Goal: Task Accomplishment & Management: Use online tool/utility

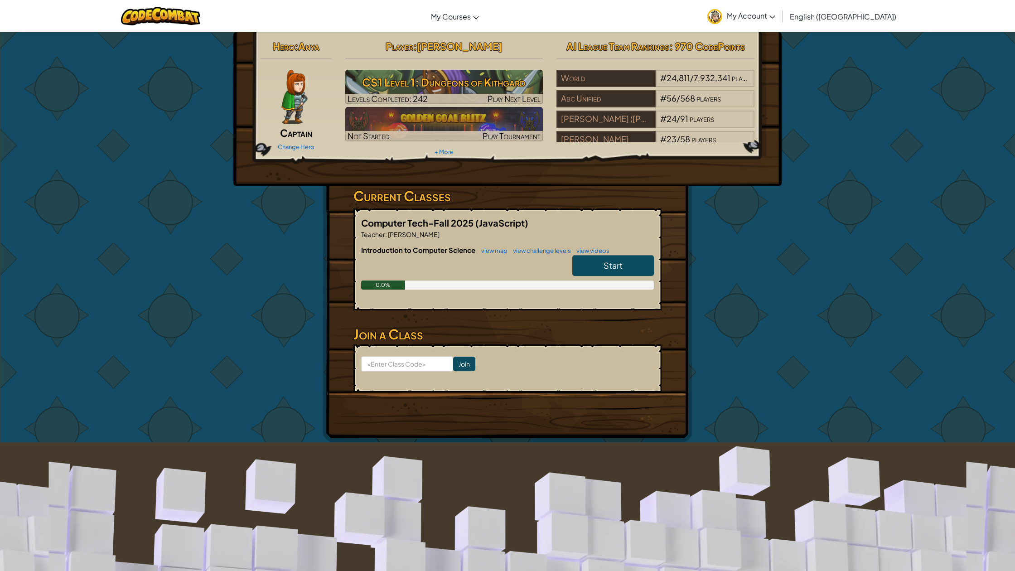
click at [593, 265] on link "Start" at bounding box center [614, 265] width 82 height 21
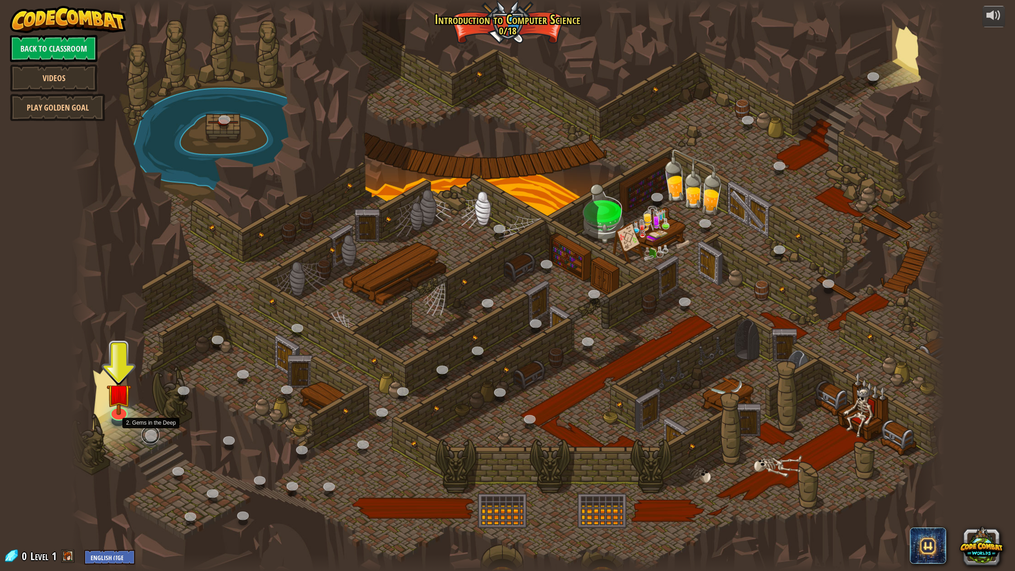
click at [141, 435] on link at bounding box center [150, 435] width 18 height 18
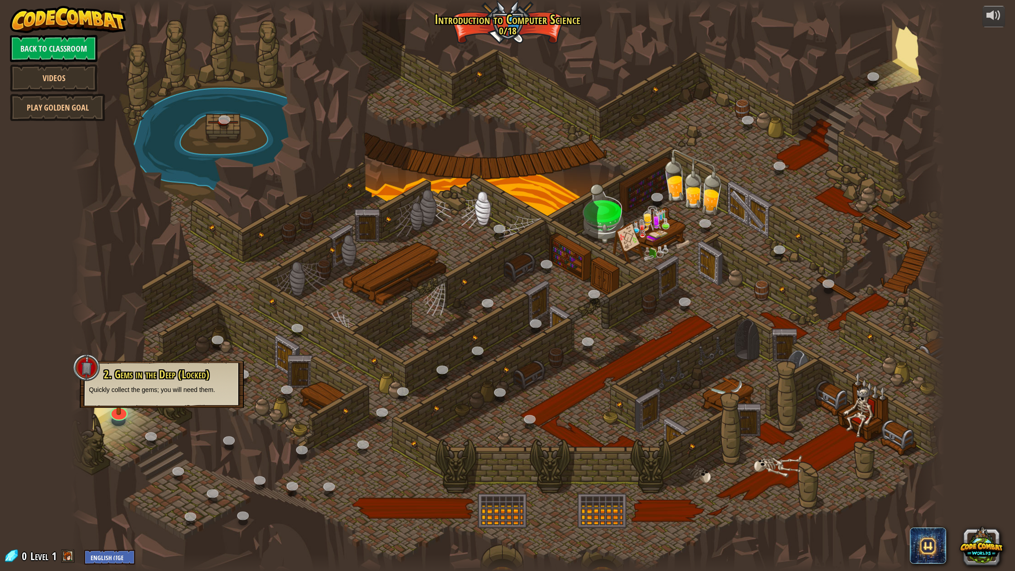
drag, startPoint x: 273, startPoint y: 385, endPoint x: 330, endPoint y: 369, distance: 59.3
click at [275, 384] on div at bounding box center [508, 285] width 874 height 571
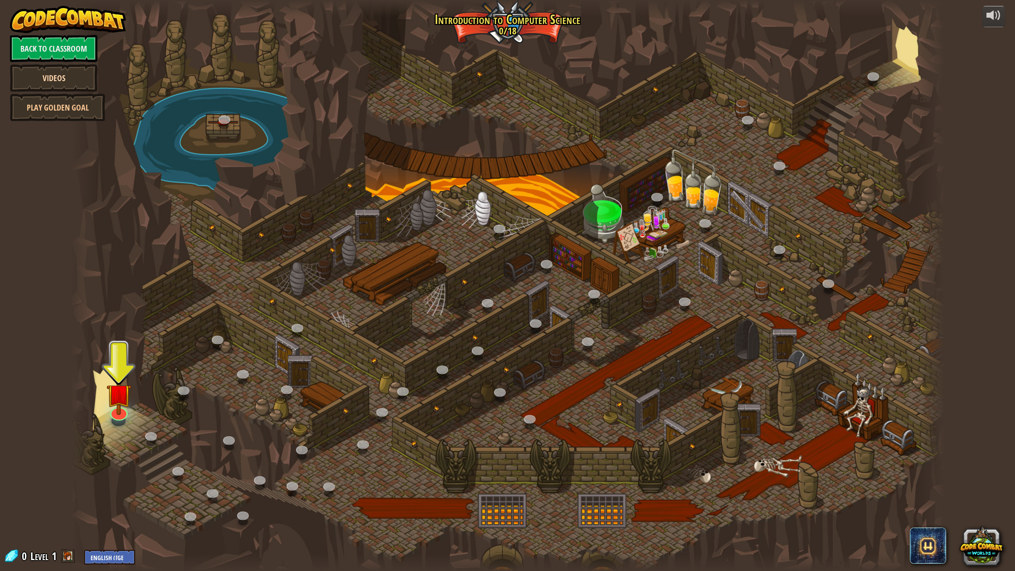
click at [74, 75] on link "Videos" at bounding box center [53, 77] width 87 height 27
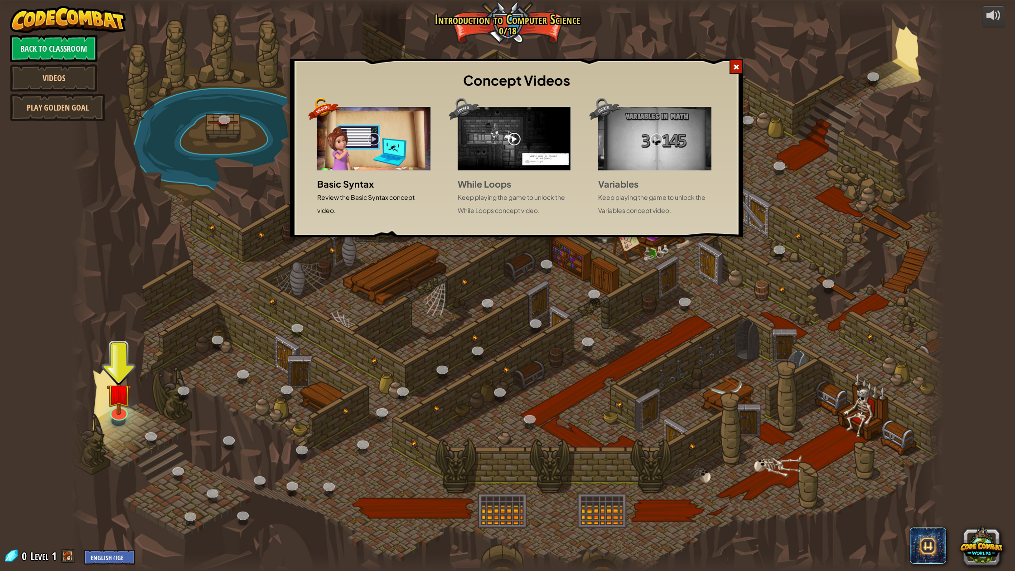
click at [729, 64] on div "Concept Videos" at bounding box center [517, 80] width 444 height 34
click at [738, 62] on div at bounding box center [737, 66] width 14 height 15
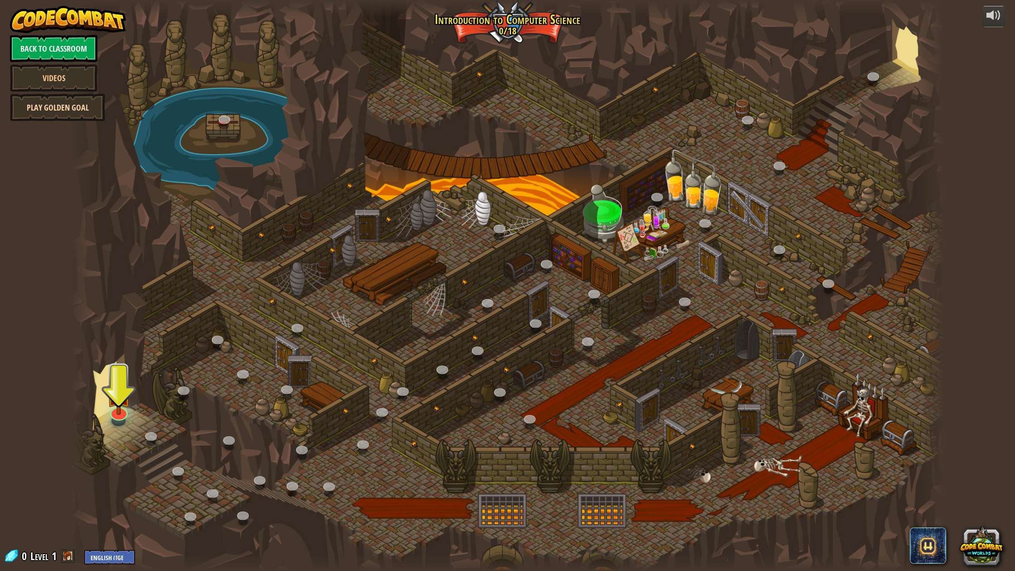
click at [47, 99] on link "Play Golden Goal" at bounding box center [57, 107] width 95 height 27
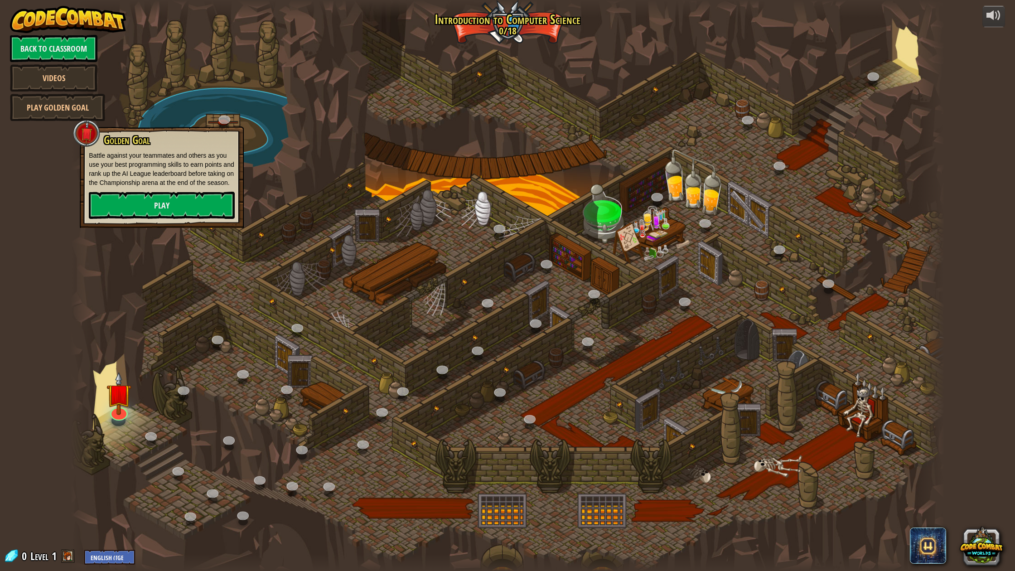
click at [166, 78] on div at bounding box center [508, 285] width 874 height 571
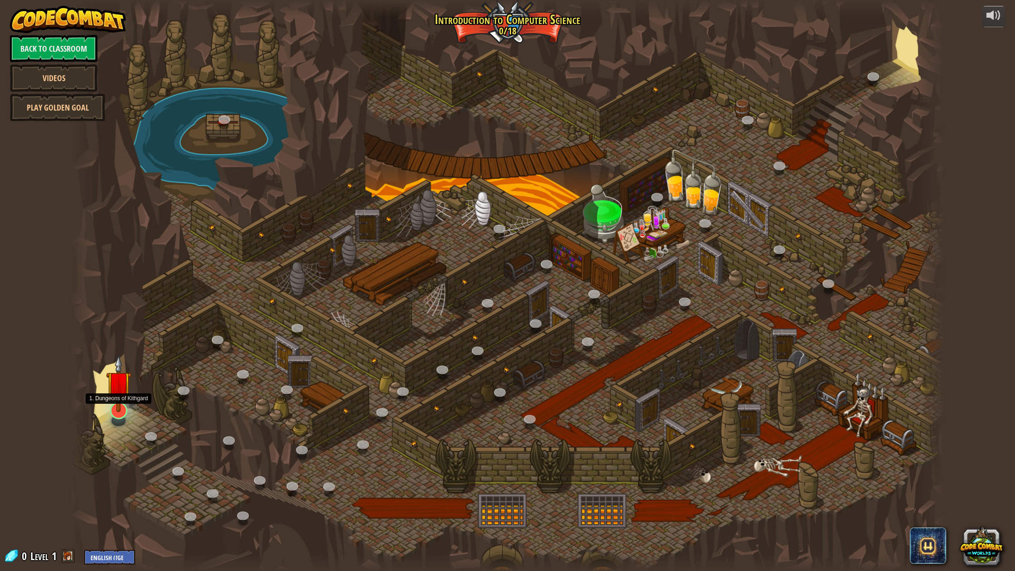
click at [122, 408] on img at bounding box center [118, 384] width 25 height 58
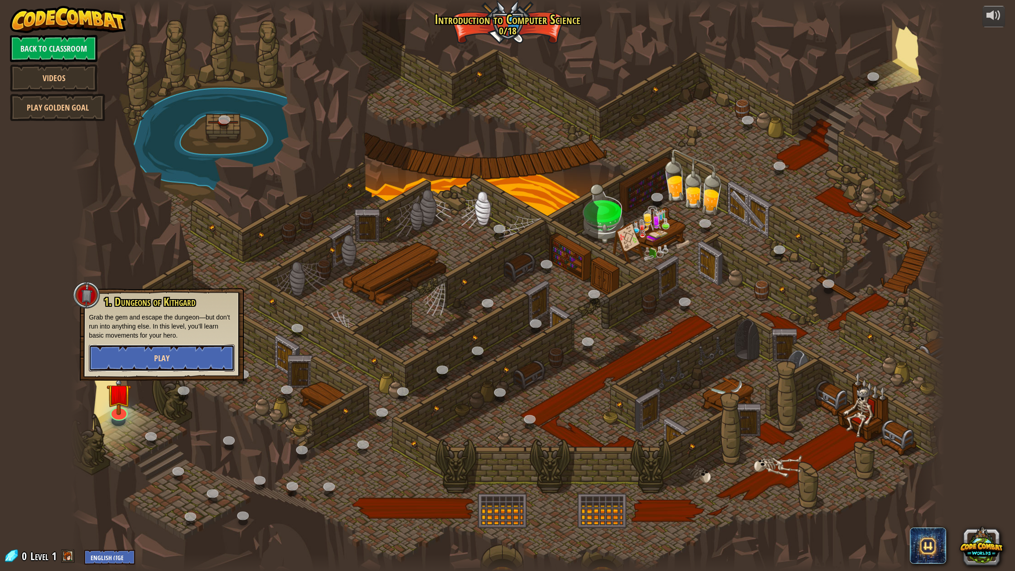
click at [190, 359] on button "Play" at bounding box center [162, 358] width 146 height 27
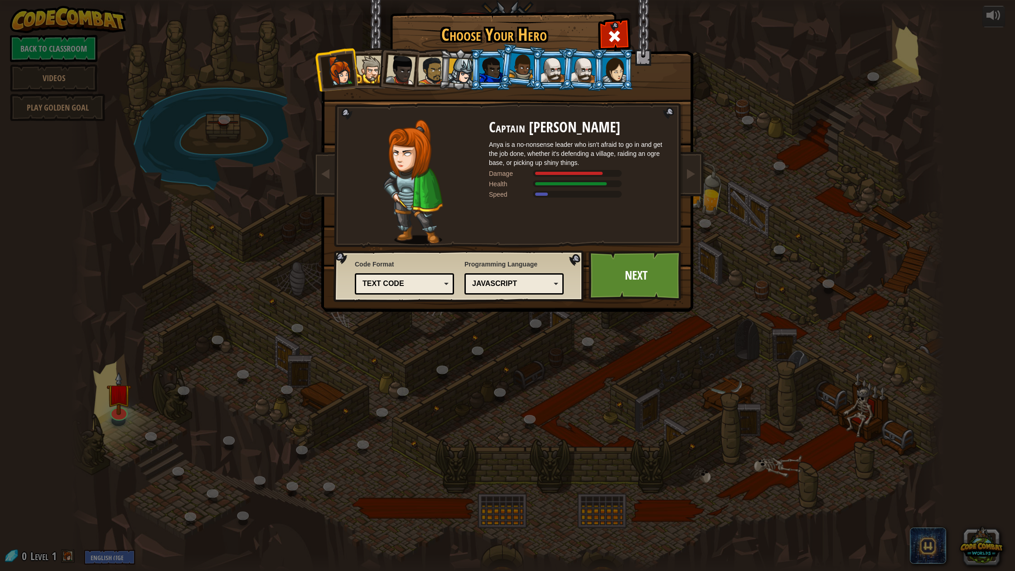
click at [487, 69] on div at bounding box center [492, 70] width 24 height 24
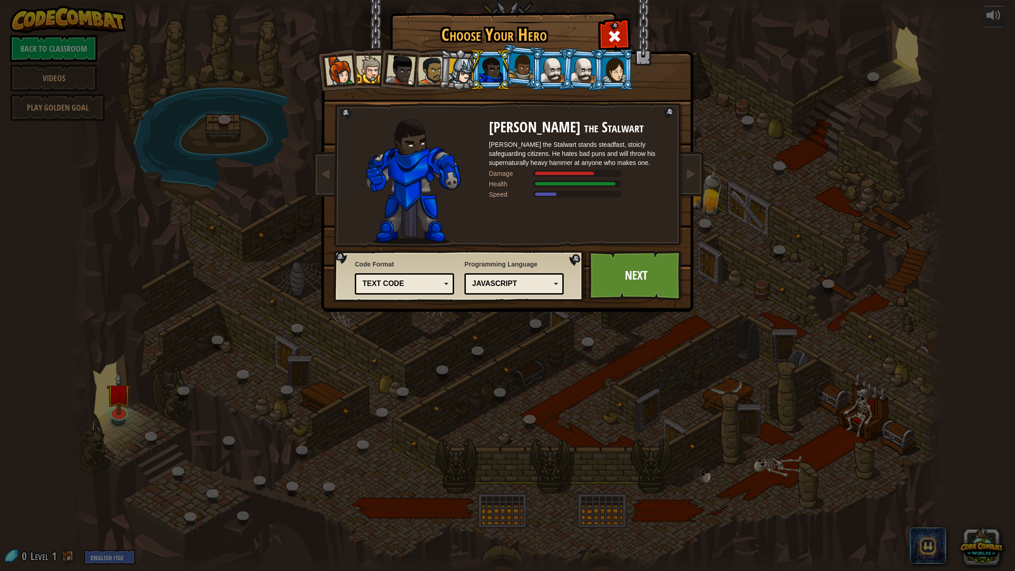
click at [514, 289] on div "JavaScript" at bounding box center [511, 284] width 78 height 10
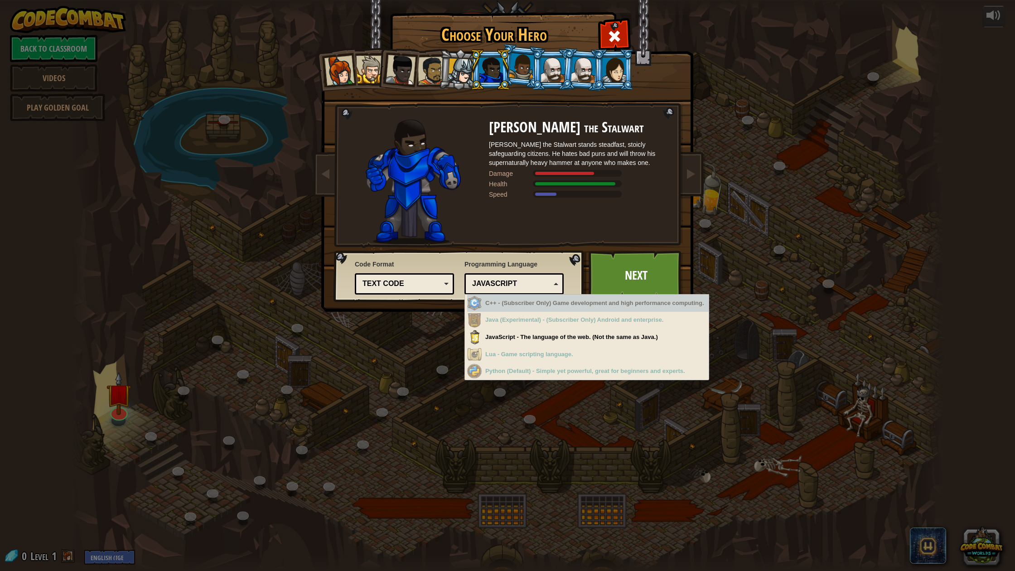
click at [504, 283] on div "JavaScript" at bounding box center [511, 284] width 78 height 10
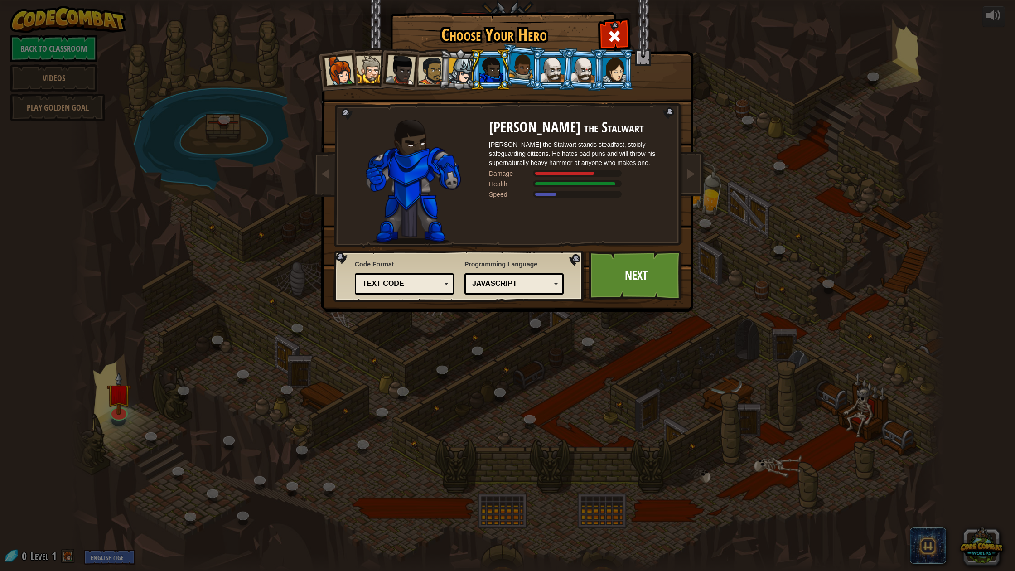
click at [450, 278] on div "Text code Blocks and code Blocks Blocks (Icons) Text code" at bounding box center [404, 283] width 99 height 21
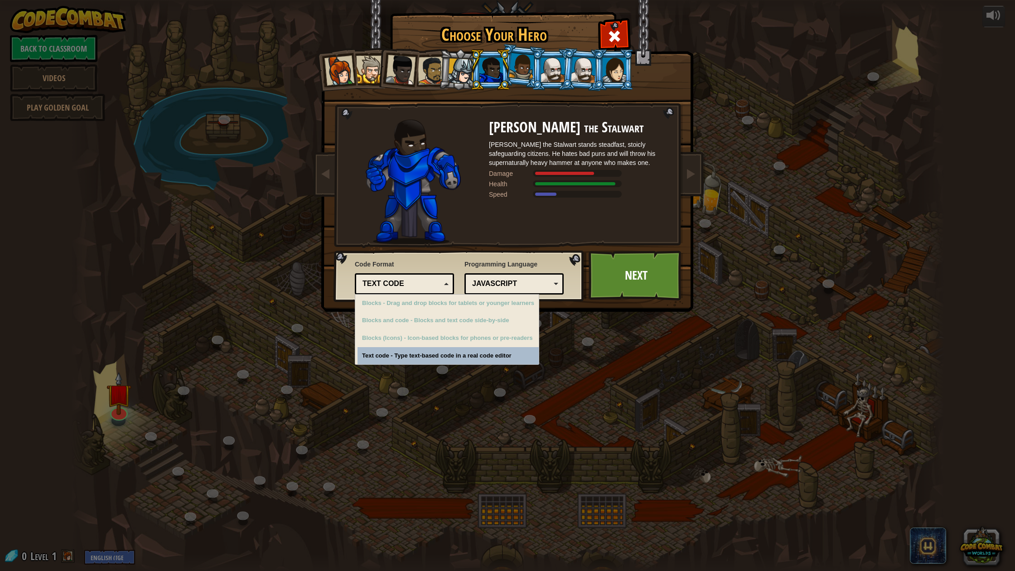
click at [450, 278] on div "Text code Blocks and code Blocks Blocks (Icons) Text code" at bounding box center [404, 283] width 99 height 21
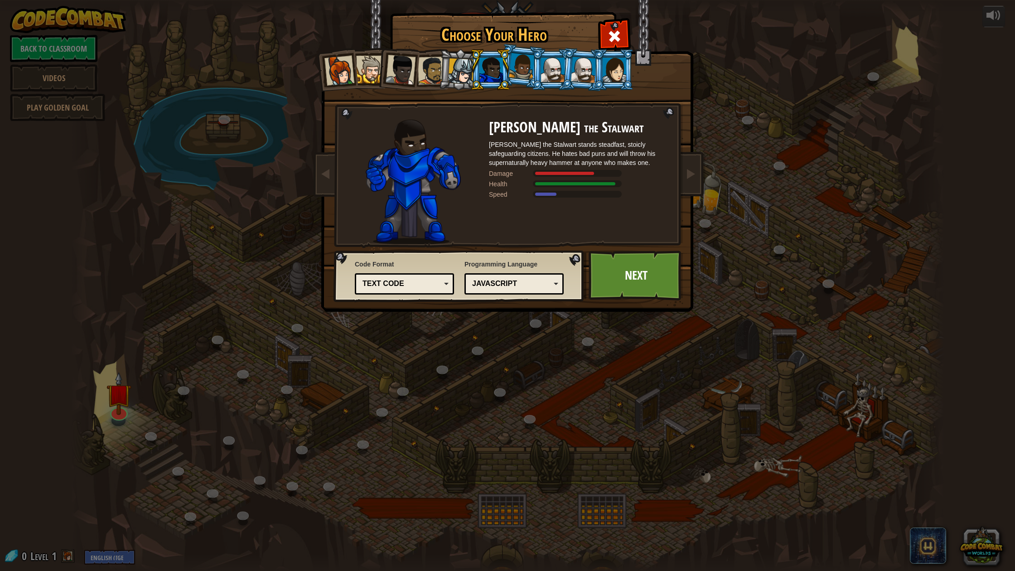
click at [623, 58] on div at bounding box center [615, 70] width 24 height 24
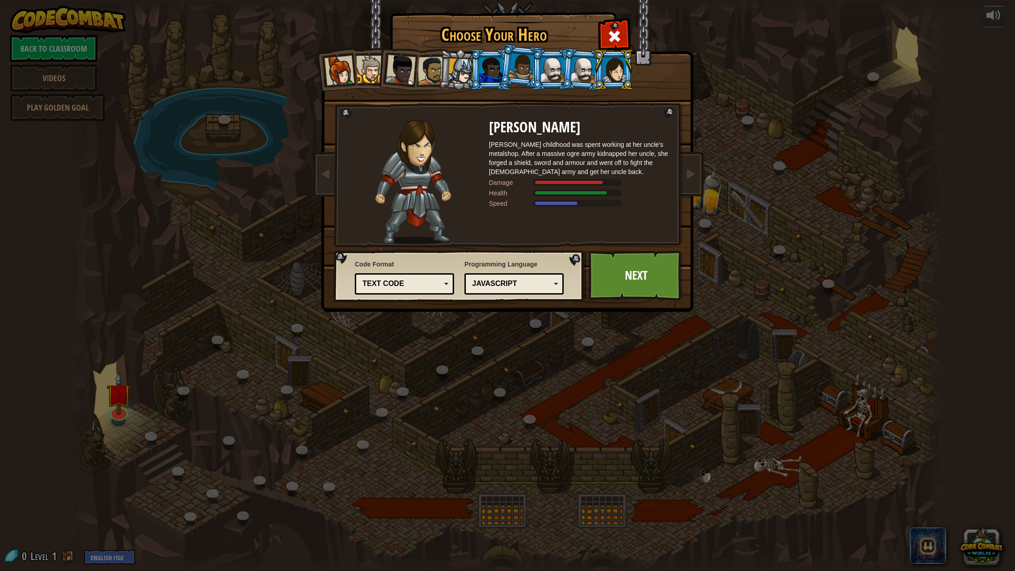
click at [578, 62] on div at bounding box center [583, 70] width 25 height 26
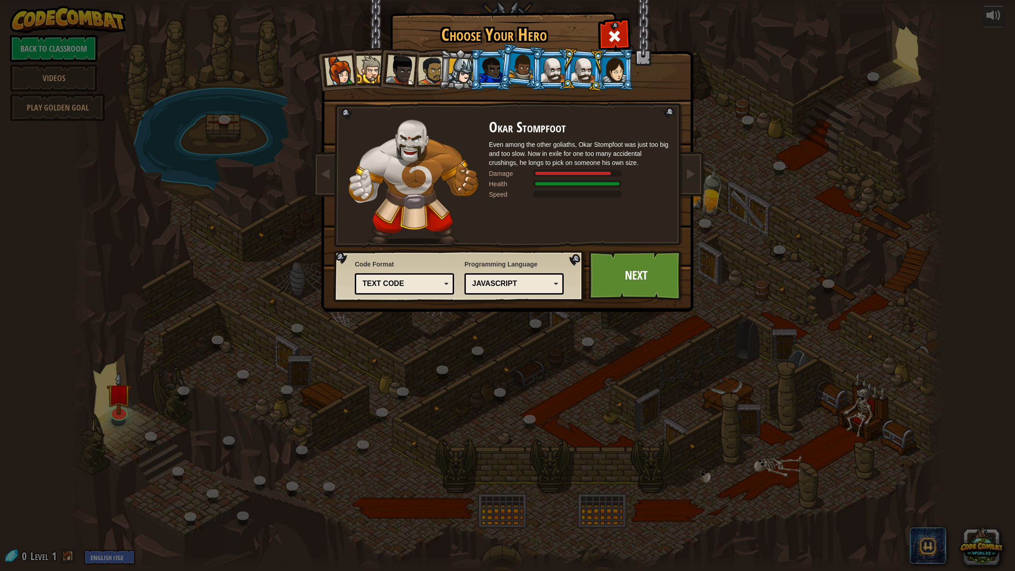
click at [545, 68] on div at bounding box center [553, 70] width 24 height 24
click at [524, 69] on div at bounding box center [522, 66] width 26 height 27
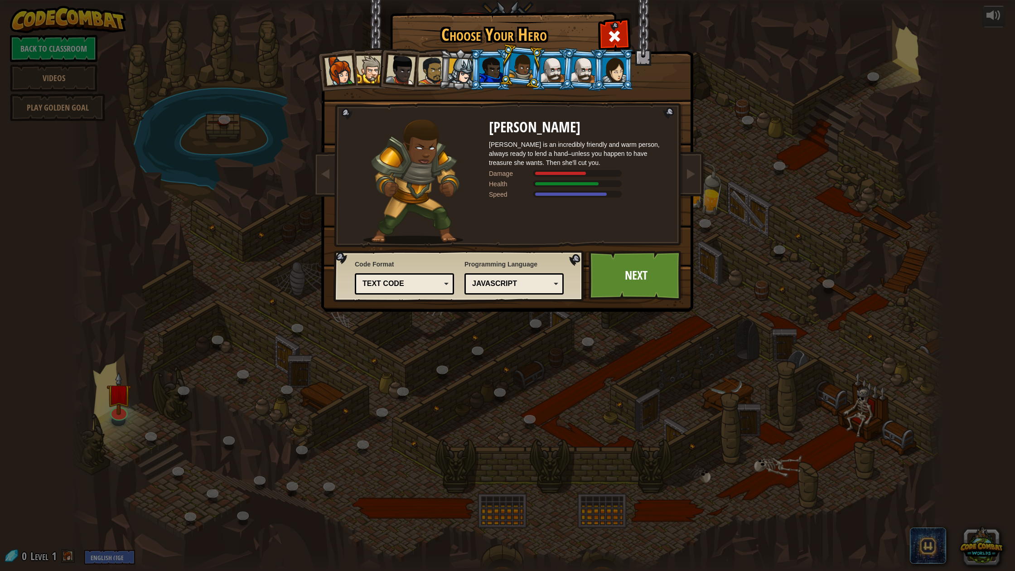
click at [499, 67] on div at bounding box center [492, 70] width 24 height 24
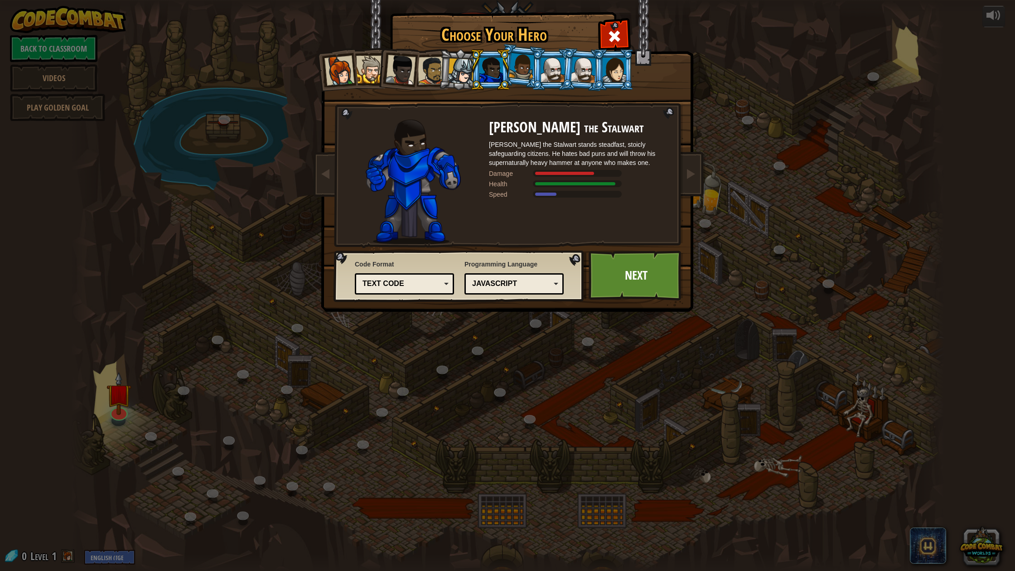
click at [470, 69] on li at bounding box center [490, 69] width 41 height 41
click at [457, 72] on div at bounding box center [461, 71] width 26 height 26
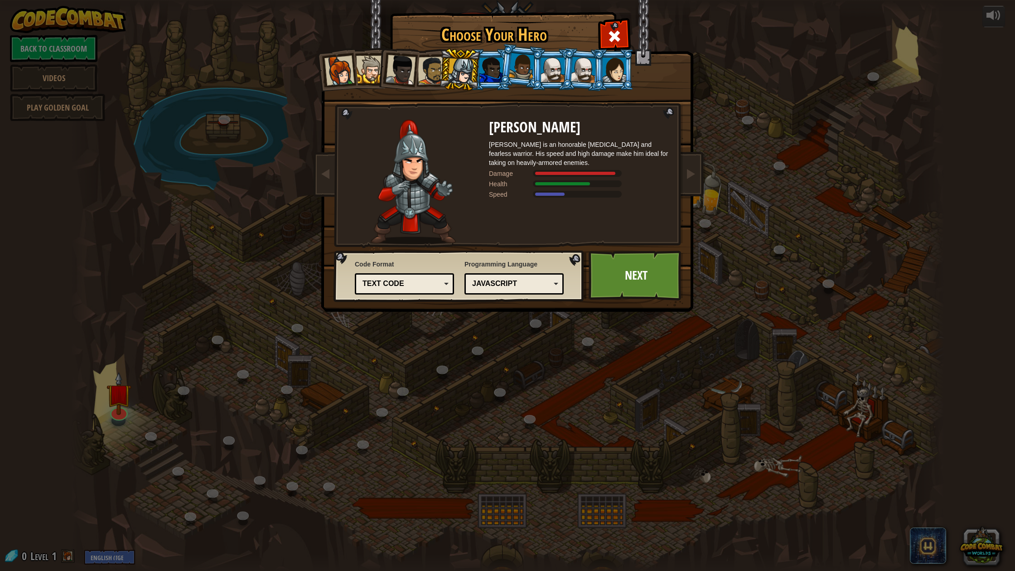
click at [417, 72] on li at bounding box center [398, 68] width 44 height 44
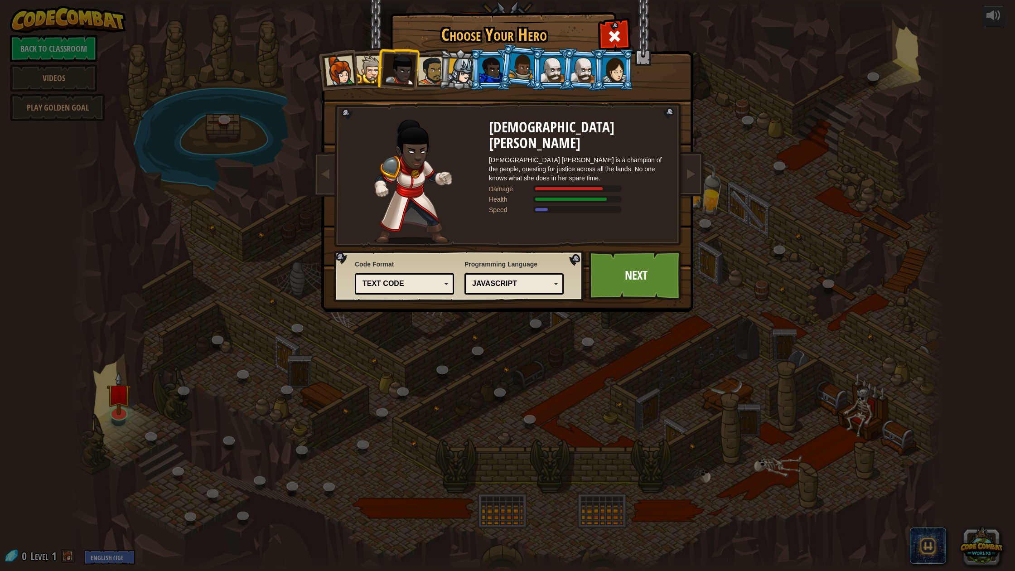
click at [365, 74] on div at bounding box center [370, 70] width 28 height 28
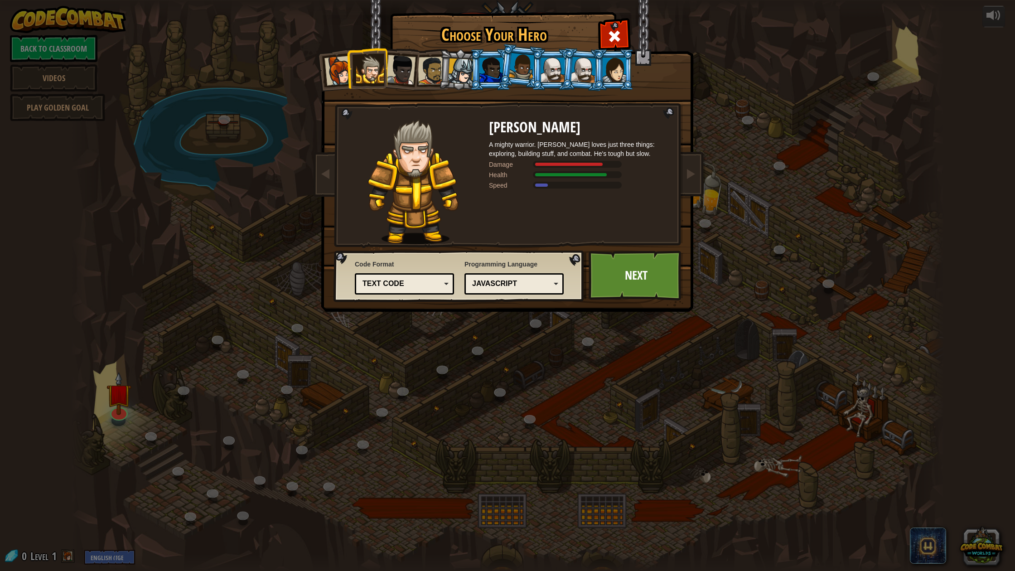
click at [344, 74] on div at bounding box center [340, 71] width 30 height 30
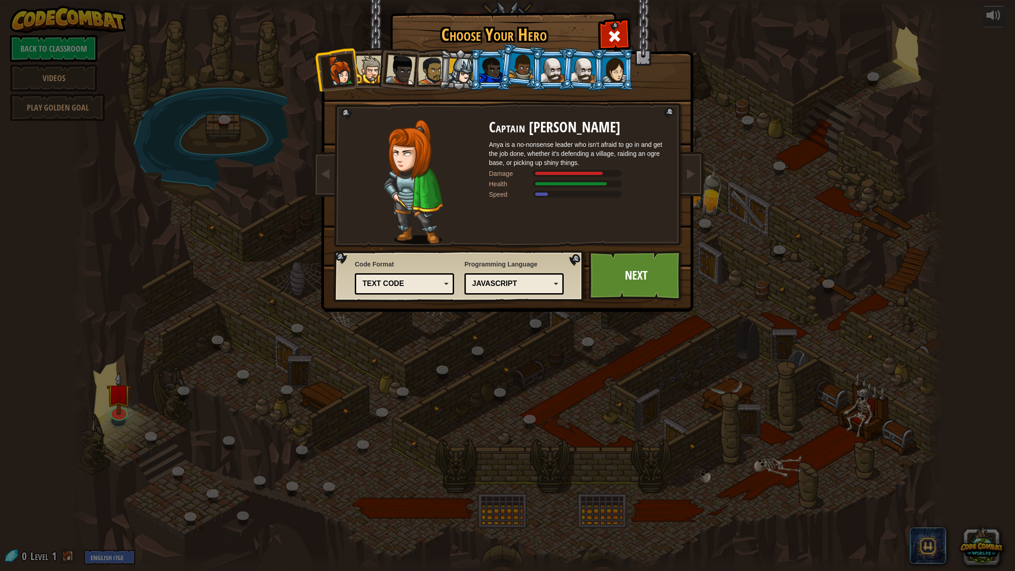
click at [371, 70] on div at bounding box center [370, 70] width 28 height 28
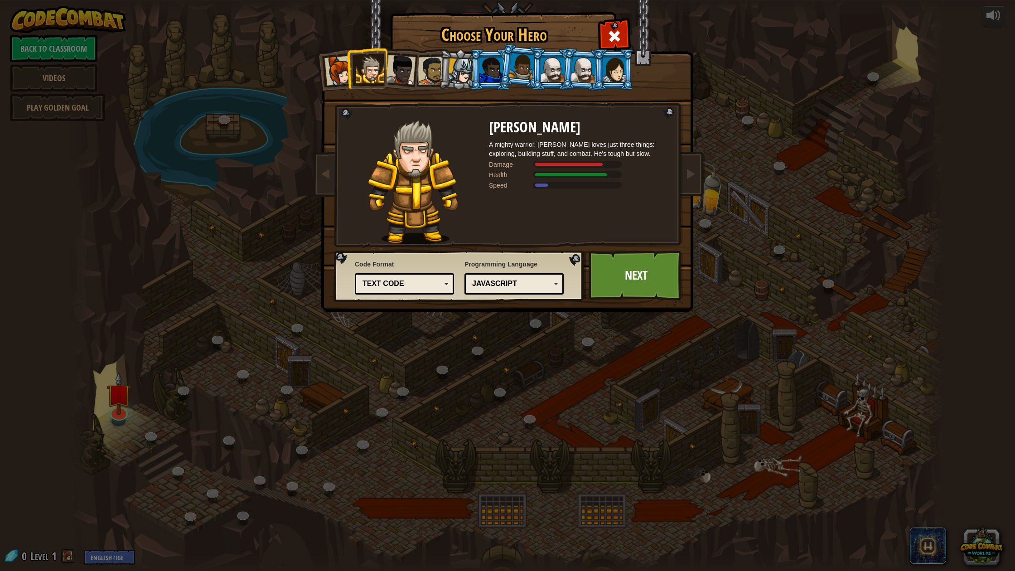
click at [333, 73] on div at bounding box center [340, 71] width 30 height 30
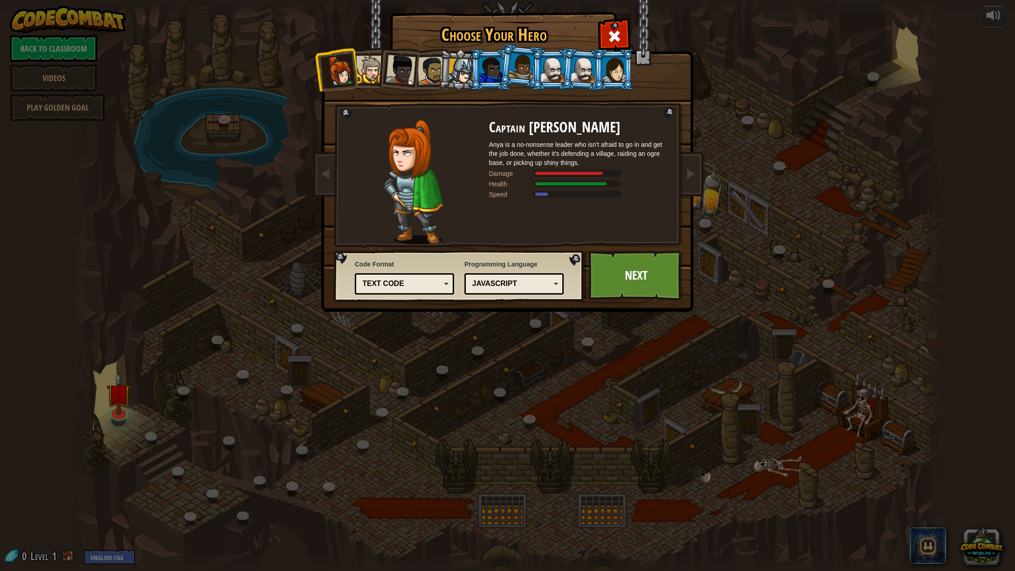
click at [372, 70] on div at bounding box center [370, 70] width 28 height 28
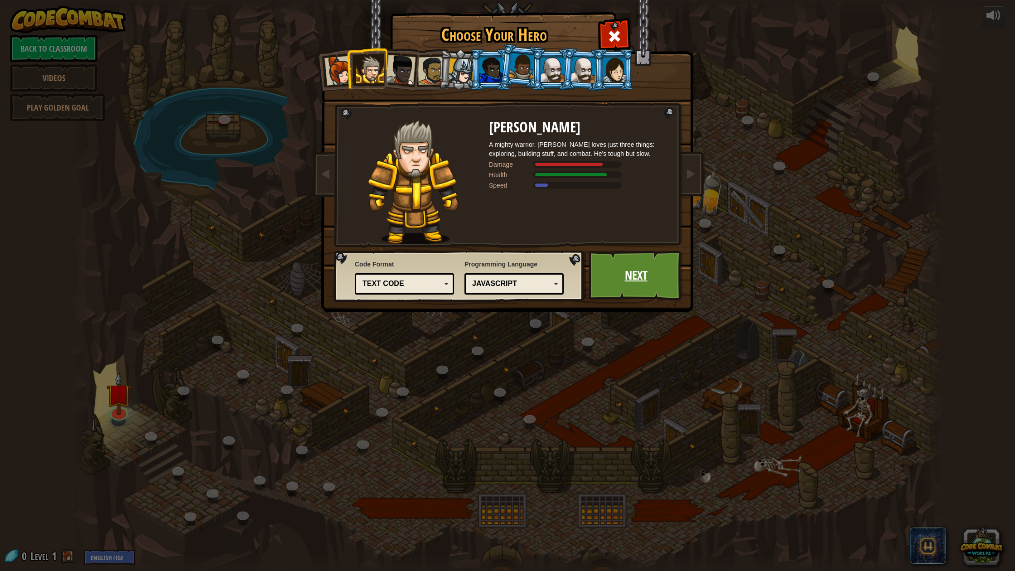
click at [626, 270] on link "Next" at bounding box center [636, 276] width 95 height 50
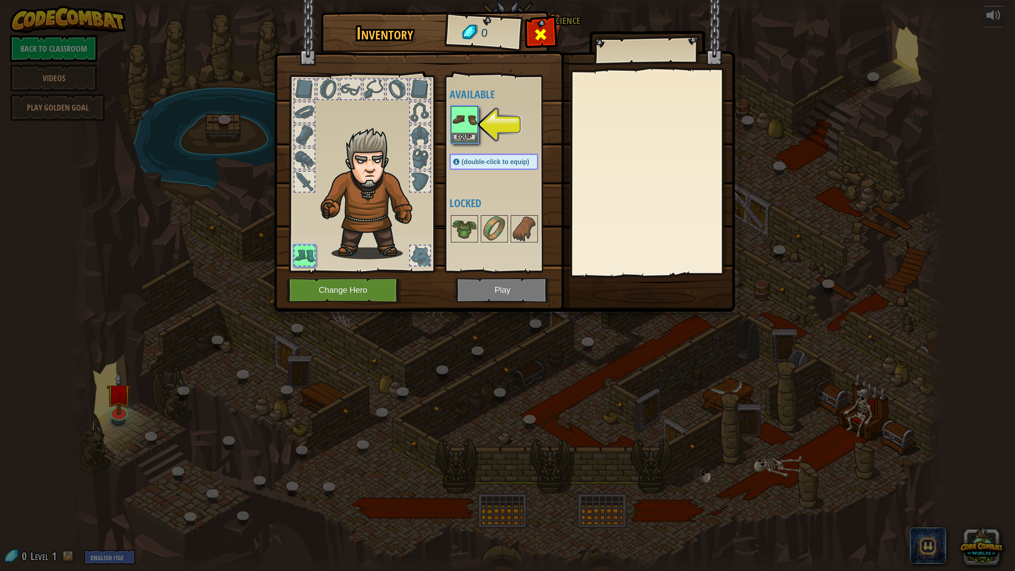
click at [547, 34] on span at bounding box center [541, 34] width 15 height 15
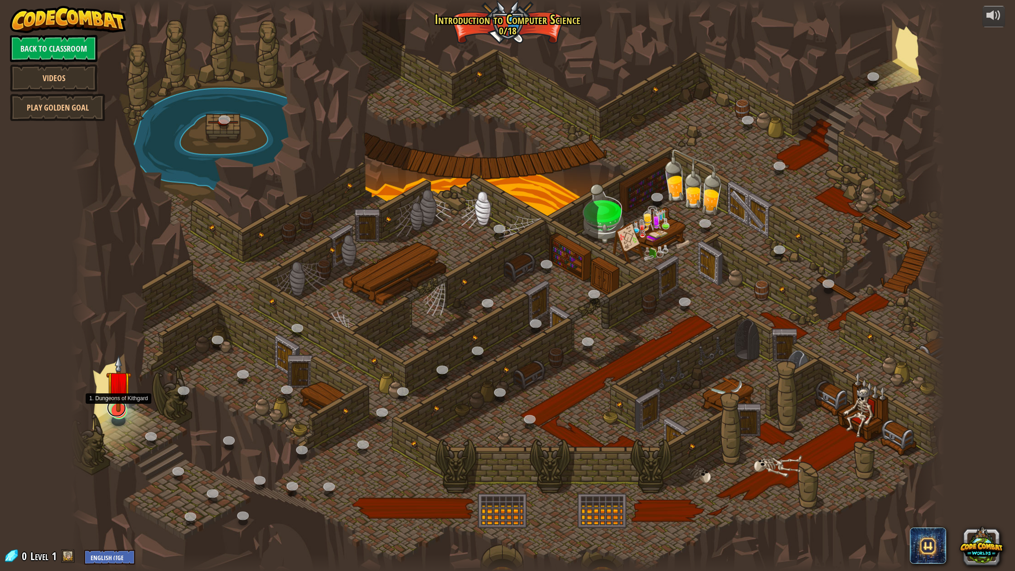
click at [118, 413] on link at bounding box center [116, 408] width 19 height 18
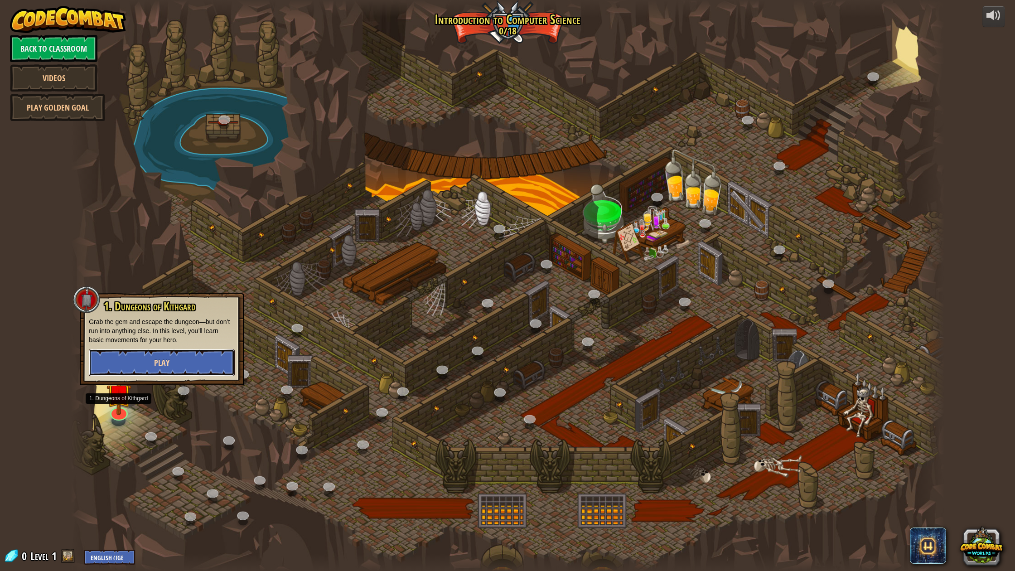
click at [143, 363] on button "Play" at bounding box center [162, 362] width 146 height 27
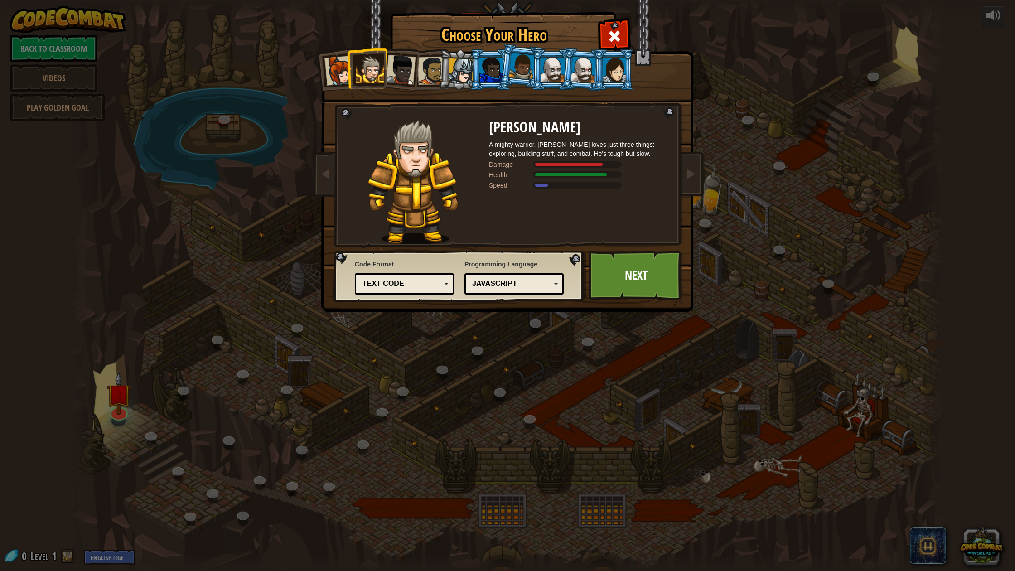
click at [327, 67] on div at bounding box center [340, 71] width 30 height 30
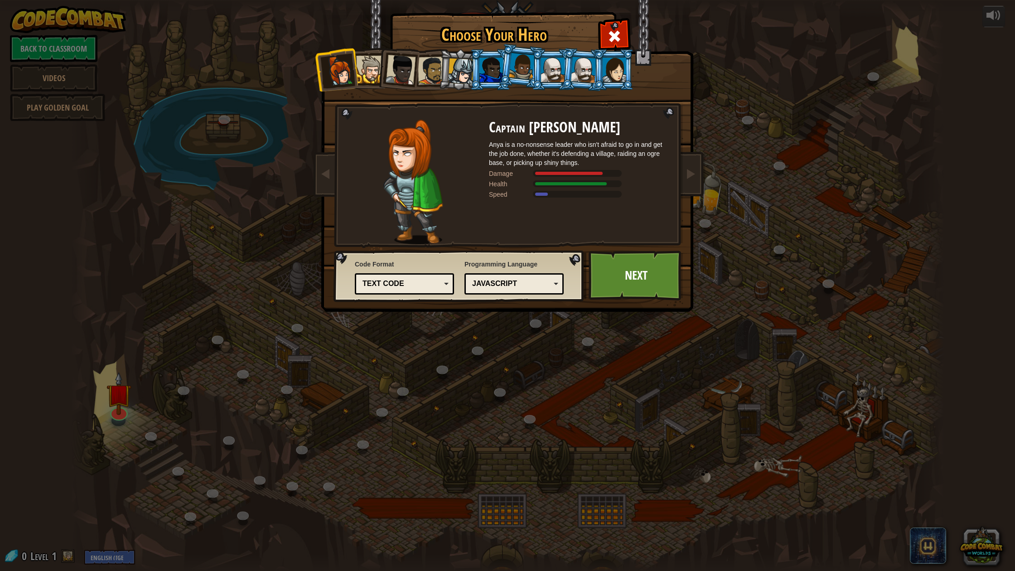
click at [360, 59] on div at bounding box center [370, 70] width 28 height 28
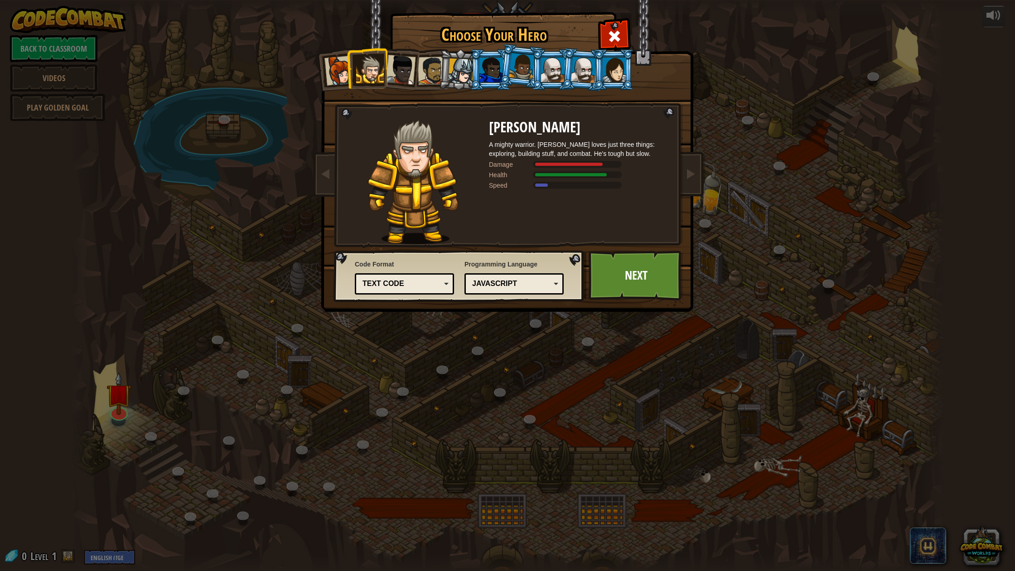
click at [402, 59] on div at bounding box center [401, 70] width 30 height 30
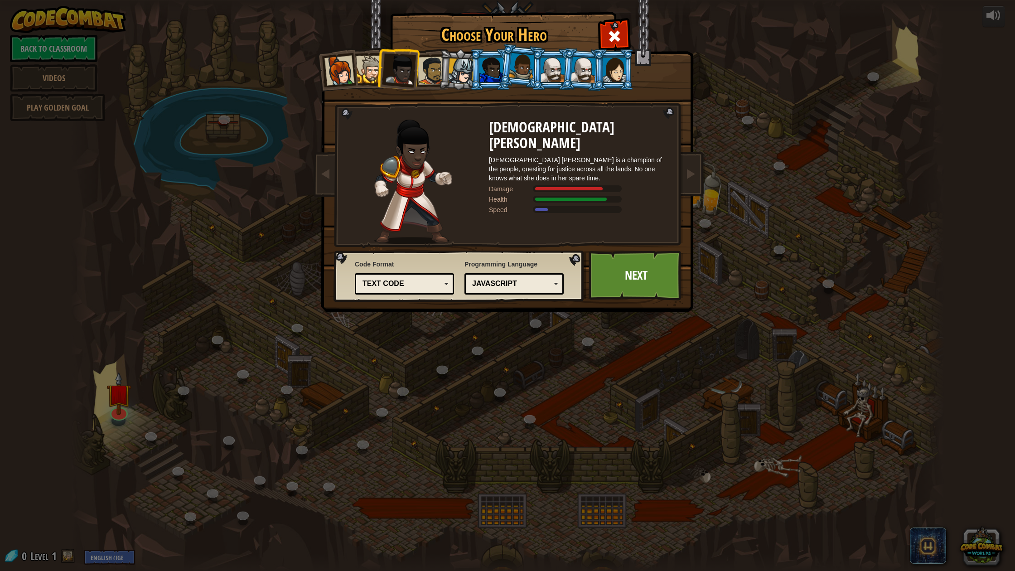
click at [424, 67] on div at bounding box center [432, 71] width 28 height 28
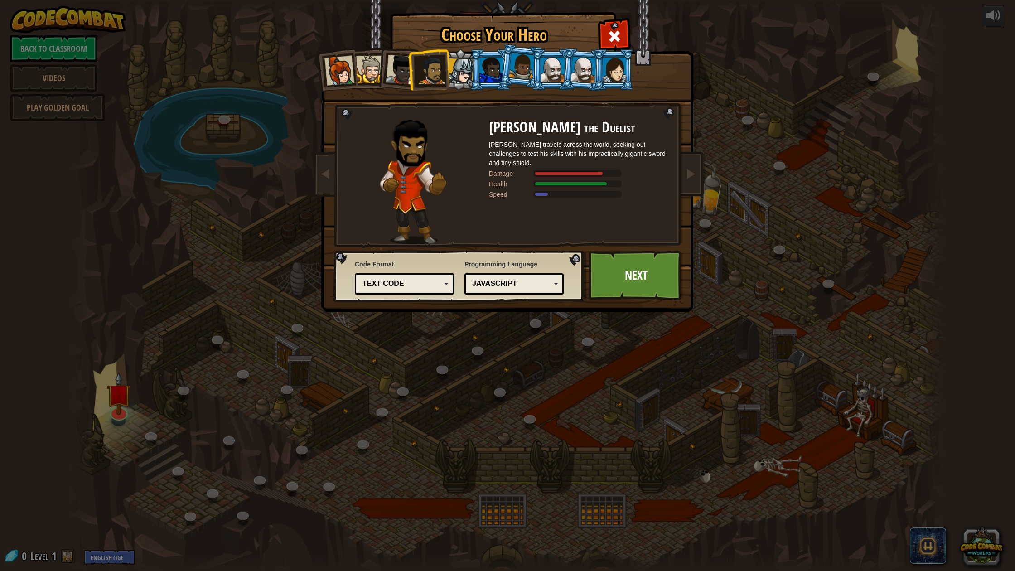
click at [461, 74] on div at bounding box center [461, 71] width 26 height 26
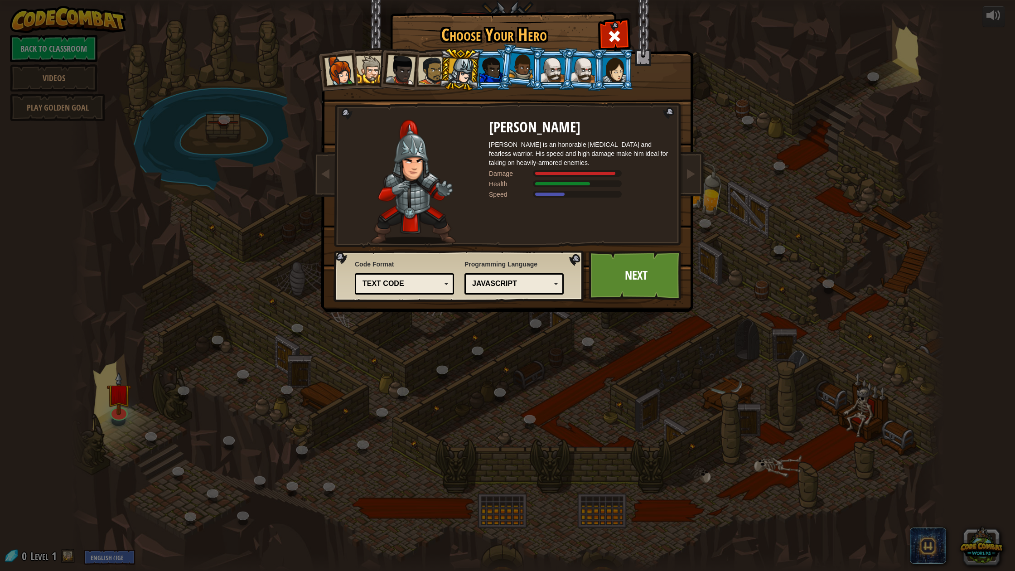
click at [495, 75] on div at bounding box center [492, 70] width 24 height 24
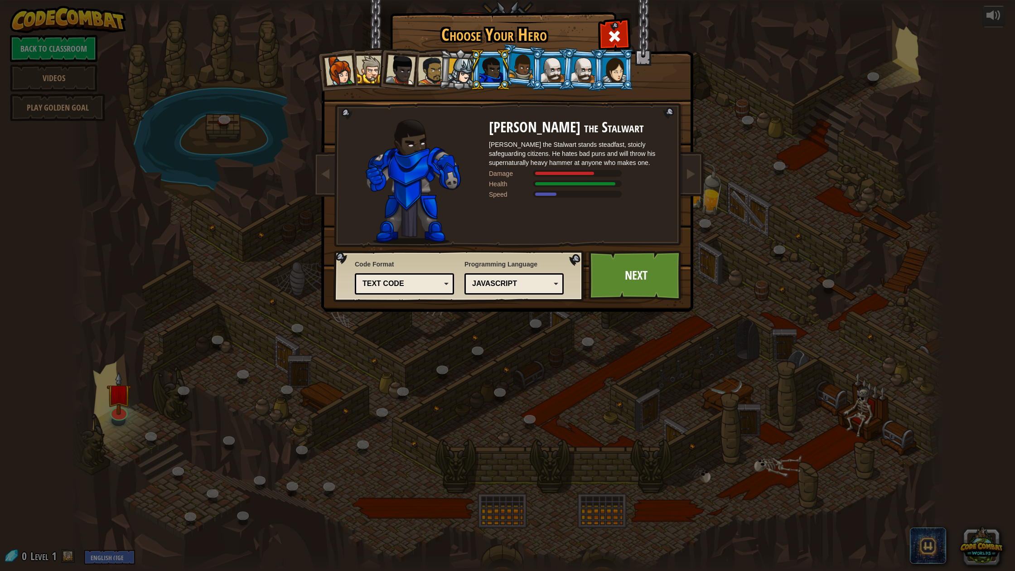
click at [370, 76] on div at bounding box center [370, 70] width 28 height 28
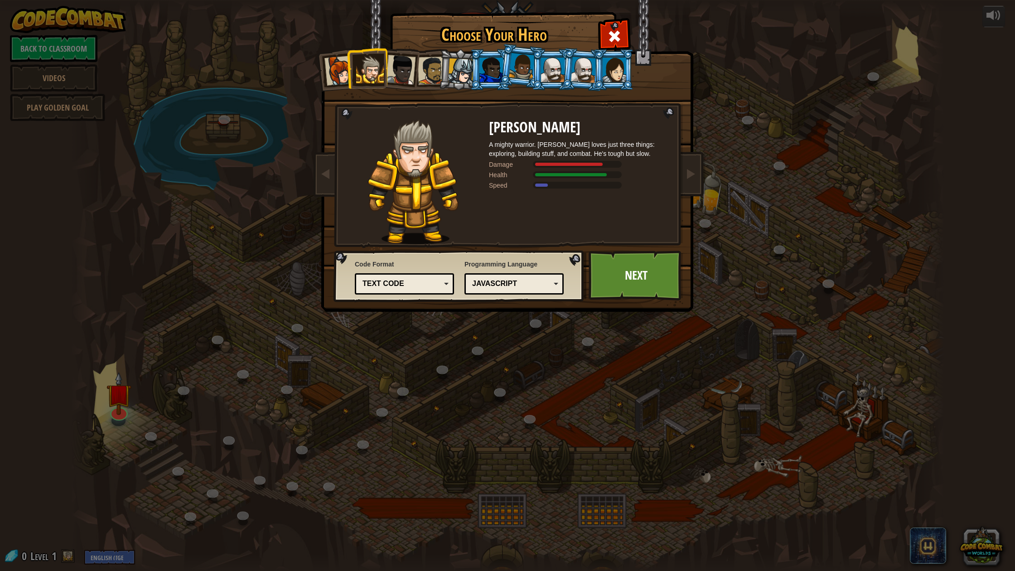
click at [497, 78] on div at bounding box center [492, 70] width 24 height 24
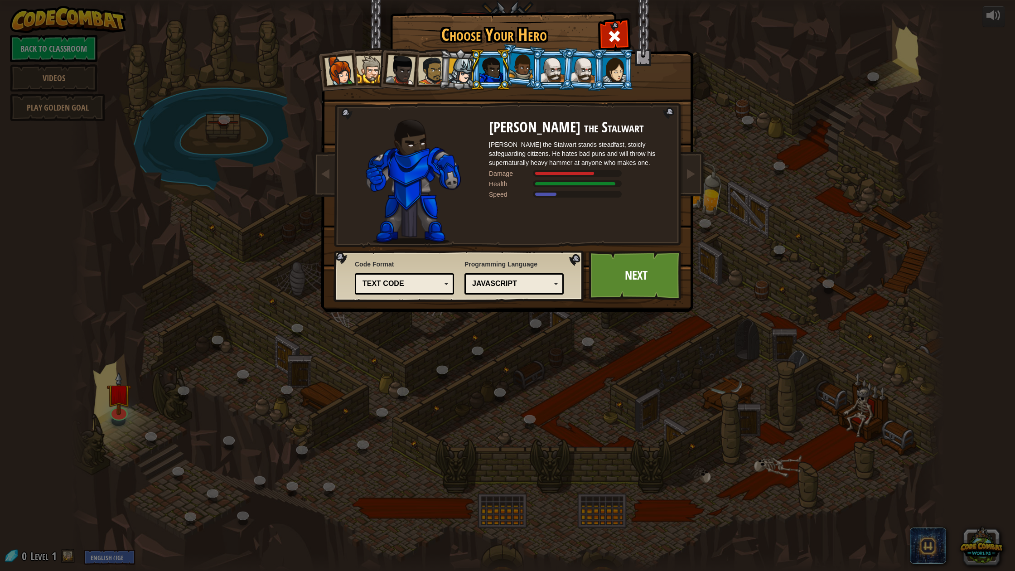
click at [361, 67] on div at bounding box center [370, 70] width 28 height 28
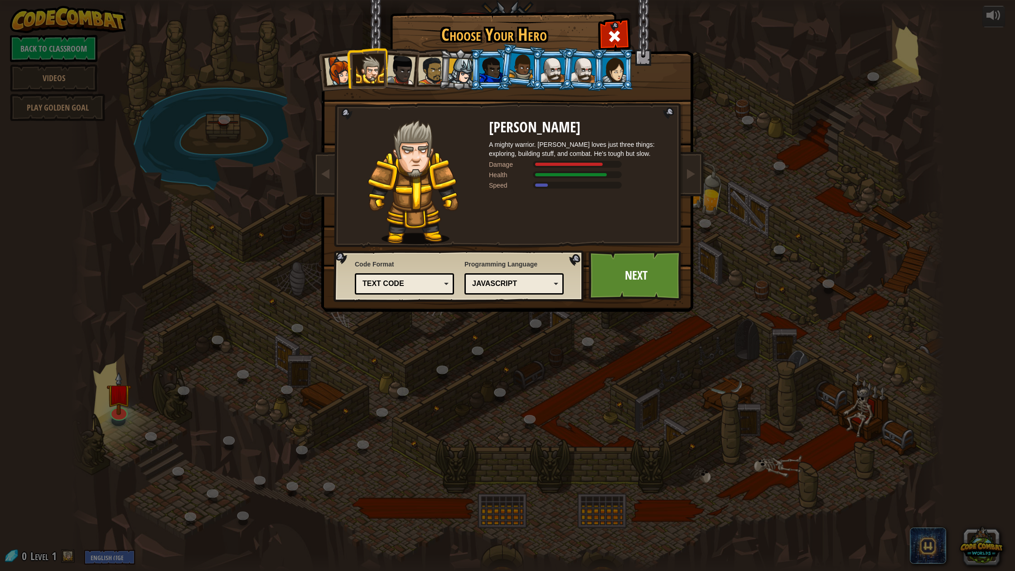
click at [558, 60] on div at bounding box center [553, 70] width 24 height 24
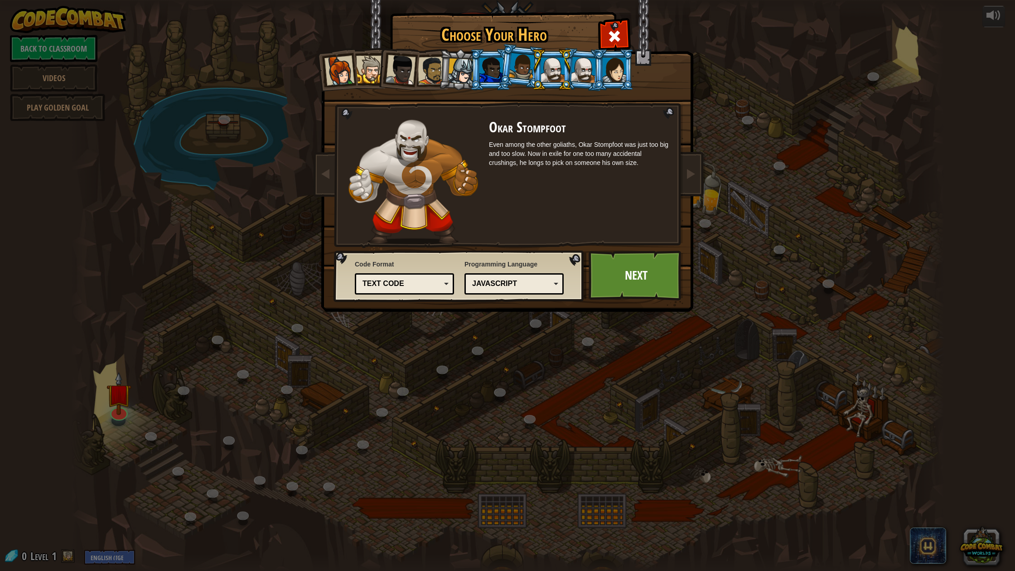
drag, startPoint x: 579, startPoint y: 53, endPoint x: 574, endPoint y: 53, distance: 4.6
click at [577, 53] on li at bounding box center [583, 70] width 44 height 44
click at [552, 58] on div at bounding box center [553, 70] width 24 height 24
click at [537, 62] on li at bounding box center [552, 69] width 41 height 41
click at [578, 69] on div at bounding box center [583, 70] width 25 height 26
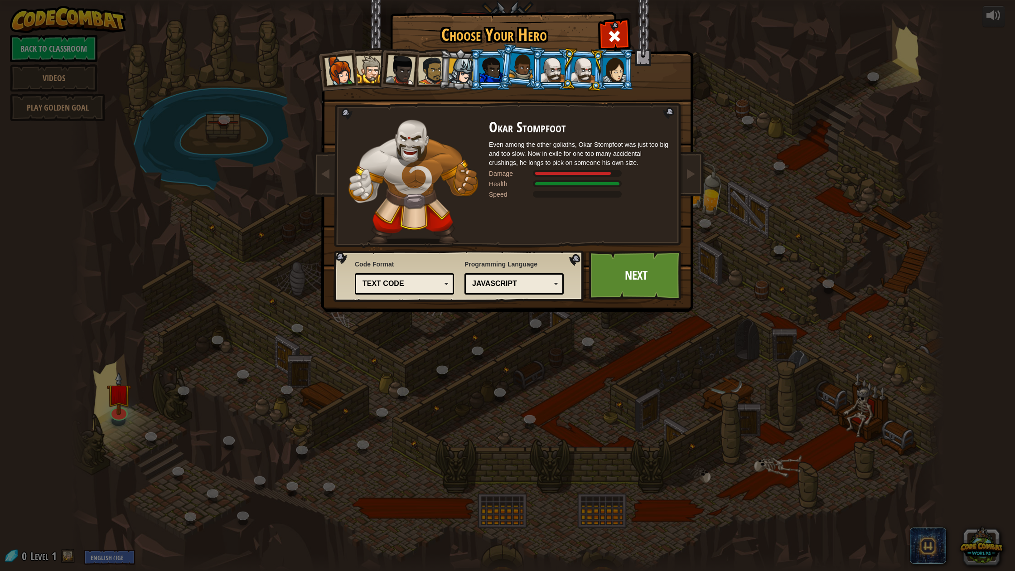
click at [385, 57] on li at bounding box center [398, 68] width 44 height 44
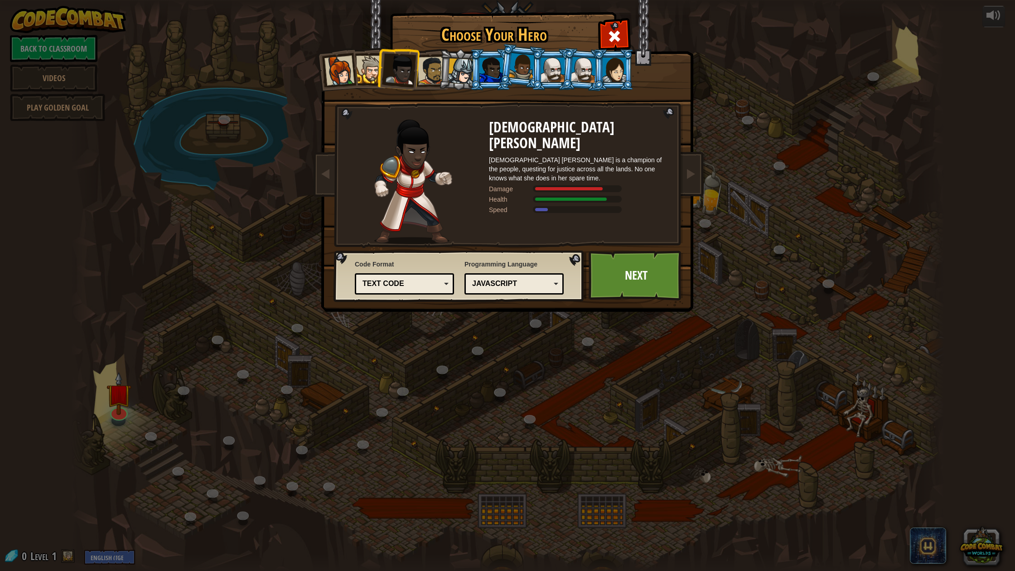
click at [368, 58] on div at bounding box center [370, 70] width 28 height 28
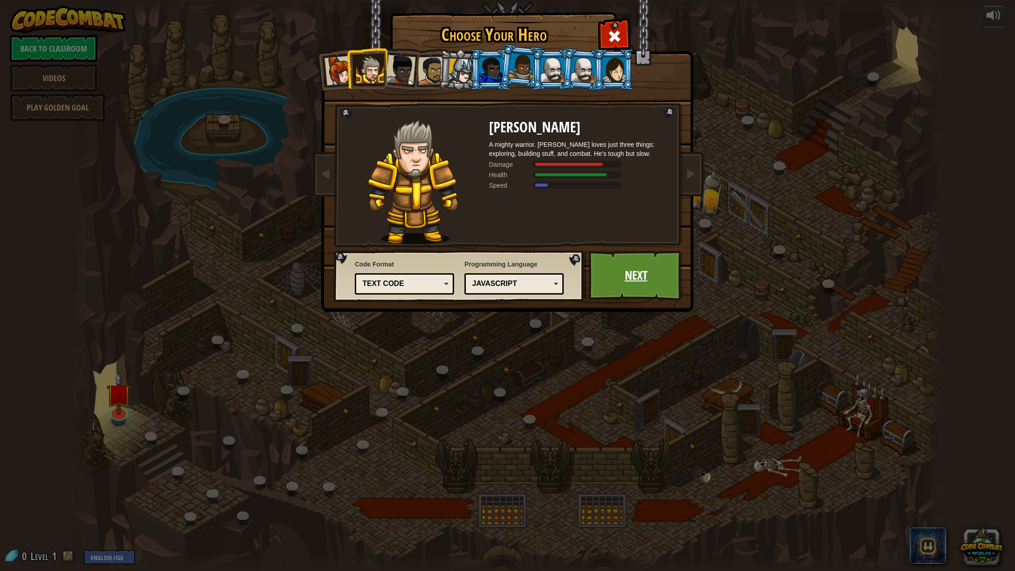
click at [628, 271] on link "Next" at bounding box center [636, 276] width 95 height 50
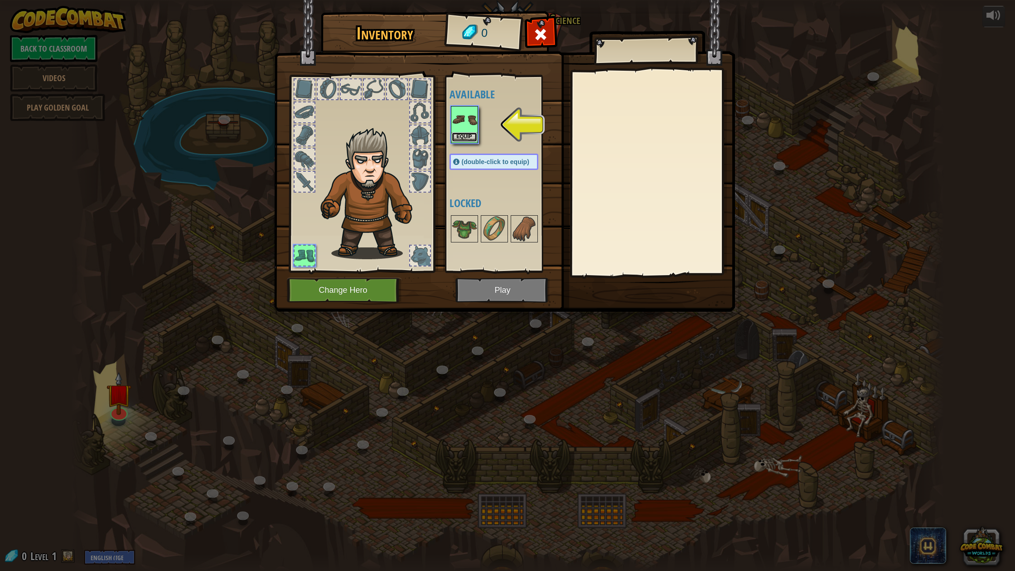
click at [461, 135] on button "Equip" at bounding box center [464, 137] width 25 height 10
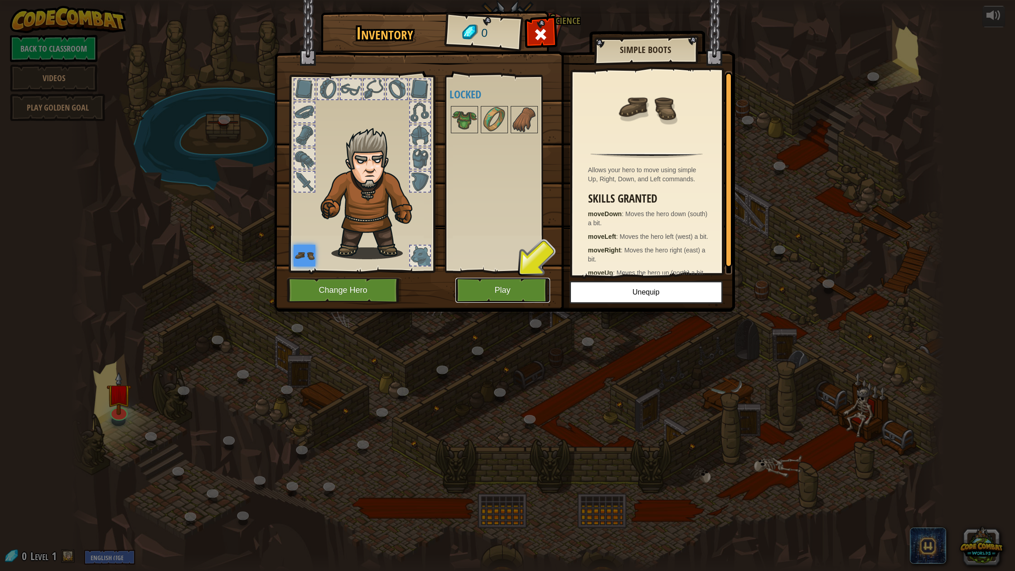
click at [521, 287] on button "Play" at bounding box center [503, 290] width 95 height 25
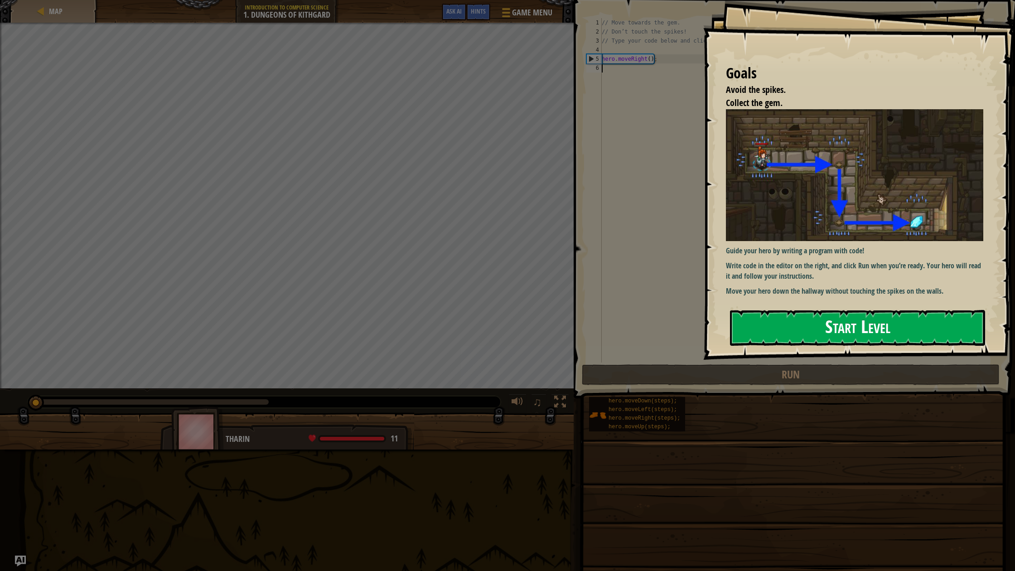
click at [810, 323] on button "Start Level" at bounding box center [857, 328] width 255 height 36
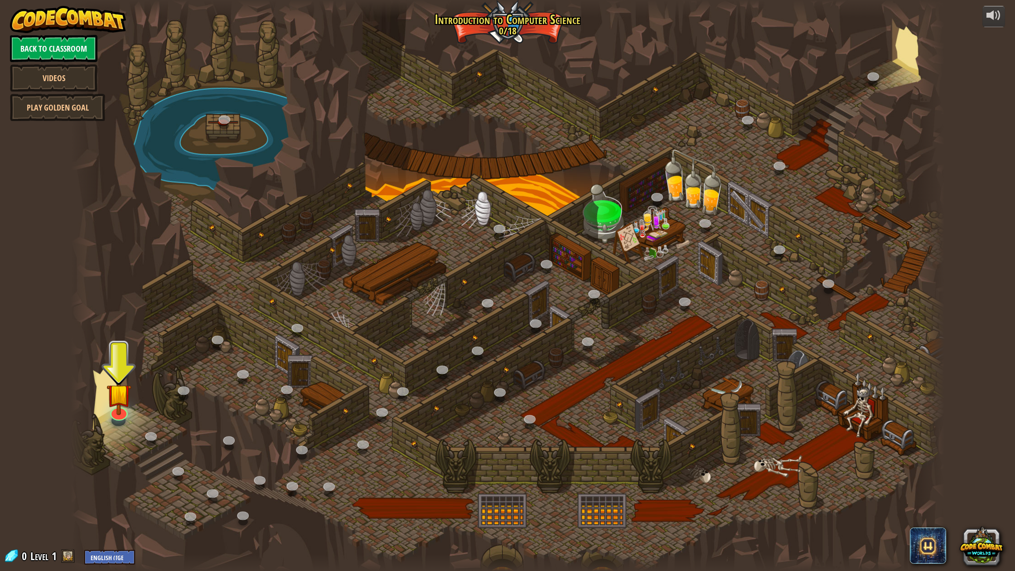
drag, startPoint x: 87, startPoint y: 164, endPoint x: 53, endPoint y: 52, distance: 116.9
click at [86, 160] on div at bounding box center [84, 285] width 26 height 571
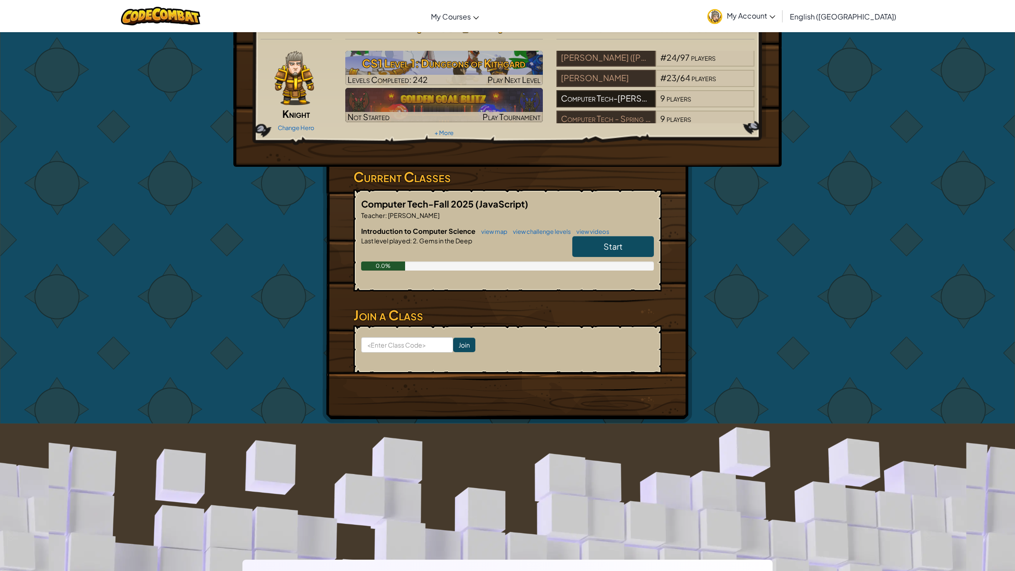
scroll to position [44, 0]
click at [565, 270] on div "0.0%" at bounding box center [507, 266] width 293 height 9
click at [441, 133] on link "+ More" at bounding box center [444, 132] width 19 height 7
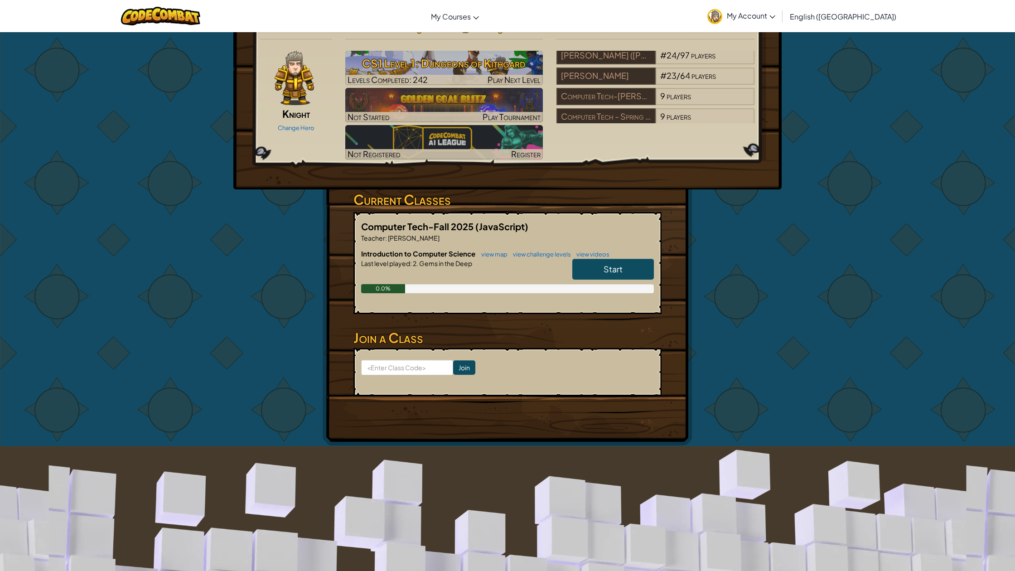
click at [279, 131] on div "Change Hero" at bounding box center [296, 127] width 71 height 15
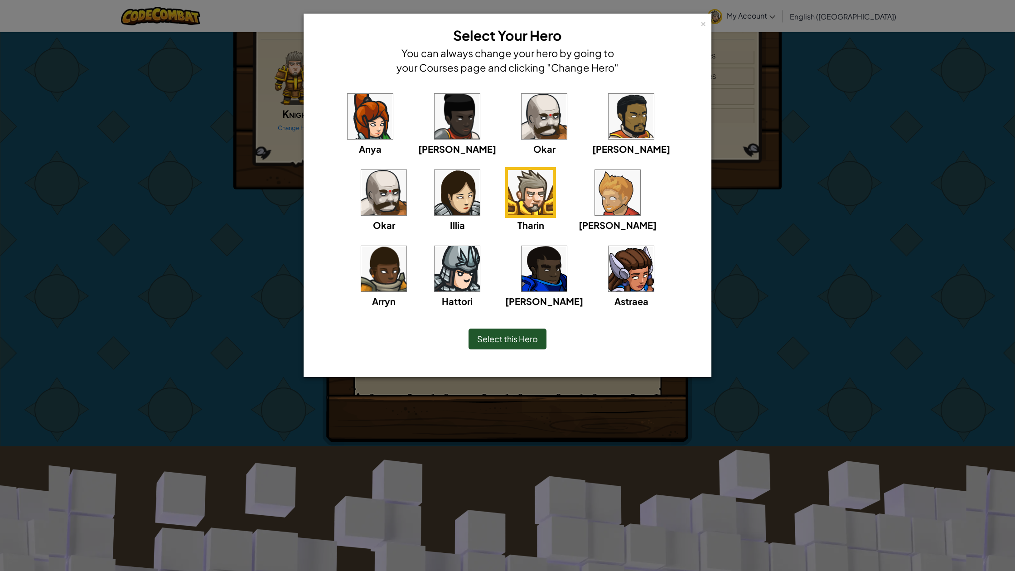
click at [522, 269] on img at bounding box center [544, 268] width 45 height 45
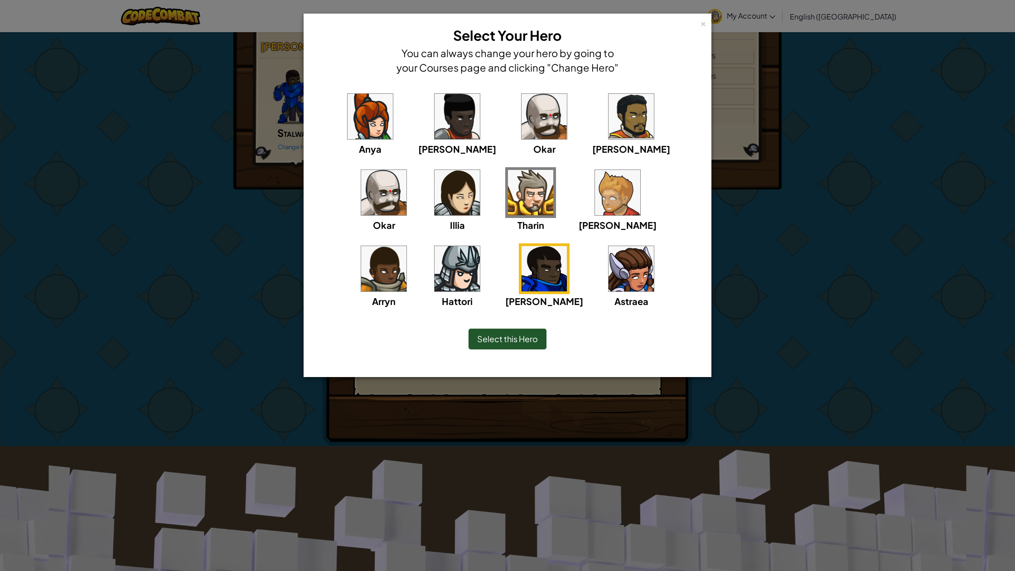
click at [508, 203] on img at bounding box center [530, 192] width 45 height 45
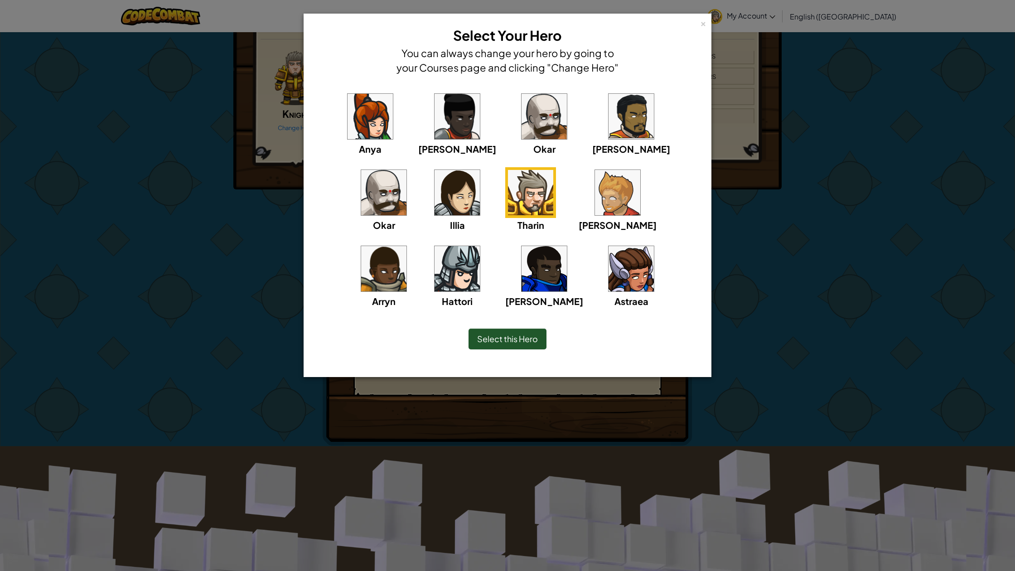
click at [522, 258] on img at bounding box center [544, 268] width 45 height 45
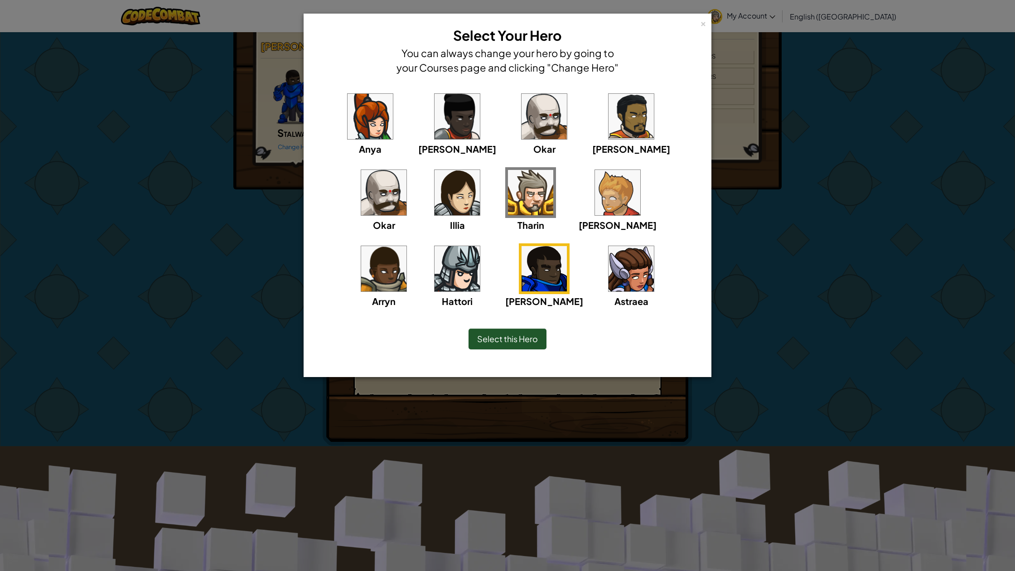
click at [508, 200] on img at bounding box center [530, 192] width 45 height 45
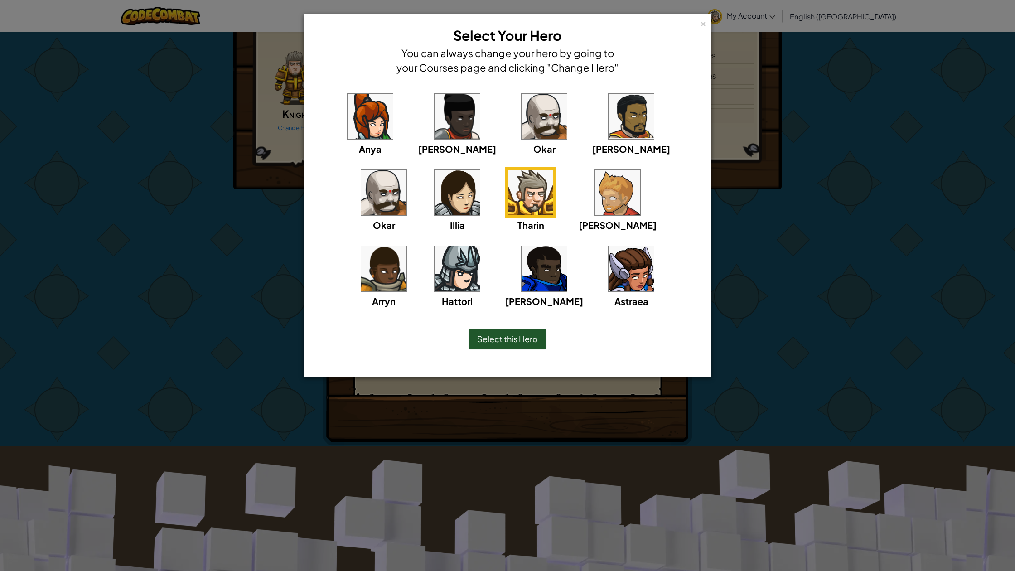
click at [522, 289] on img at bounding box center [544, 268] width 45 height 45
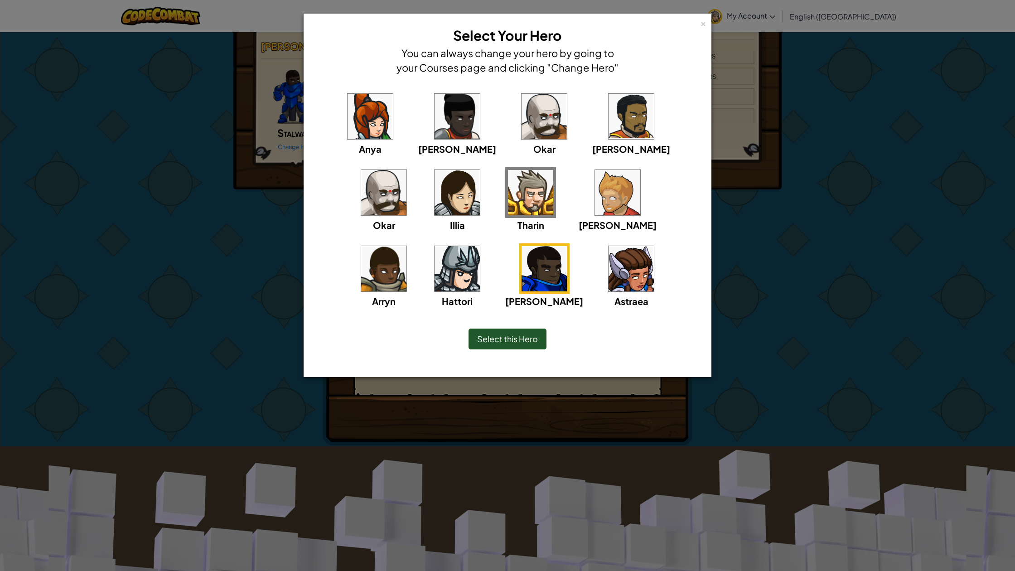
click at [525, 324] on div "Select this Hero" at bounding box center [507, 339] width 371 height 39
click at [498, 343] on div "Select this Hero" at bounding box center [508, 339] width 78 height 21
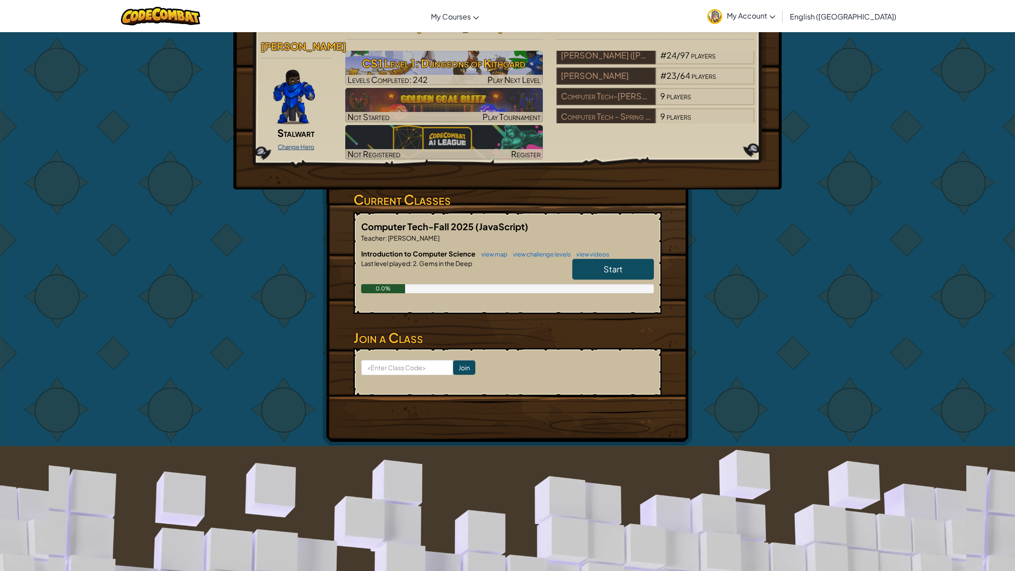
click at [281, 143] on link "Change Hero" at bounding box center [296, 146] width 37 height 7
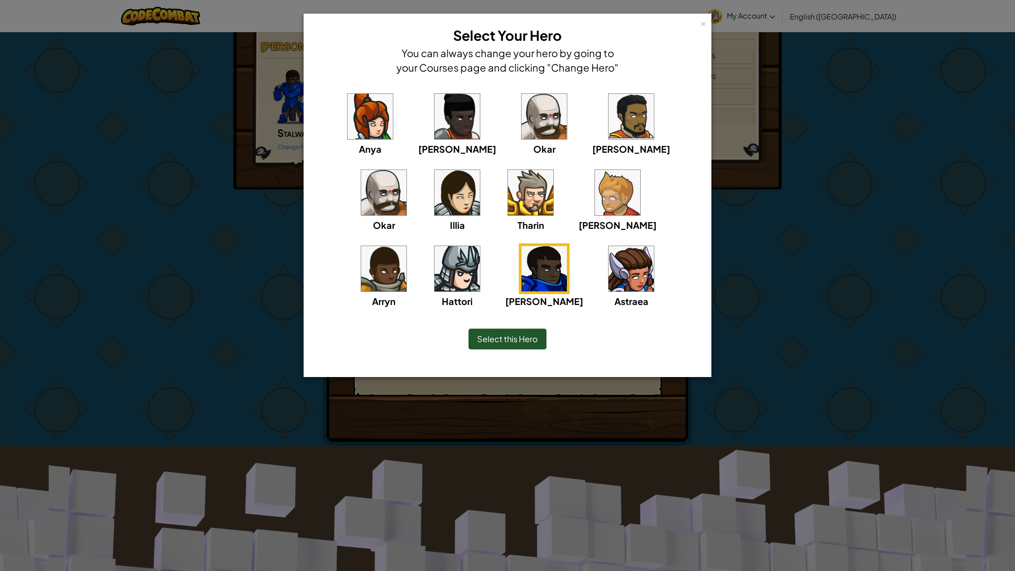
click at [511, 334] on span "Select this Hero" at bounding box center [507, 339] width 61 height 10
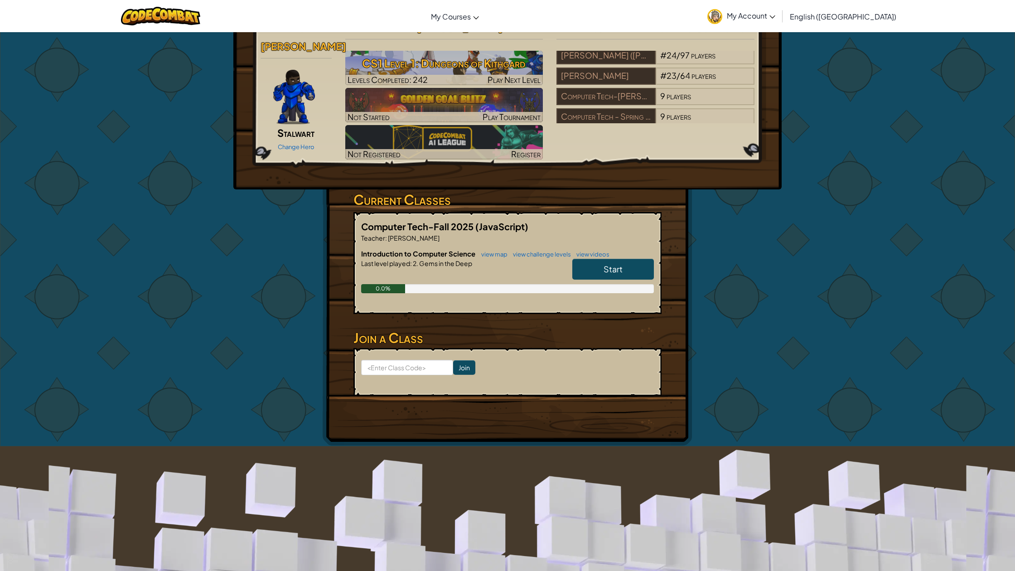
click at [743, 150] on div "Hero : [PERSON_NAME] Change Hero Player : [PERSON_NAME] CS1 Level 1: Dungeons o…" at bounding box center [508, 90] width 508 height 145
click at [724, 89] on div "9 players" at bounding box center [705, 96] width 99 height 17
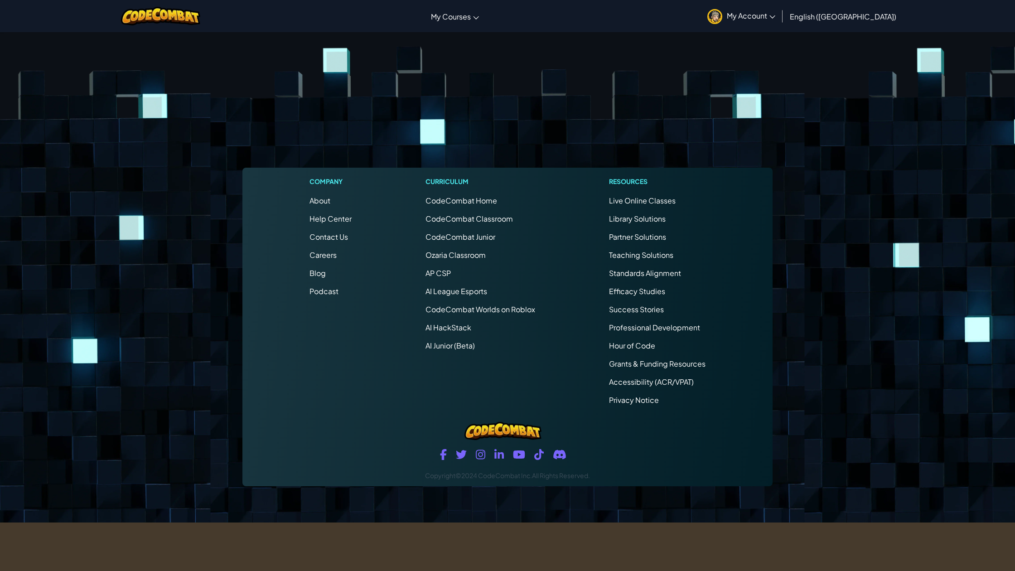
select select "689cba76a02cc88f25d465eb"
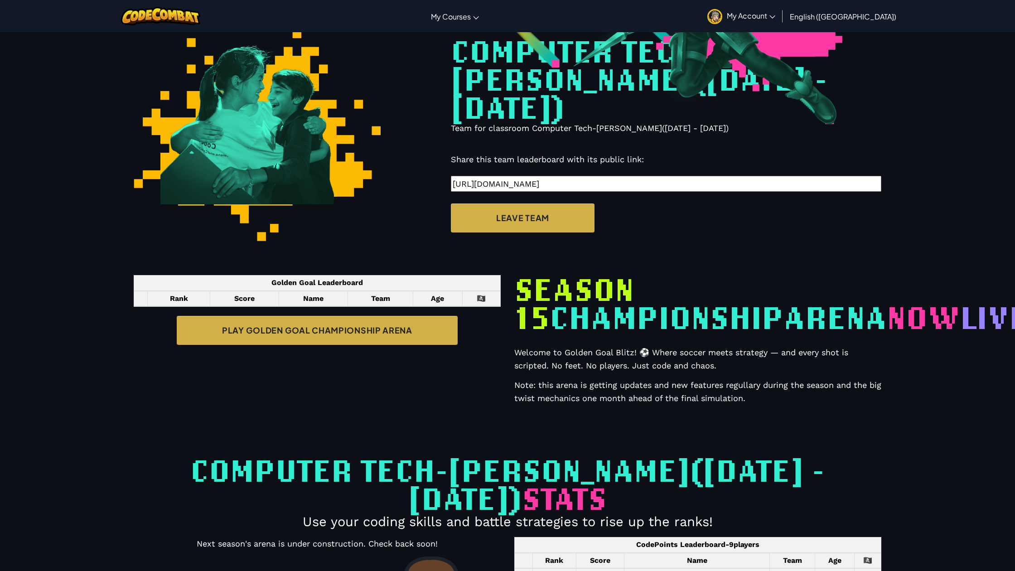
scroll to position [197, 0]
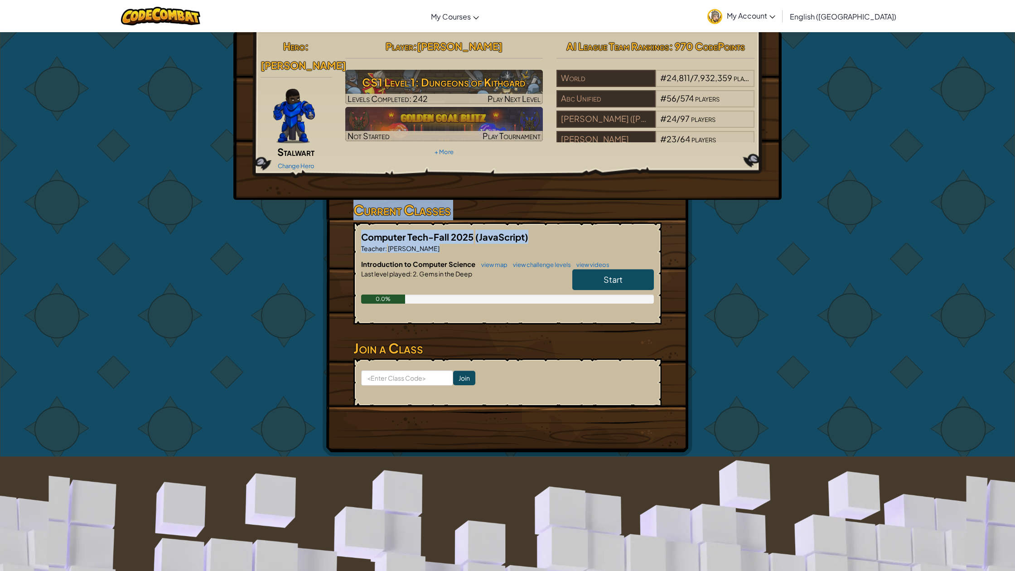
drag, startPoint x: 273, startPoint y: 210, endPoint x: 161, endPoint y: 269, distance: 126.3
click at [177, 262] on div "Hero : [PERSON_NAME] Change Hero Player : [PERSON_NAME] CS1 Level 1: Dungeons o…" at bounding box center [507, 244] width 1015 height 425
click at [119, 280] on div "Hero : [PERSON_NAME] Change Hero Player : [PERSON_NAME] CS1 Level 1: Dungeons o…" at bounding box center [507, 244] width 1015 height 425
click at [297, 162] on link "Change Hero" at bounding box center [296, 165] width 37 height 7
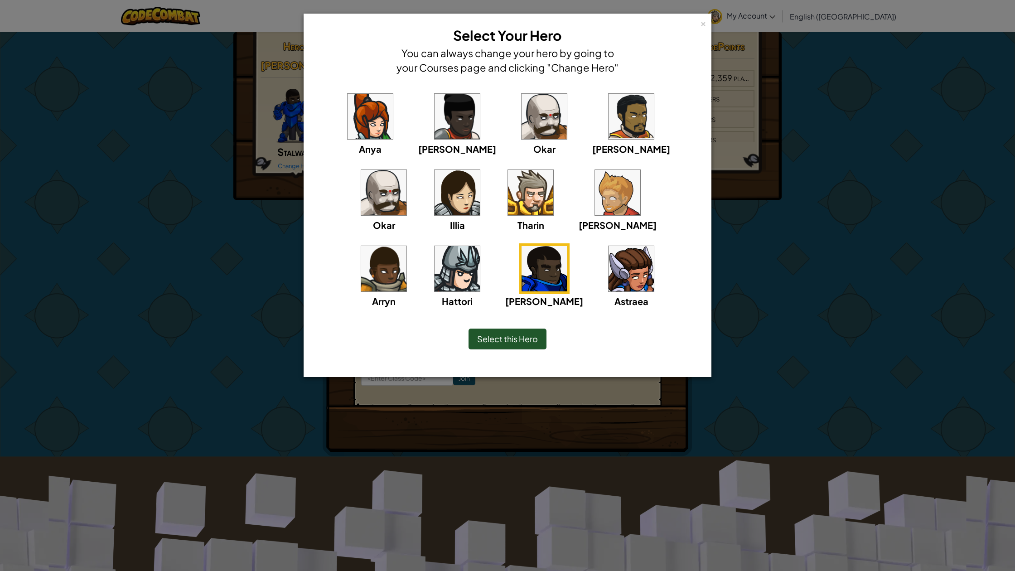
click at [508, 189] on img at bounding box center [530, 192] width 45 height 45
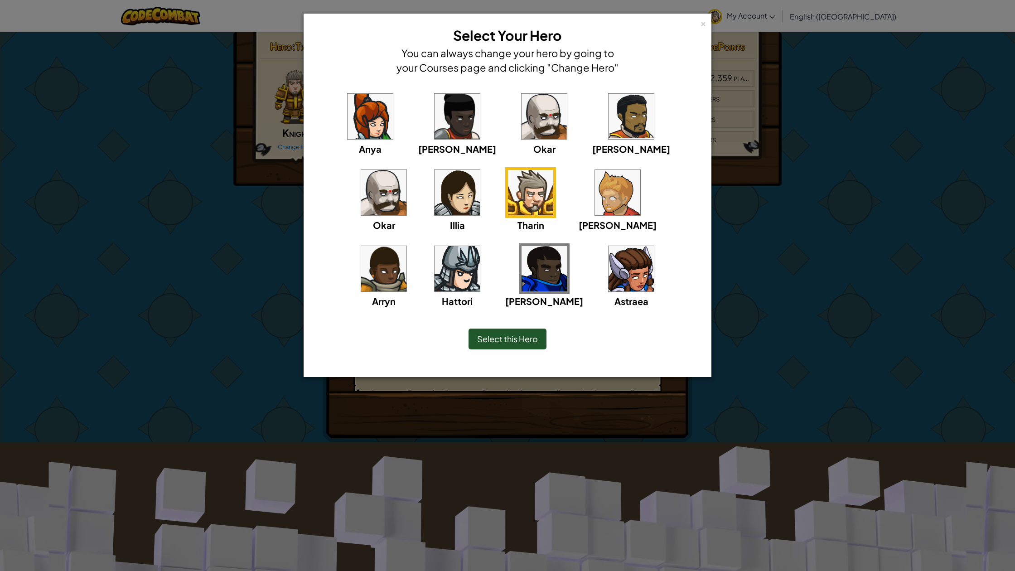
click at [352, 112] on img at bounding box center [370, 116] width 45 height 45
click at [435, 98] on img at bounding box center [457, 116] width 45 height 45
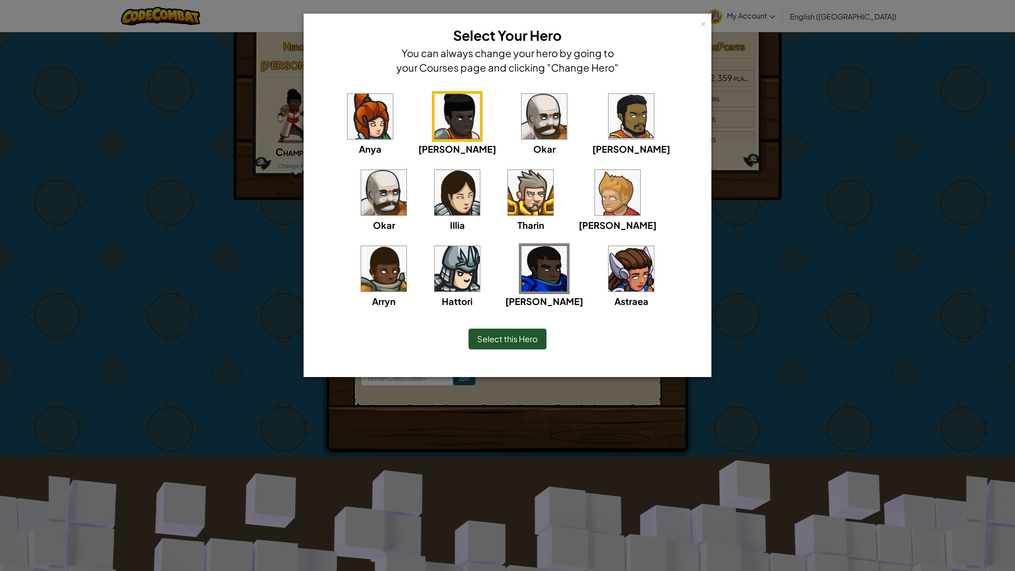
click at [535, 110] on div "[PERSON_NAME] [PERSON_NAME] [PERSON_NAME] Arryn [PERSON_NAME]" at bounding box center [508, 205] width 380 height 228
click at [522, 116] on img at bounding box center [544, 116] width 45 height 45
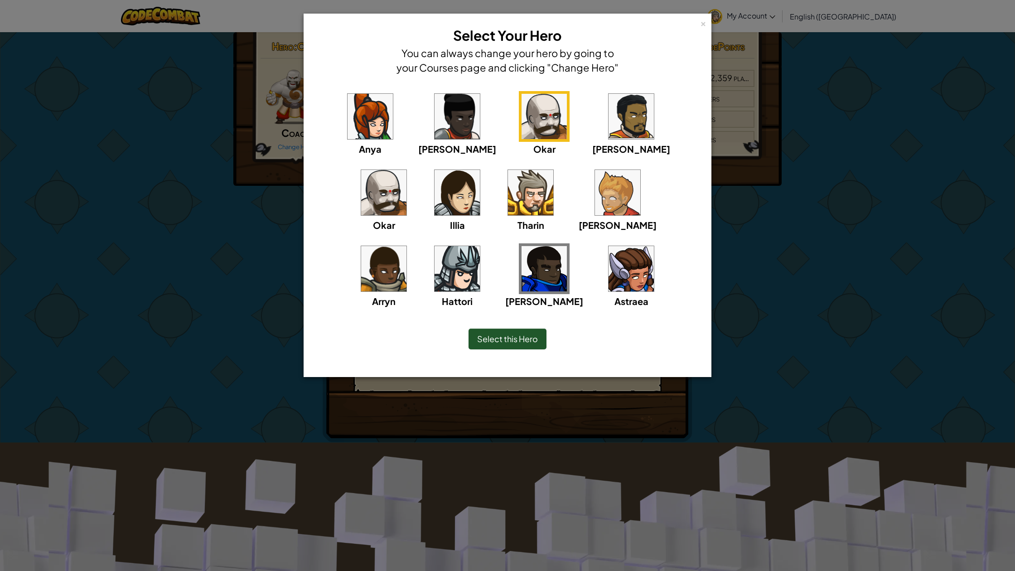
click at [609, 112] on img at bounding box center [631, 116] width 45 height 45
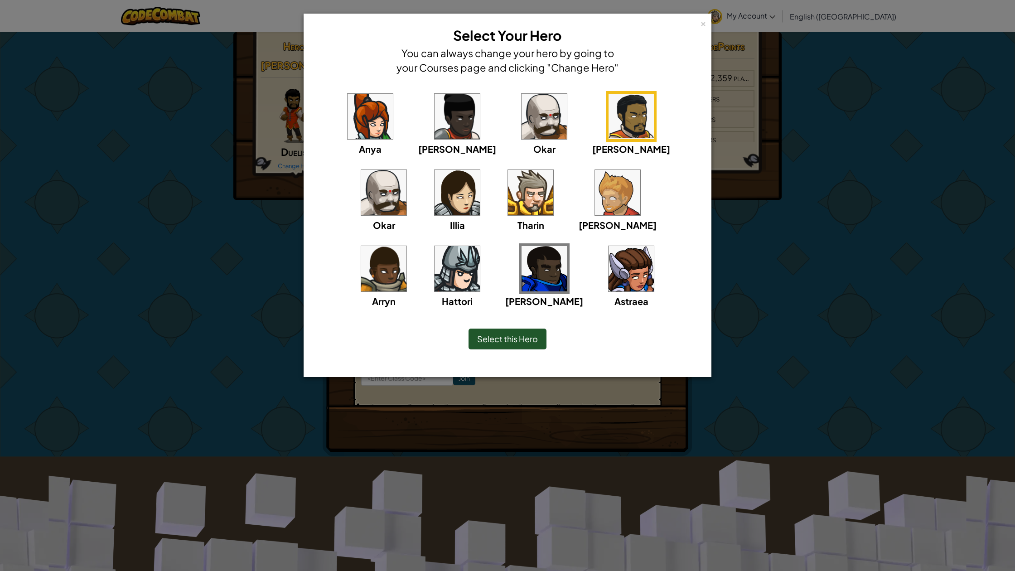
click at [522, 276] on img at bounding box center [544, 268] width 45 height 45
click at [504, 337] on span "Select this Hero" at bounding box center [507, 339] width 61 height 10
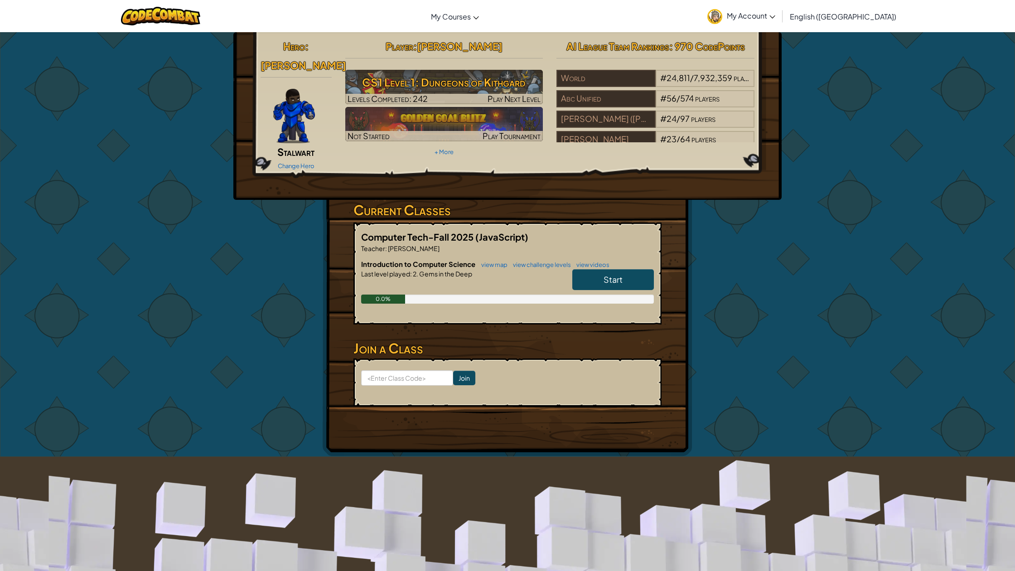
click at [602, 269] on link "Start" at bounding box center [614, 279] width 82 height 21
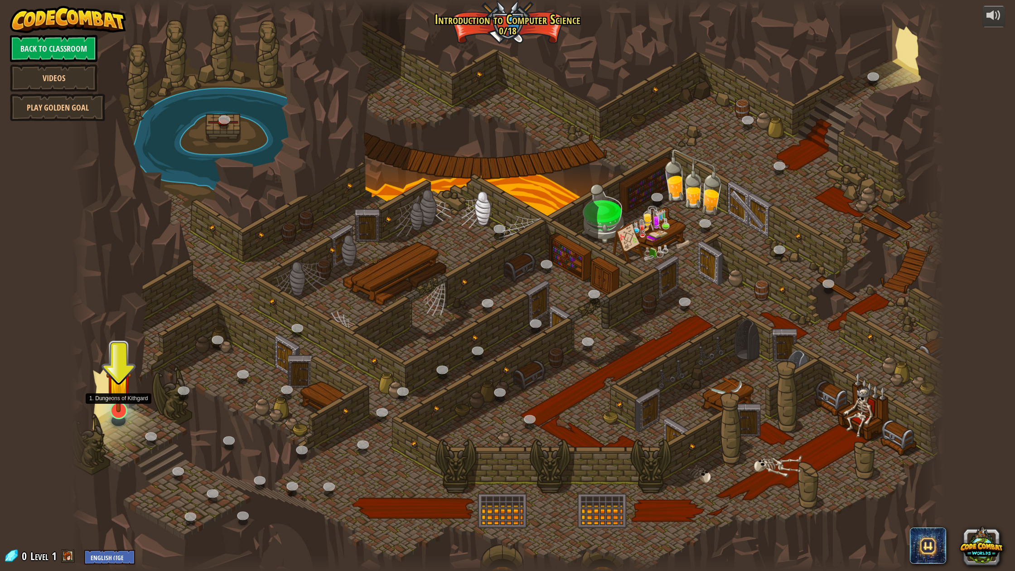
click at [121, 408] on img at bounding box center [118, 384] width 25 height 58
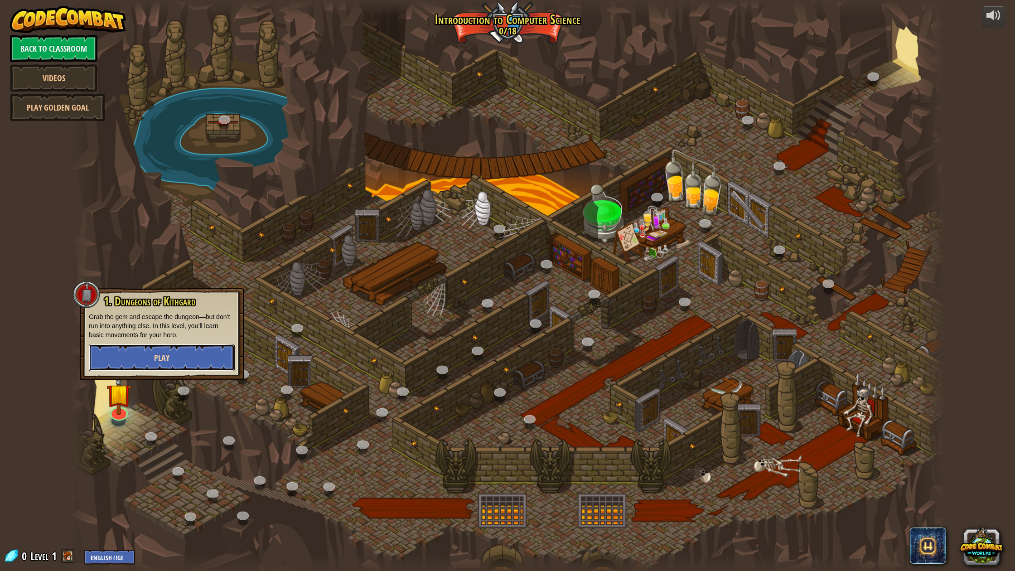
click at [205, 357] on button "Play" at bounding box center [162, 357] width 146 height 27
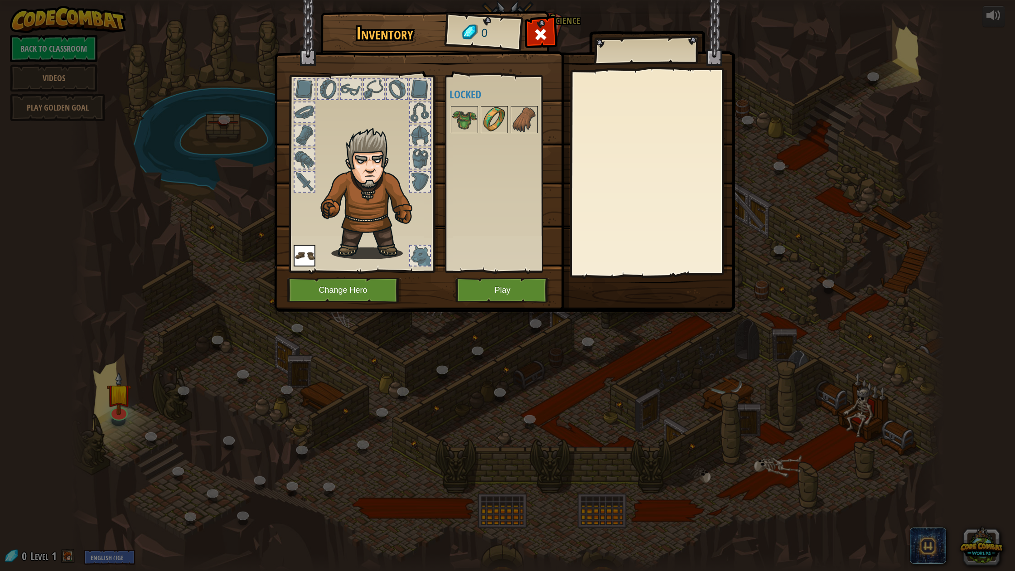
click at [485, 125] on img at bounding box center [494, 119] width 25 height 25
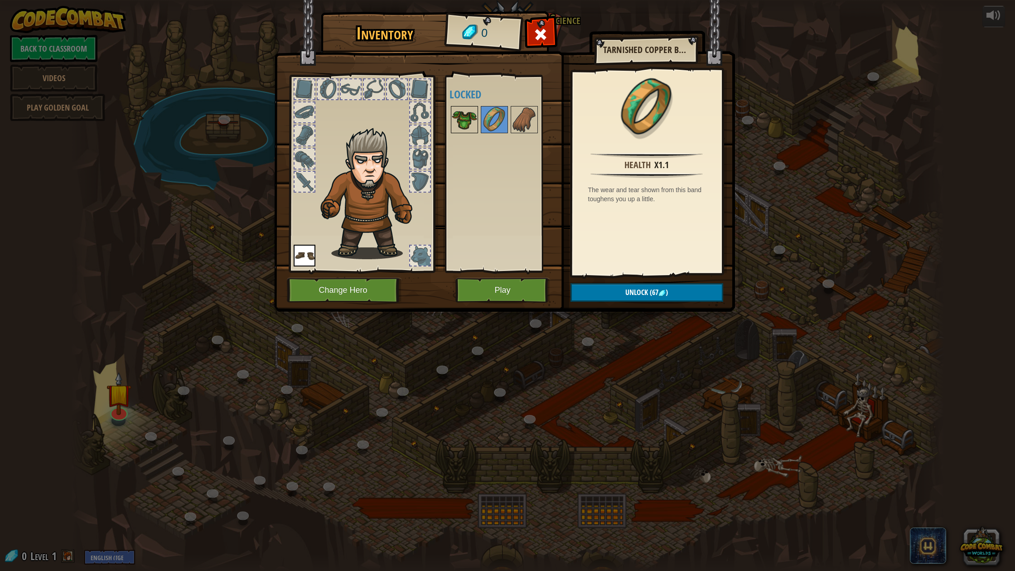
click at [470, 124] on img at bounding box center [464, 119] width 25 height 25
click at [488, 120] on img at bounding box center [494, 119] width 25 height 25
click at [514, 118] on img at bounding box center [524, 119] width 25 height 25
click at [483, 115] on img at bounding box center [494, 119] width 25 height 25
click at [453, 110] on img at bounding box center [464, 119] width 25 height 25
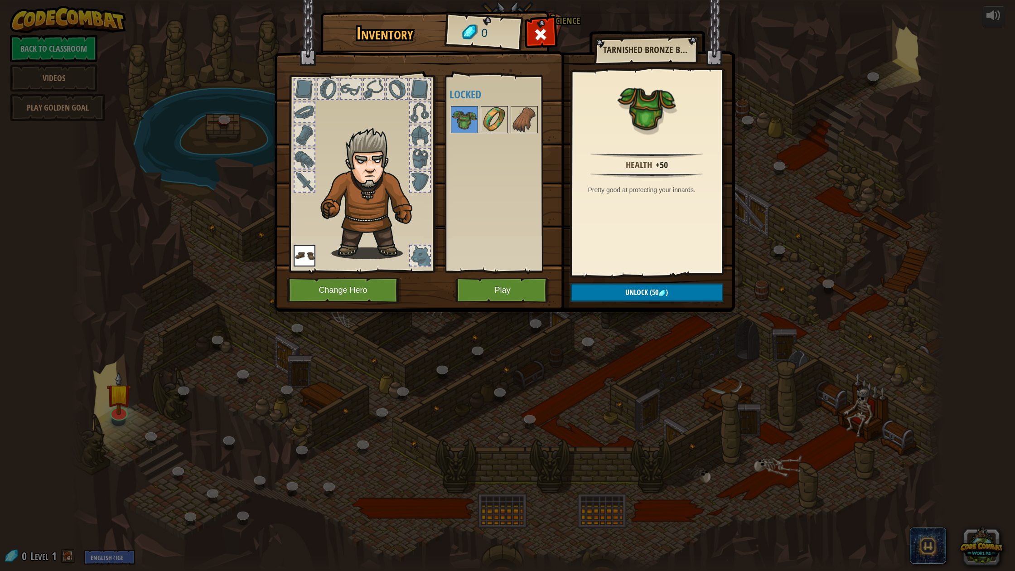
click at [507, 108] on div at bounding box center [494, 119] width 27 height 27
click at [470, 107] on img at bounding box center [464, 119] width 25 height 25
click at [328, 292] on button "Change Hero" at bounding box center [344, 290] width 115 height 25
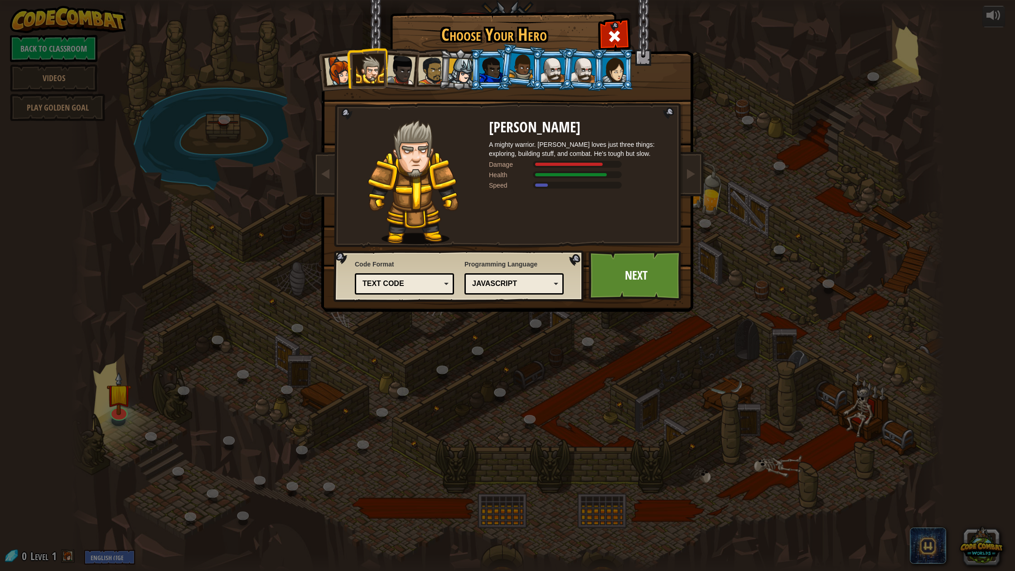
click at [491, 69] on div at bounding box center [492, 70] width 24 height 24
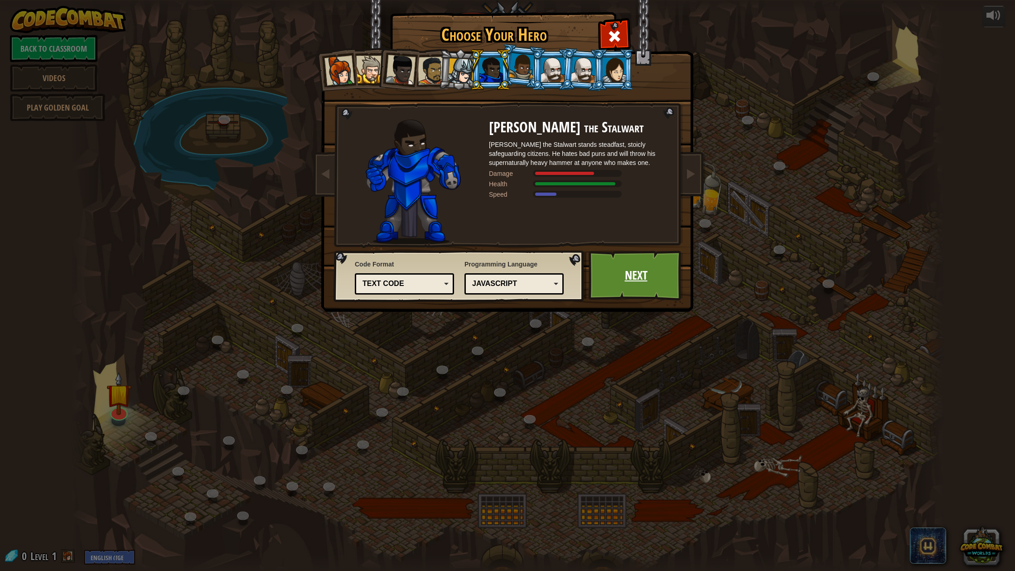
click at [621, 268] on link "Next" at bounding box center [636, 276] width 95 height 50
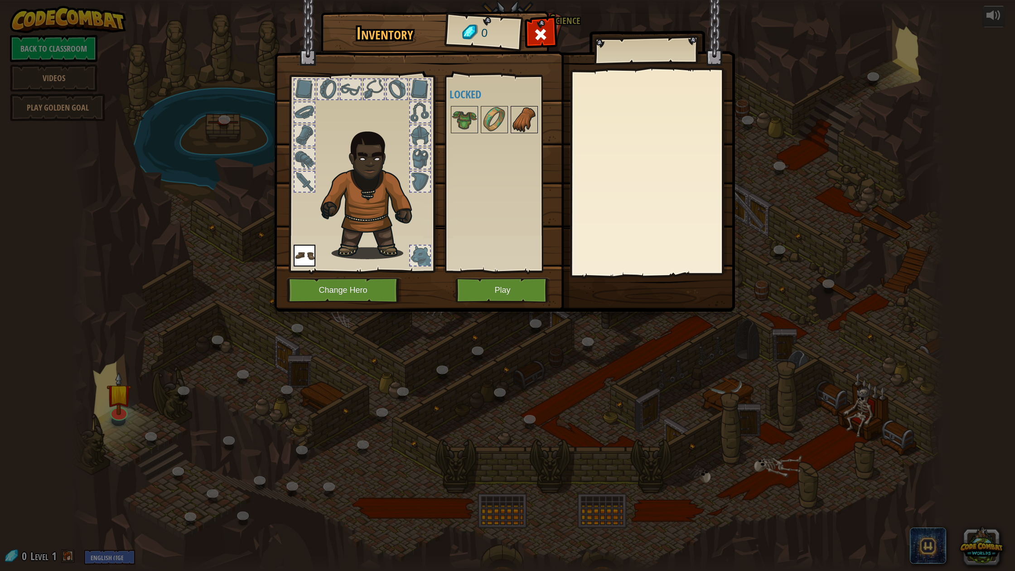
click at [526, 117] on img at bounding box center [524, 119] width 25 height 25
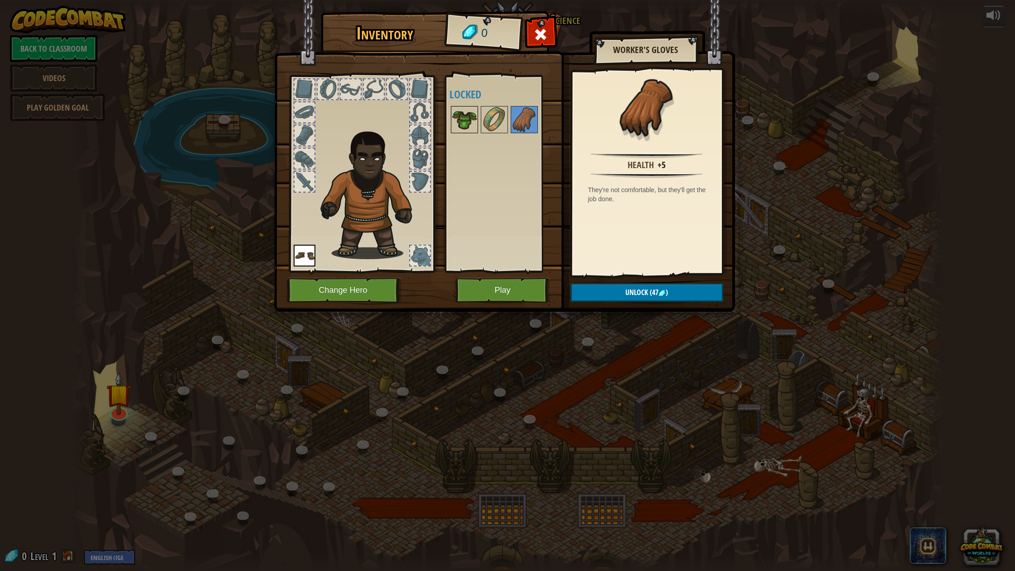
click at [472, 124] on img at bounding box center [464, 119] width 25 height 25
click at [520, 108] on img at bounding box center [524, 119] width 25 height 25
click at [504, 118] on img at bounding box center [494, 119] width 25 height 25
click at [500, 282] on button "Play" at bounding box center [503, 290] width 95 height 25
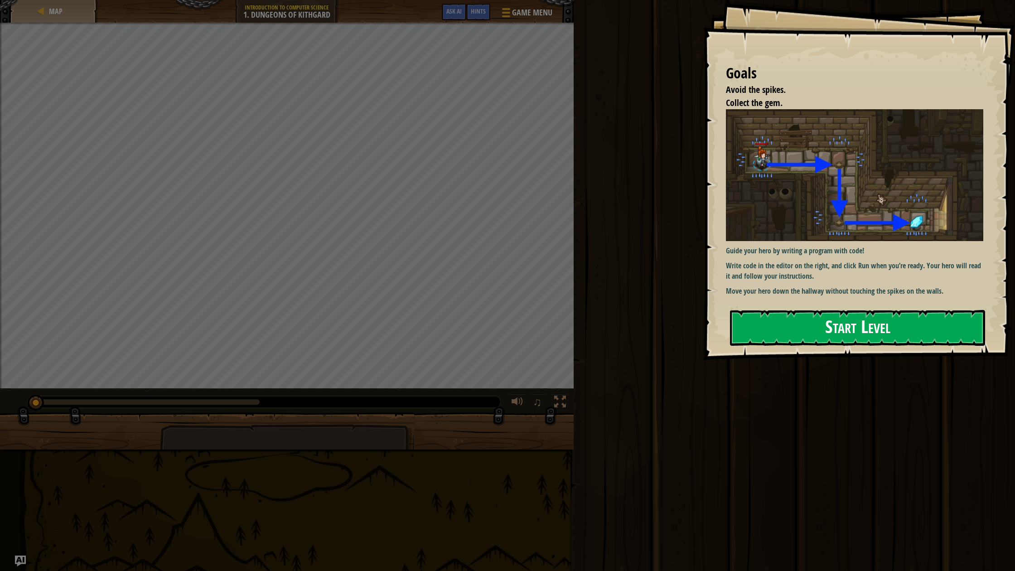
click at [774, 335] on button "Start Level" at bounding box center [857, 328] width 255 height 36
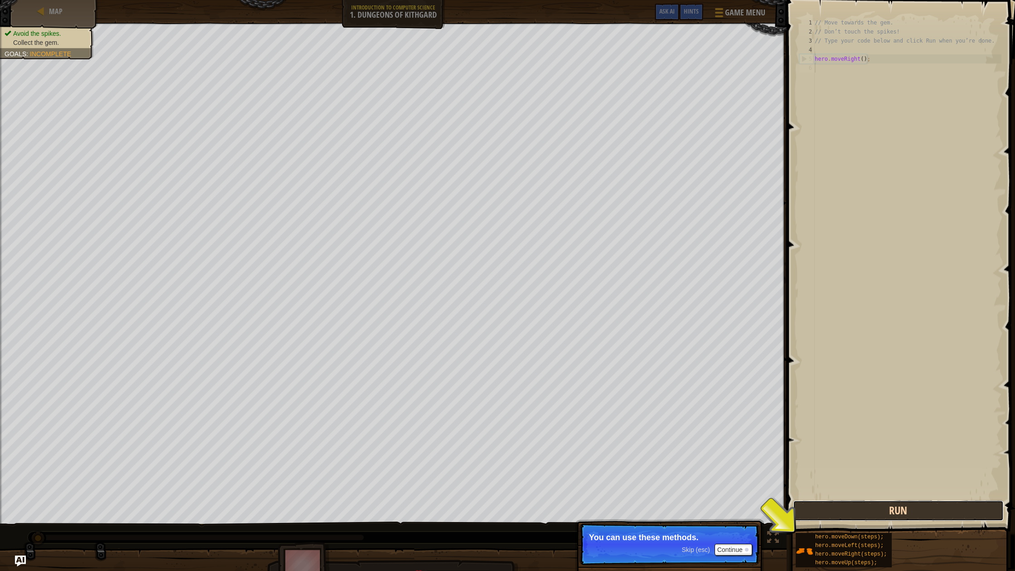
click at [840, 505] on button "Run" at bounding box center [898, 510] width 211 height 21
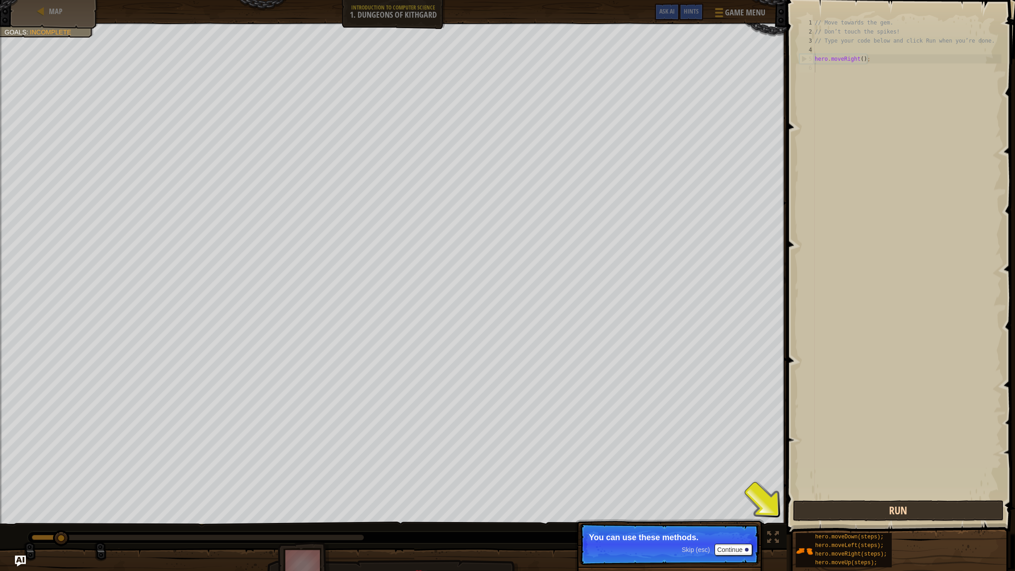
scroll to position [4, 0]
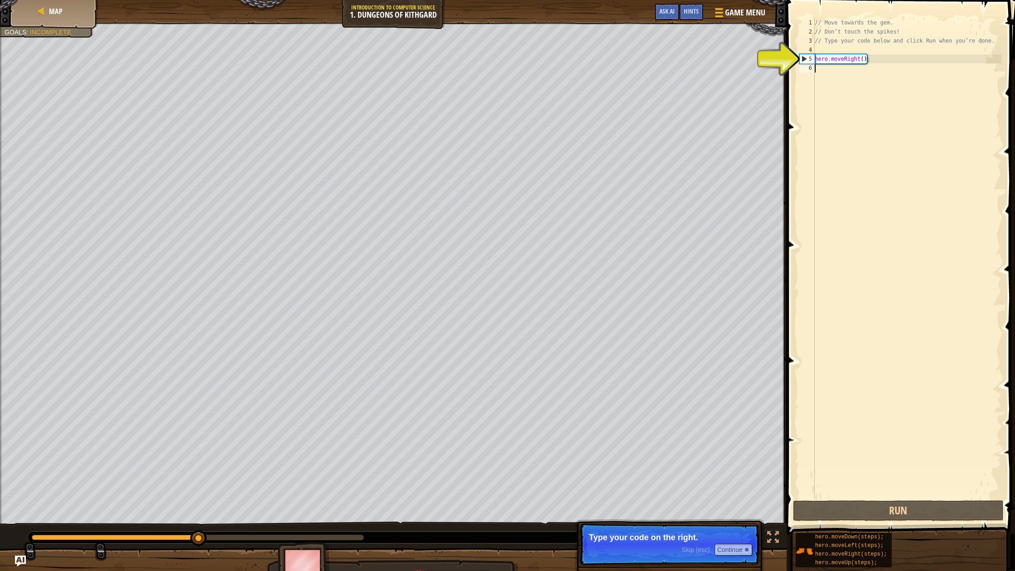
click at [837, 81] on div "// Move towards the gem. // Don’t touch the spikes! // Type your code below and…" at bounding box center [907, 267] width 189 height 499
drag, startPoint x: 812, startPoint y: 73, endPoint x: 818, endPoint y: 75, distance: 6.3
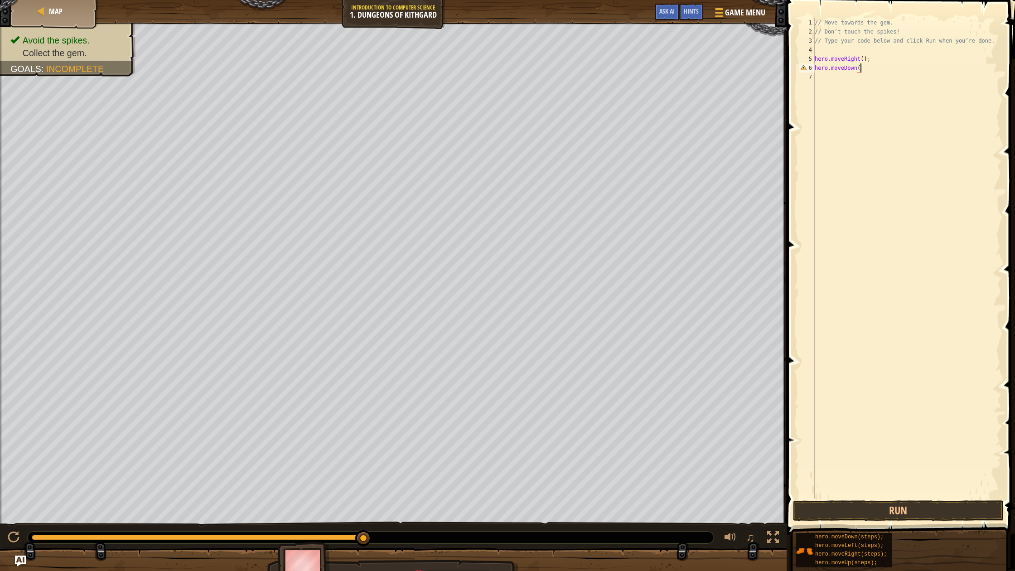
scroll to position [4, 4]
type textarea "hero.moveDown();"
click at [814, 81] on div "hero.moveDown(); 1 2 3 4 5 6 7 // Move towards the gem. // Don’t touch the spik…" at bounding box center [900, 258] width 204 height 481
type textarea "hero.moveRight();"
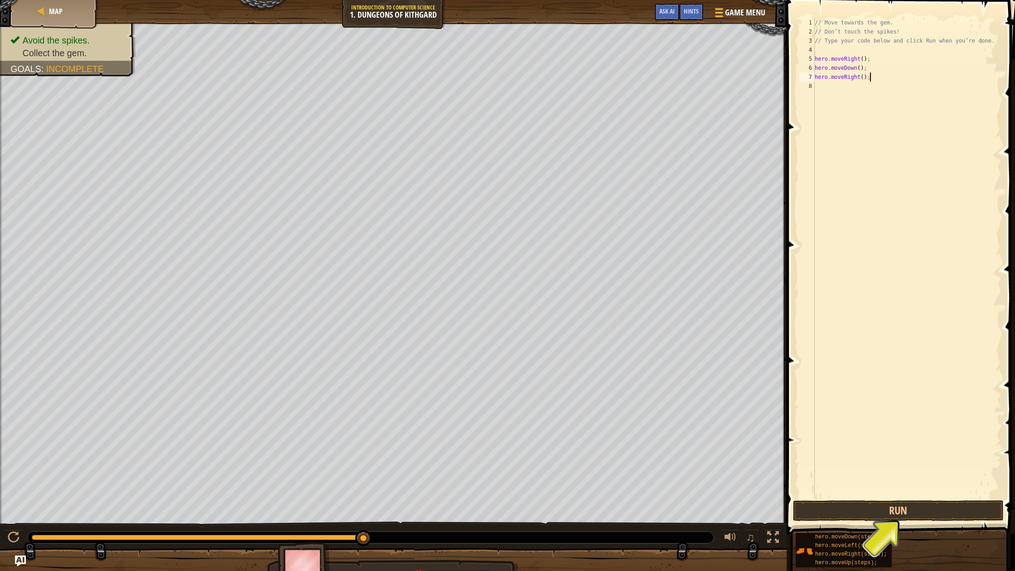
drag, startPoint x: 816, startPoint y: 84, endPoint x: 794, endPoint y: 146, distance: 65.2
click at [815, 86] on div "hero.moveRight(); 1 2 3 4 5 6 7 8 // Move towards the gem. // Don’t touch the s…" at bounding box center [900, 258] width 204 height 481
click at [837, 511] on button "Run" at bounding box center [898, 510] width 211 height 21
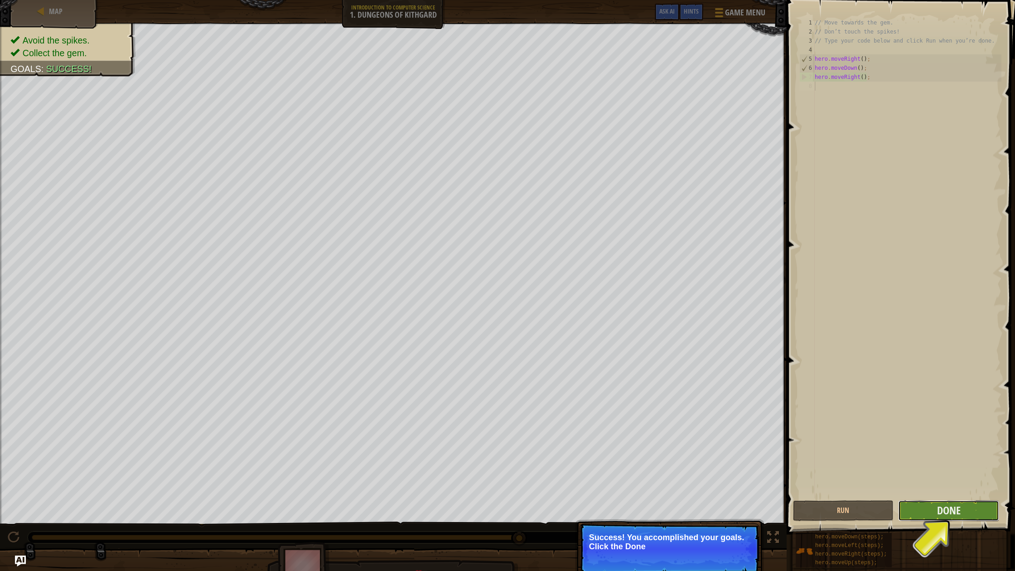
click at [916, 510] on button "Done" at bounding box center [949, 510] width 101 height 21
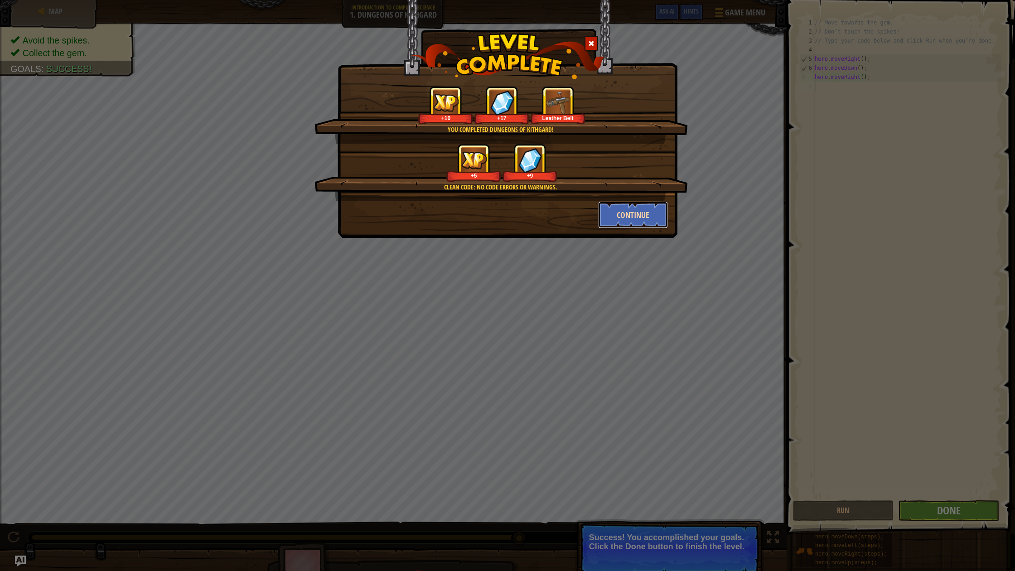
click at [643, 217] on button "Continue" at bounding box center [633, 214] width 70 height 27
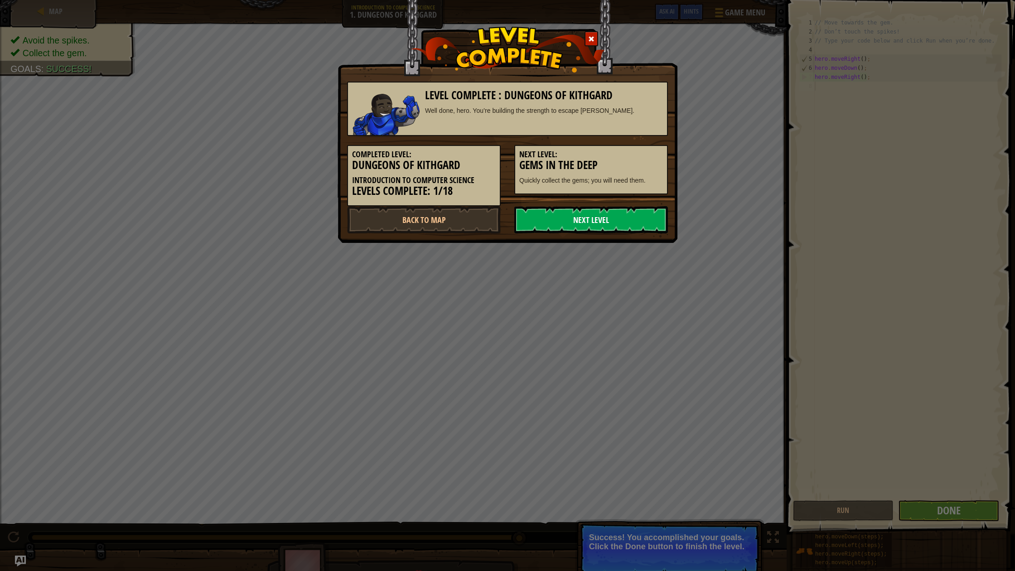
click at [583, 215] on link "Next Level" at bounding box center [592, 219] width 154 height 27
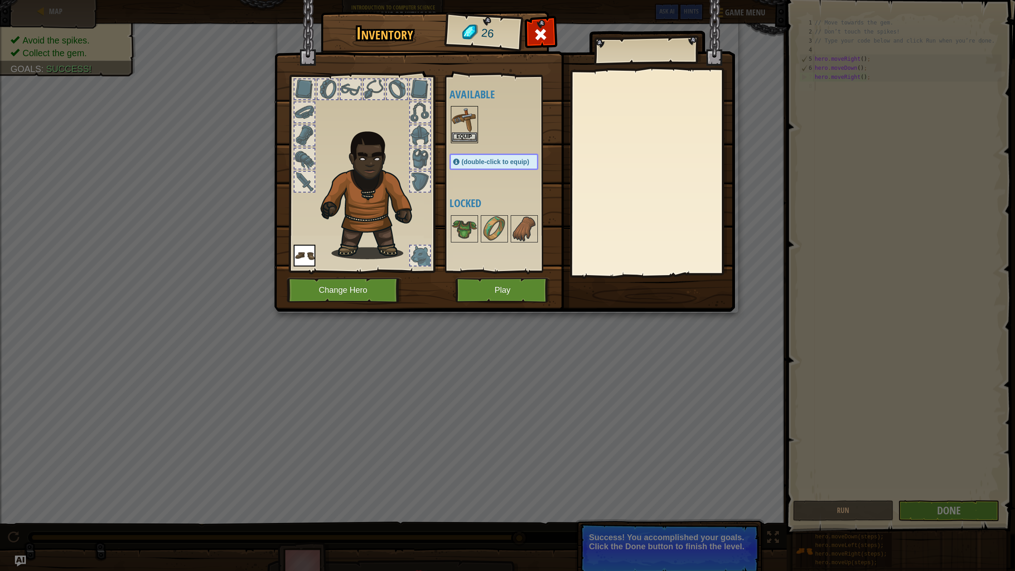
click at [476, 129] on img at bounding box center [464, 119] width 25 height 25
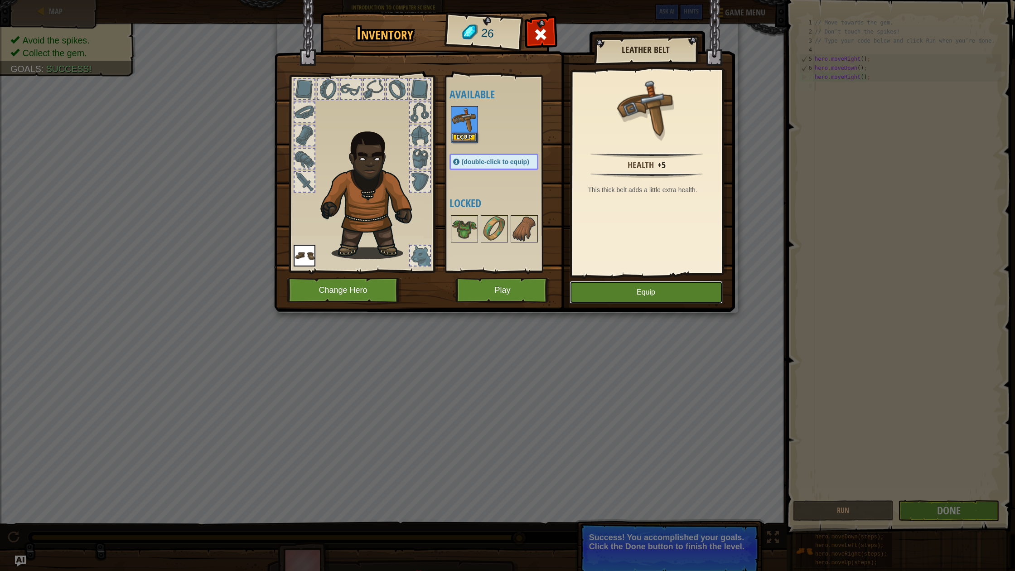
click at [614, 281] on button "Equip" at bounding box center [646, 292] width 153 height 23
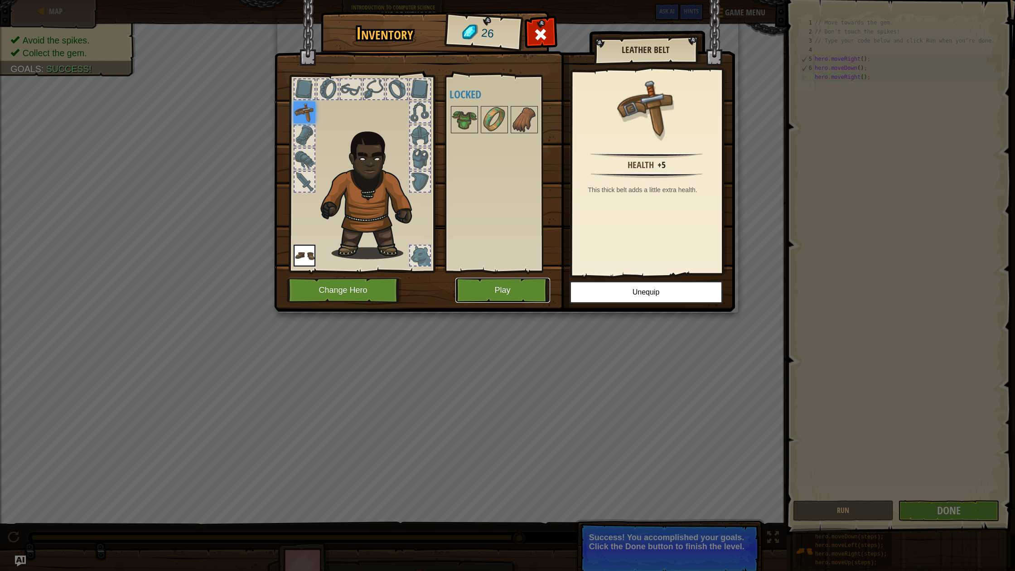
click at [525, 289] on button "Play" at bounding box center [503, 290] width 95 height 25
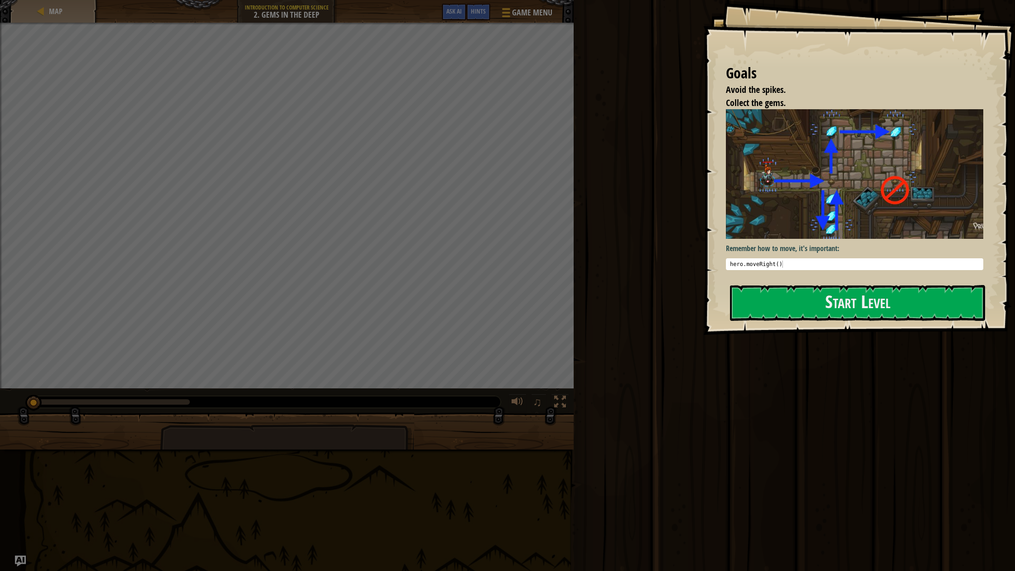
click at [854, 267] on pre "1 hero . moveRight ( ) הההההההההההההההההההההההההההההההההההההההההההההההההההההההה…" at bounding box center [854, 264] width 257 height 12
drag, startPoint x: 850, startPoint y: 271, endPoint x: 843, endPoint y: 277, distance: 8.7
click at [849, 271] on div "Remember how to move, it's important: 1 hero . moveRight ( ) הההההההההההההההההה…" at bounding box center [854, 192] width 257 height 166
click at [836, 306] on button "Start Level" at bounding box center [857, 303] width 255 height 36
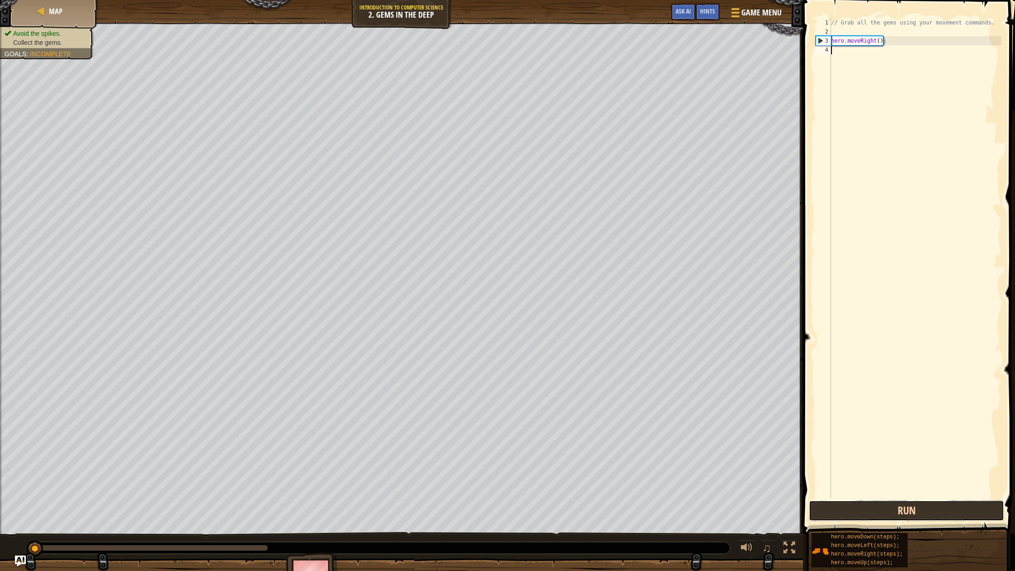
click at [866, 511] on button "Run" at bounding box center [906, 510] width 195 height 21
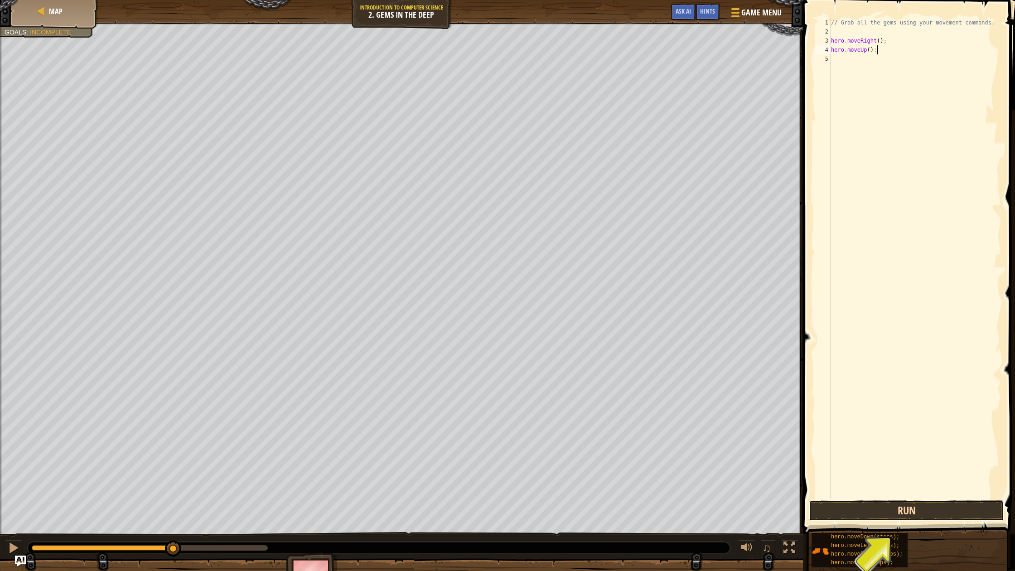
click at [845, 510] on button "Run" at bounding box center [906, 510] width 195 height 21
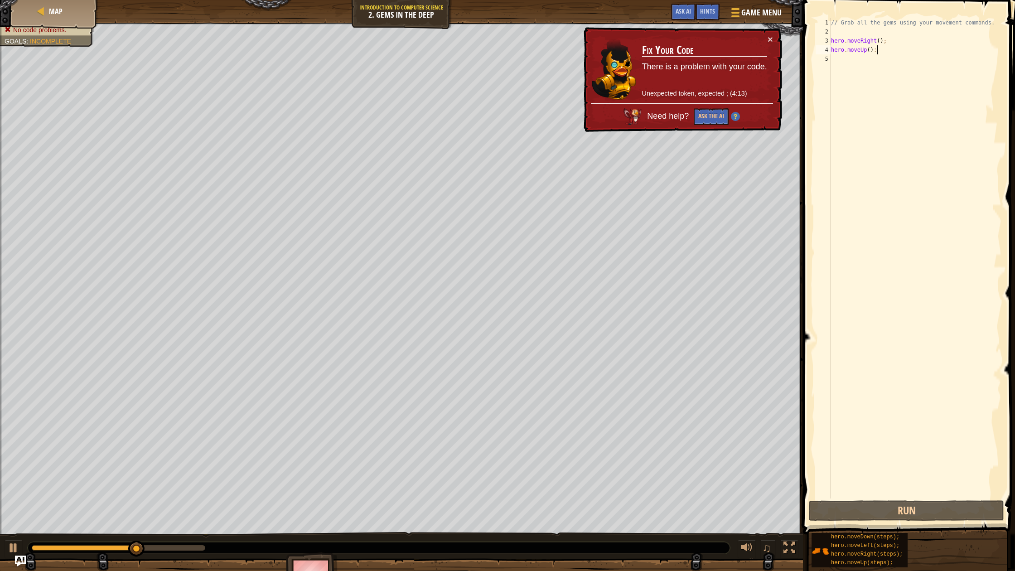
click at [896, 43] on div "// Grab all the gems using your movement commands. hero . moveRight ( ) ; hero …" at bounding box center [916, 267] width 172 height 499
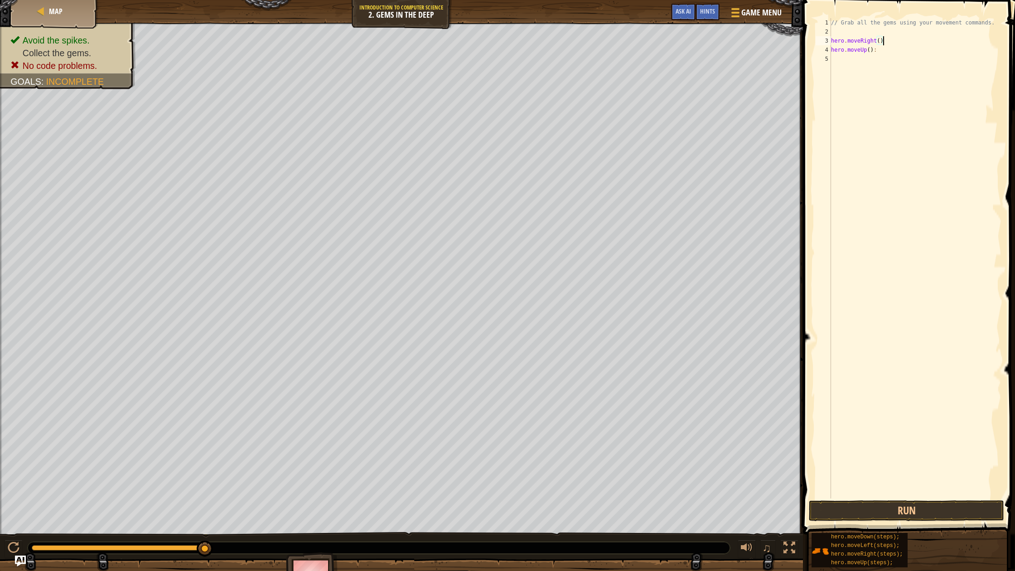
scroll to position [4, 4]
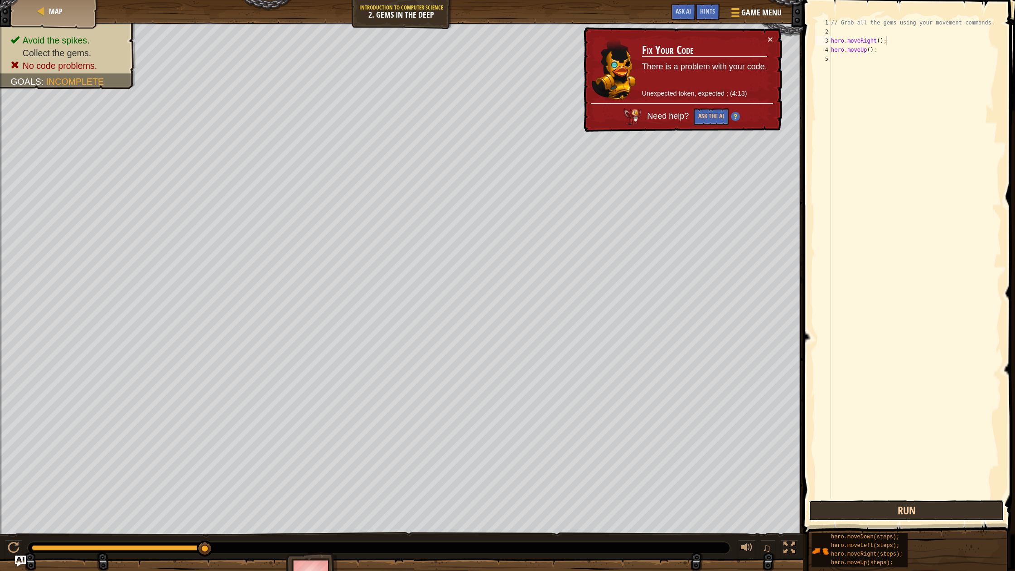
click at [894, 509] on button "Run" at bounding box center [906, 510] width 195 height 21
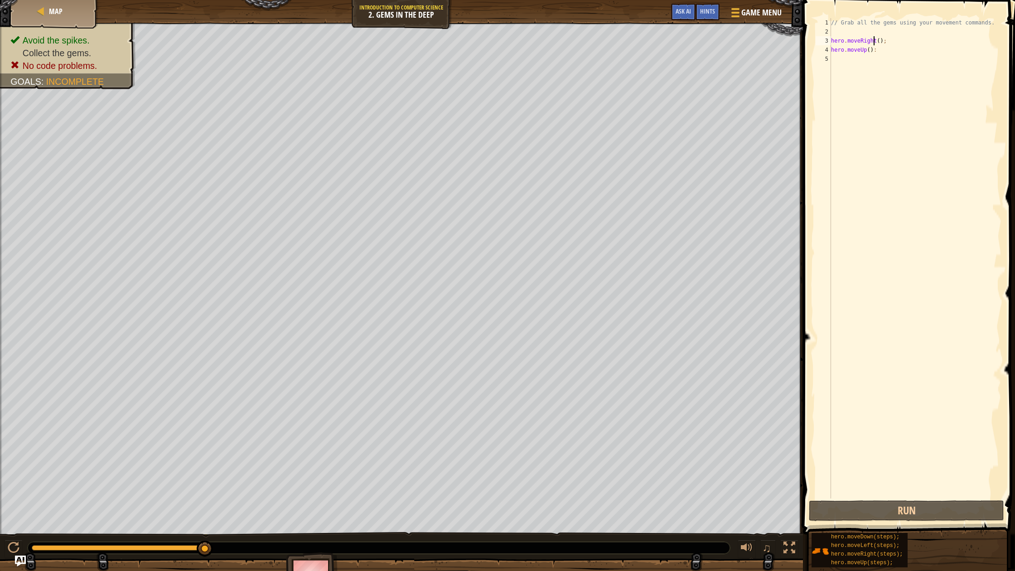
click at [875, 44] on div "// Grab all the gems using your movement commands. hero . moveRight ( ) ; hero …" at bounding box center [916, 267] width 172 height 499
click at [878, 51] on div "// Grab all the gems using your movement commands. hero . moveRight ( ) ; hero …" at bounding box center [916, 267] width 172 height 499
click at [899, 42] on div "// Grab all the gems using your movement commands. hero . moveRight ( ) ; hero …" at bounding box center [916, 267] width 172 height 499
type textarea "hero.moveRight();"
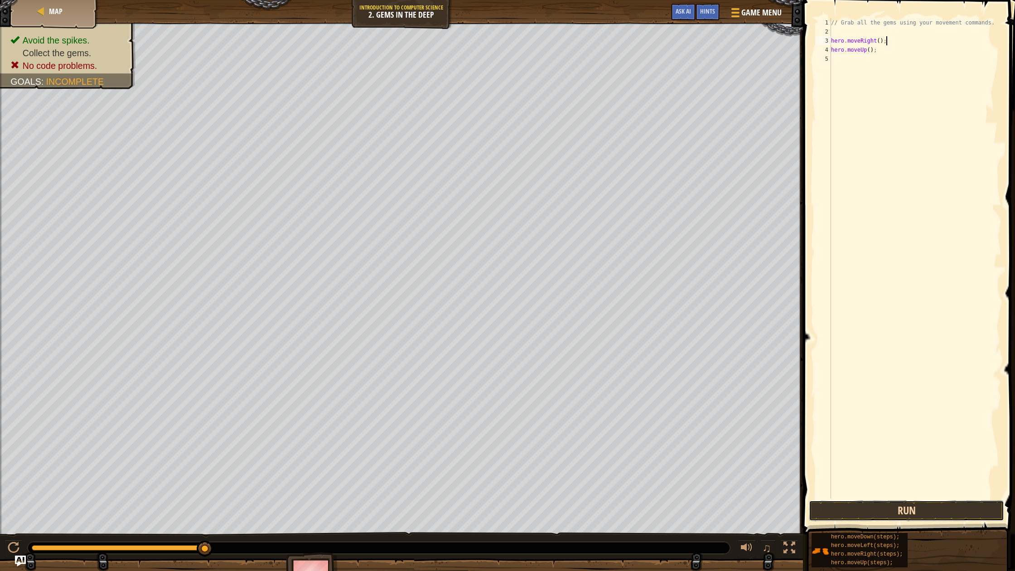
click at [878, 509] on button "Run" at bounding box center [906, 510] width 195 height 21
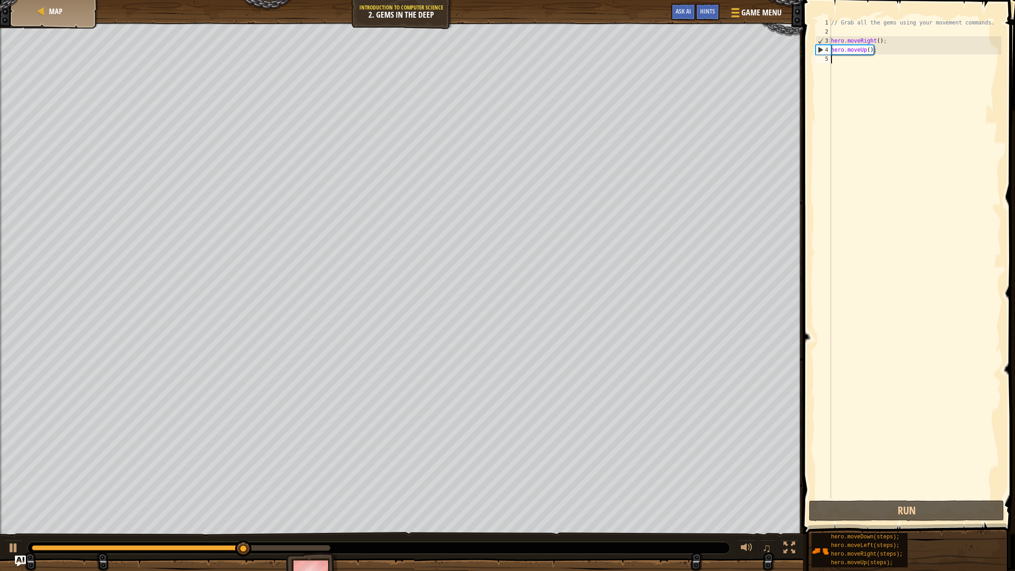
click at [838, 67] on div "// Grab all the gems using your movement commands. hero . moveRight ( ) ; hero …" at bounding box center [916, 267] width 172 height 499
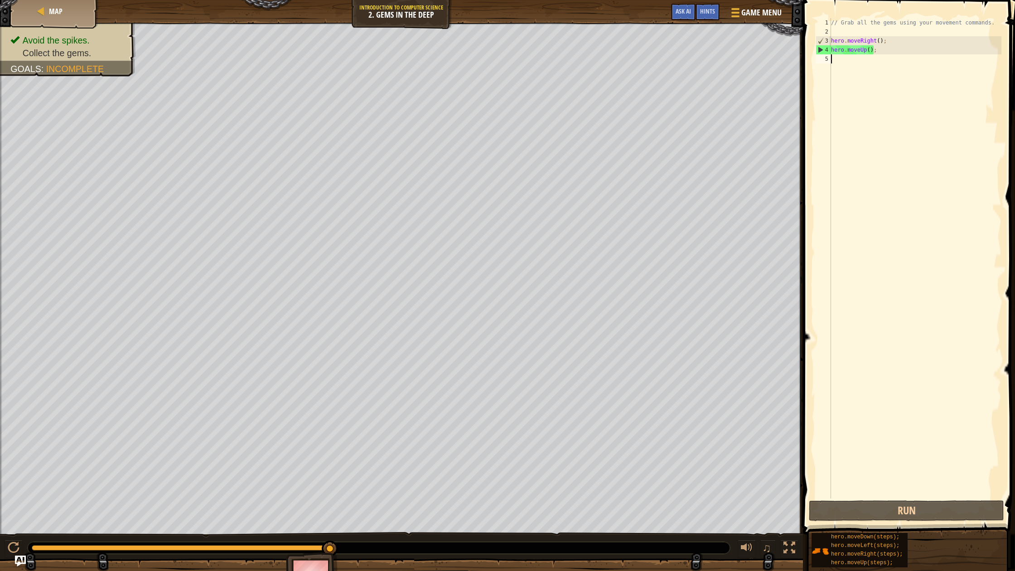
type textarea "j"
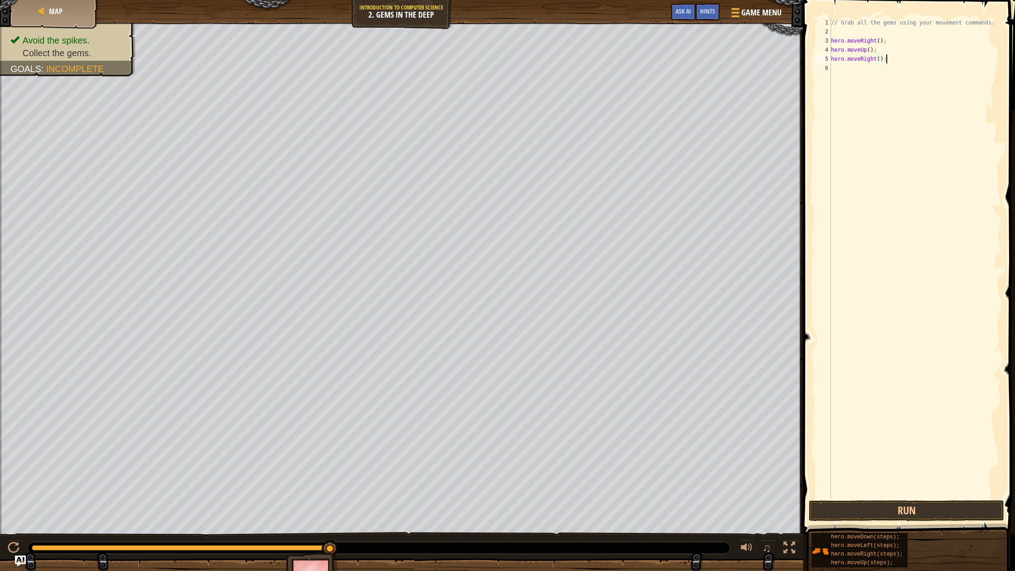
scroll to position [4, 4]
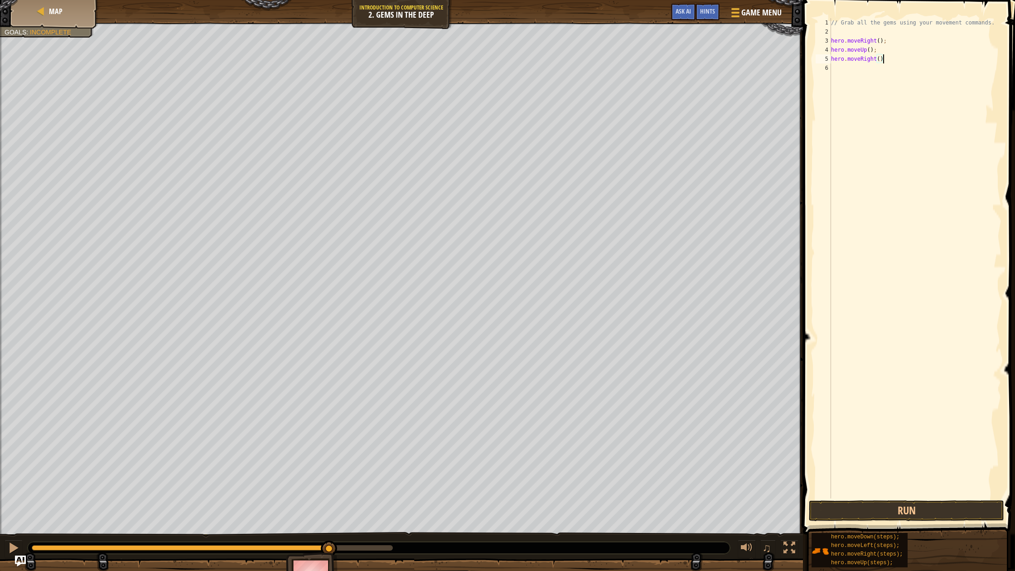
type textarea "hero.moveRight();"
click at [865, 79] on div "// Grab all the gems using your movement commands. hero . moveRight ( ) ; hero …" at bounding box center [916, 267] width 172 height 499
click at [843, 78] on div "// Grab all the gems using your movement commands. hero . moveRight ( ) ; hero …" at bounding box center [916, 267] width 172 height 499
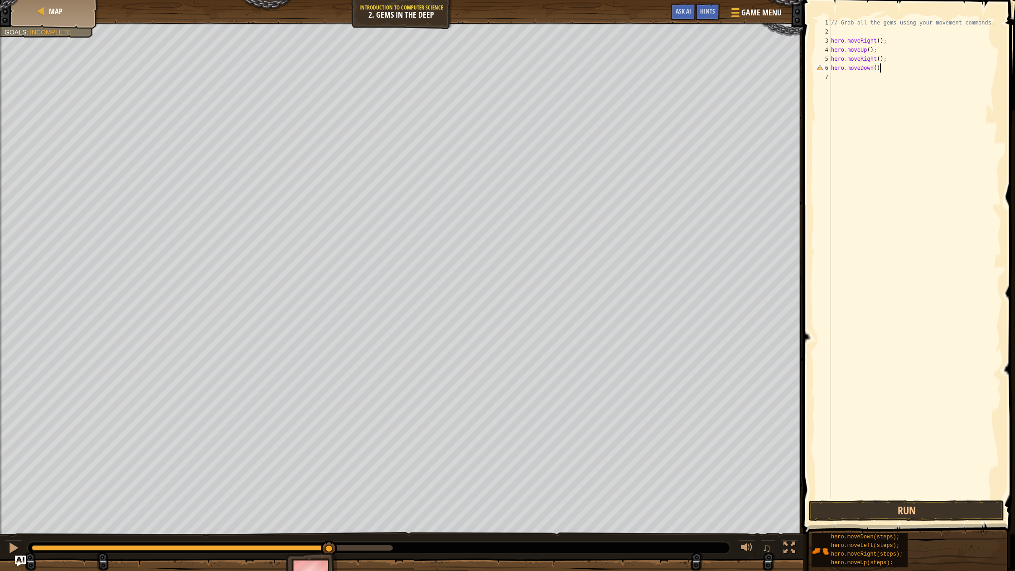
type textarea "hero.moveDown();"
click at [834, 81] on div "// Grab all the gems using your movement commands. hero . moveRight ( ) ; hero …" at bounding box center [916, 267] width 172 height 499
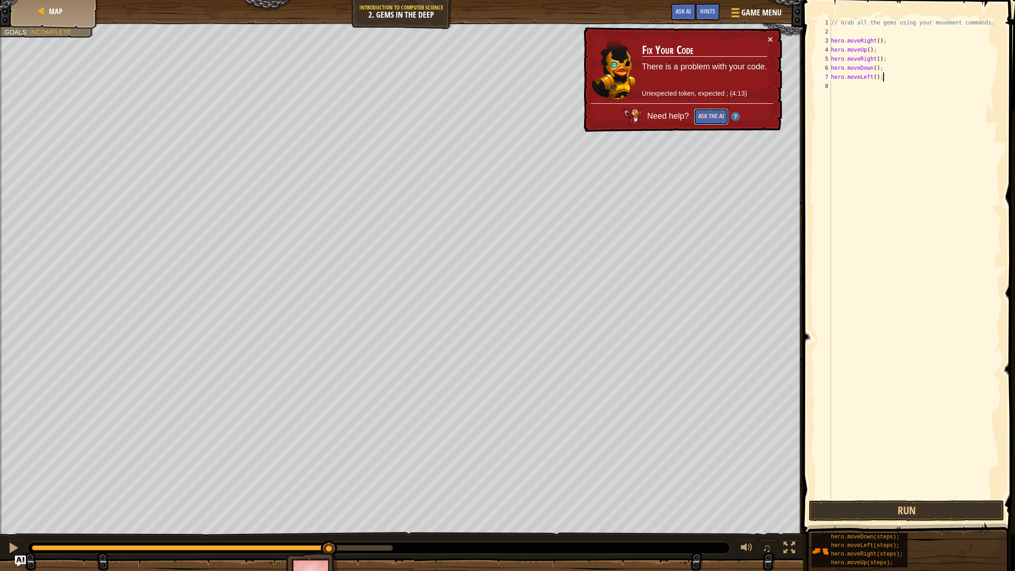
click at [710, 113] on button "Ask the AI" at bounding box center [711, 116] width 35 height 17
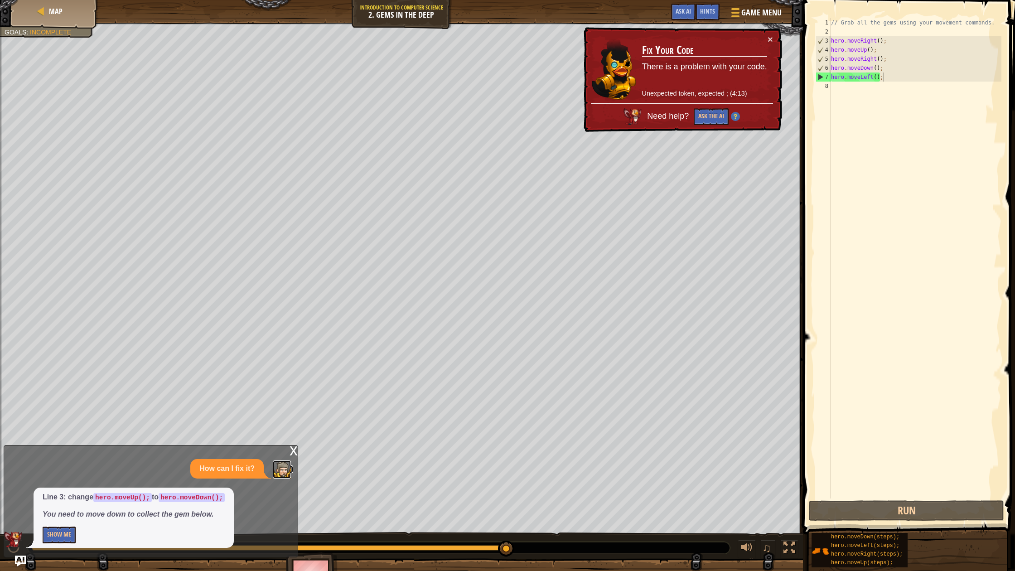
click at [286, 462] on img at bounding box center [282, 470] width 18 height 18
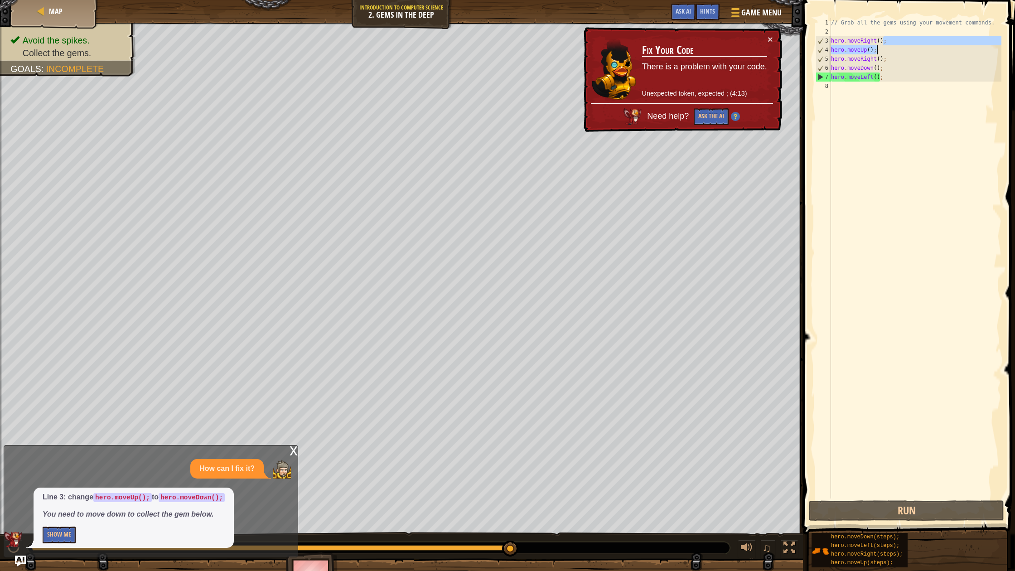
click at [881, 45] on div "// Grab all the gems using your movement commands. hero . moveRight ( ) ; hero …" at bounding box center [916, 267] width 172 height 499
click at [887, 45] on div "// Grab all the gems using your movement commands. hero . moveRight ( ) ; hero …" at bounding box center [916, 258] width 172 height 481
click at [874, 43] on div "// Grab all the gems using your movement commands. hero . moveRight ( ) ; hero …" at bounding box center [916, 267] width 172 height 499
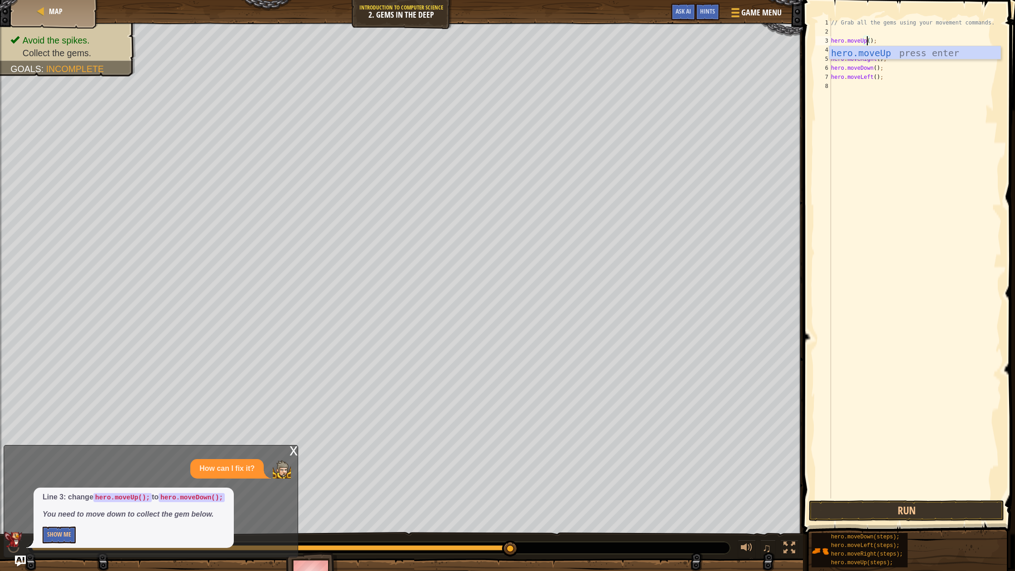
scroll to position [4, 3]
click at [865, 80] on div "// Grab all the gems using your movement commands. hero . moveUp ( ) ; hero . m…" at bounding box center [916, 267] width 172 height 499
click at [868, 52] on div "// Grab all the gems using your movement commands. hero . moveUp ( ) ; hero . m…" at bounding box center [916, 267] width 172 height 499
click at [864, 51] on div "// Grab all the gems using your movement commands. hero . moveUp ( ) ; hero . m…" at bounding box center [916, 267] width 172 height 499
click at [859, 53] on div "// Grab all the gems using your movement commands. hero . moveUp ( ) ; hero . m…" at bounding box center [916, 267] width 172 height 499
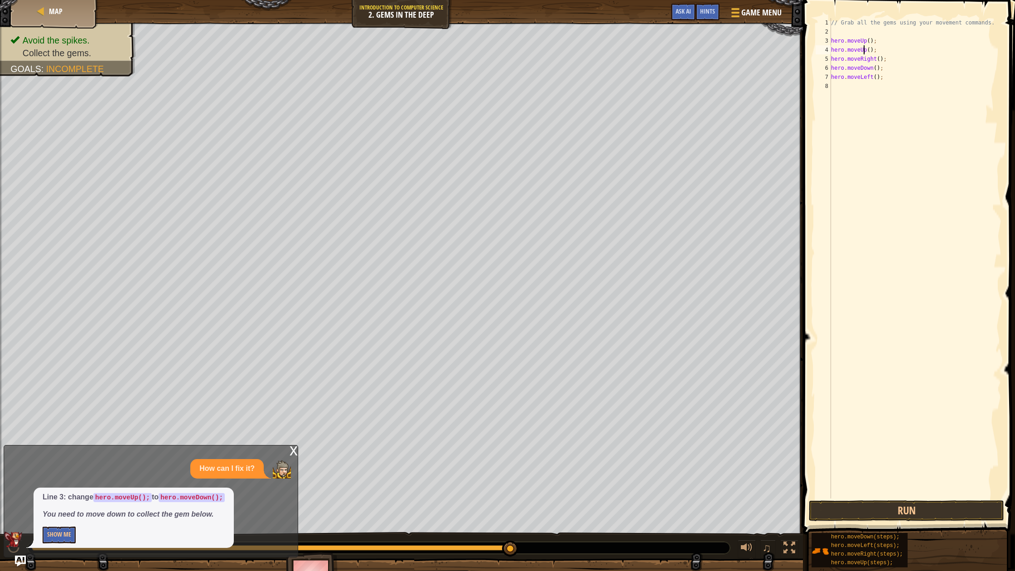
click at [864, 53] on div "// Grab all the gems using your movement commands. hero . moveUp ( ) ; hero . m…" at bounding box center [916, 267] width 172 height 499
click at [866, 54] on div "// Grab all the gems using your movement commands. hero . moveUp ( ) ; hero . m…" at bounding box center [916, 267] width 172 height 499
type textarea "hero.moveDown();"
click at [932, 515] on button "Run" at bounding box center [906, 510] width 195 height 21
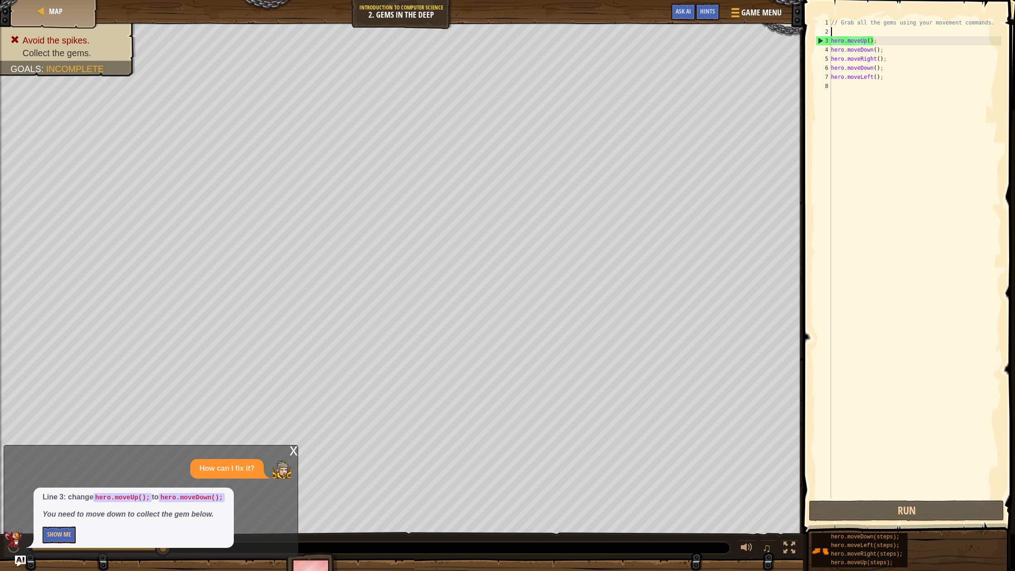
click at [835, 36] on div "// Grab all the gems using your movement commands. hero . moveUp ( ) ; hero . m…" at bounding box center [916, 267] width 172 height 499
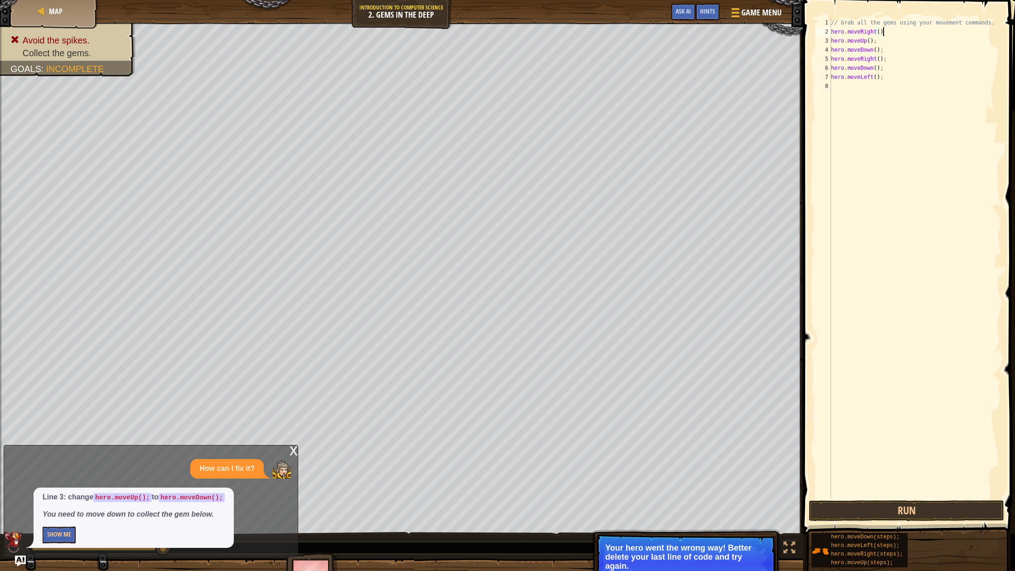
scroll to position [4, 4]
click at [870, 510] on button "Run" at bounding box center [906, 510] width 195 height 21
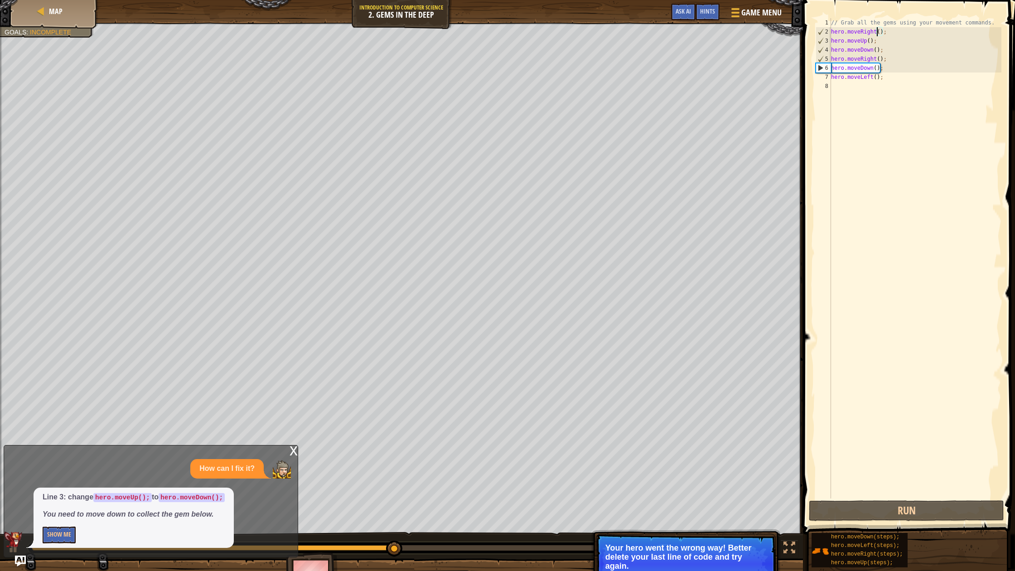
click at [878, 29] on div "// Grab all the gems using your movement commands. hero . moveRight ( ) ; hero …" at bounding box center [916, 267] width 172 height 499
click at [880, 30] on div "// Grab all the gems using your movement commands. hero . moveRight ( ) ; hero …" at bounding box center [916, 267] width 172 height 499
click at [877, 50] on div "// Grab all the gems using your movement commands. hero . moveRight ( ) ; hero …" at bounding box center [916, 267] width 172 height 499
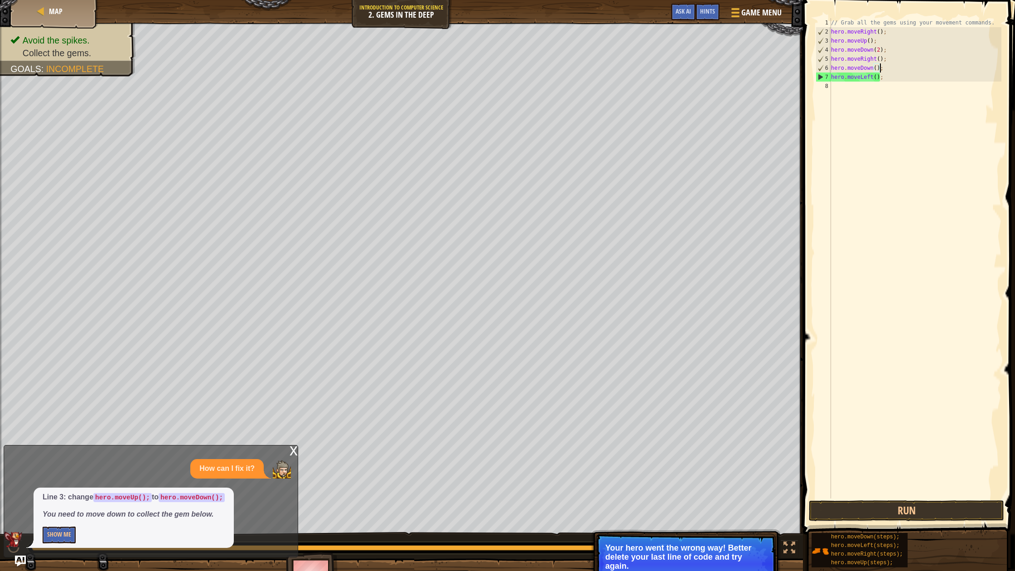
click at [879, 65] on div "// Grab all the gems using your movement commands. hero . moveRight ( ) ; hero …" at bounding box center [916, 267] width 172 height 499
click at [883, 62] on div "// Grab all the gems using your movement commands. hero . moveRight ( ) ; hero …" at bounding box center [916, 267] width 172 height 499
click at [879, 69] on div "// Grab all the gems using your movement commands. hero . moveRight ( ) ; hero …" at bounding box center [916, 267] width 172 height 499
click at [871, 55] on div "// Grab all the gems using your movement commands. hero . moveRight ( ) ; hero …" at bounding box center [916, 267] width 172 height 499
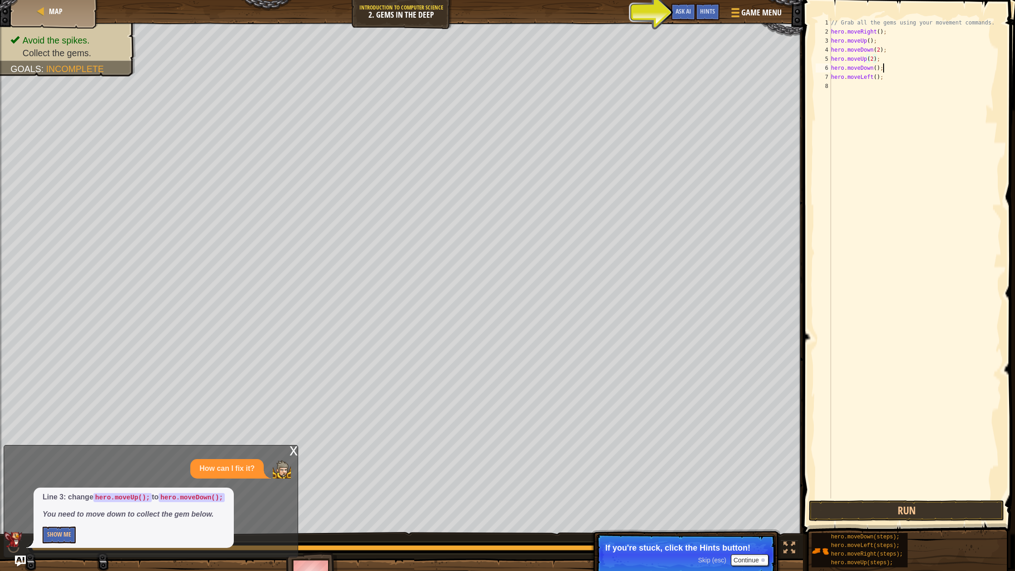
drag, startPoint x: 892, startPoint y: 69, endPoint x: 893, endPoint y: 74, distance: 5.1
click at [892, 69] on div "// Grab all the gems using your movement commands. hero . moveRight ( ) ; hero …" at bounding box center [916, 267] width 172 height 499
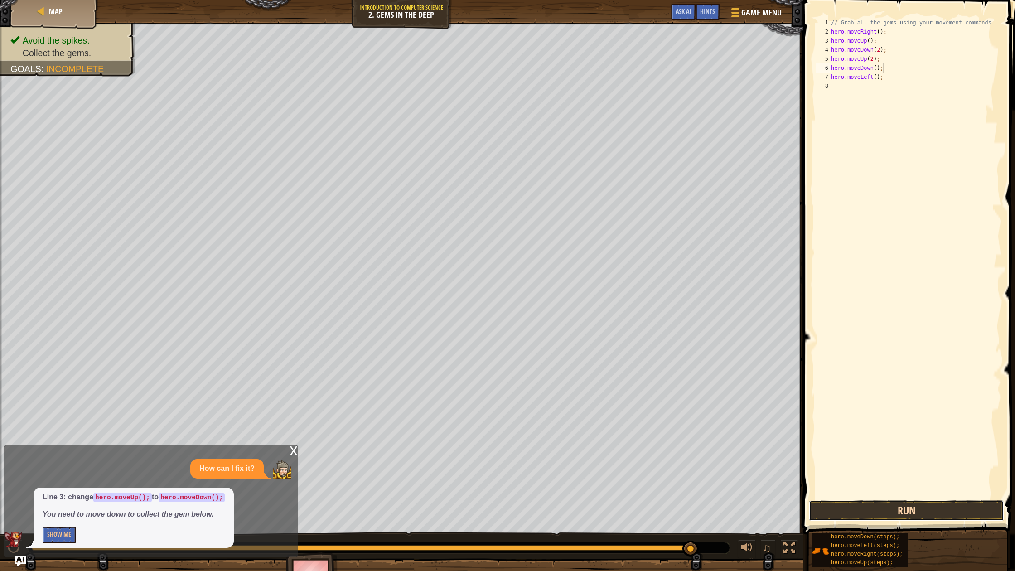
click at [902, 511] on button "Run" at bounding box center [906, 510] width 195 height 21
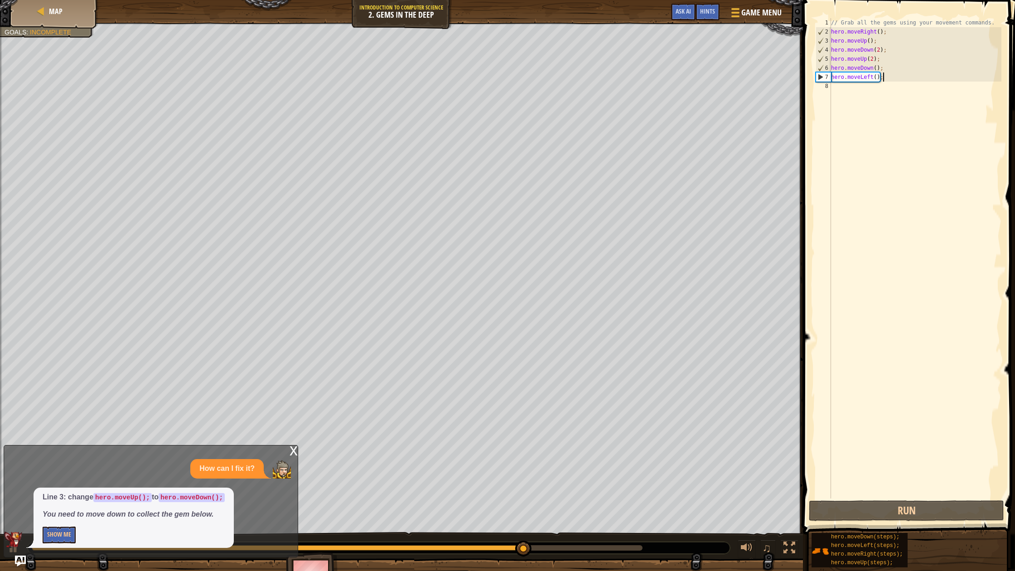
click at [884, 76] on div "// Grab all the gems using your movement commands. hero . moveRight ( ) ; hero …" at bounding box center [916, 267] width 172 height 499
click at [879, 77] on div "// Grab all the gems using your movement commands. hero . moveRight ( ) ; hero …" at bounding box center [916, 267] width 172 height 499
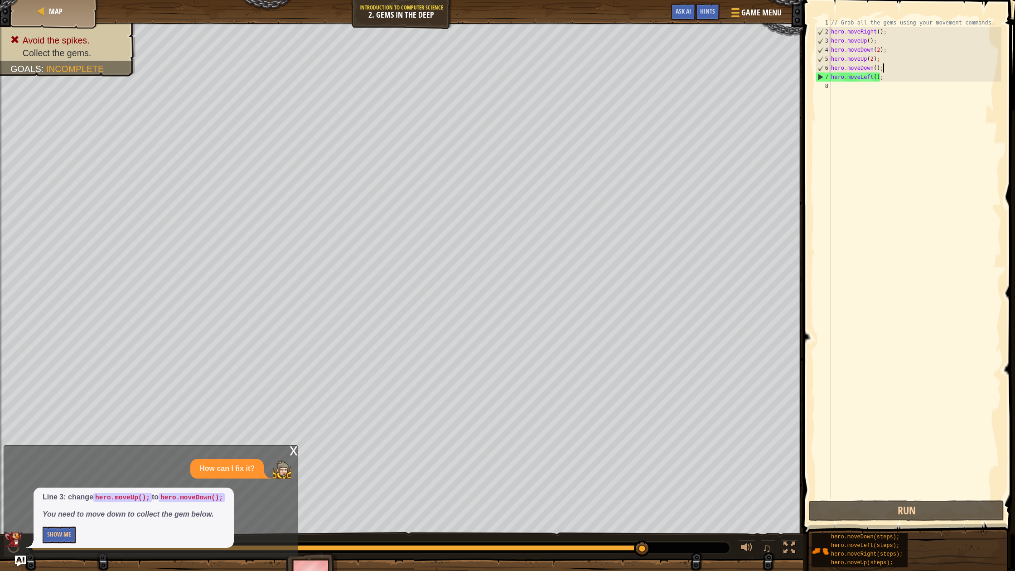
click at [884, 70] on div "// Grab all the gems using your movement commands. hero . moveRight ( ) ; hero …" at bounding box center [916, 267] width 172 height 499
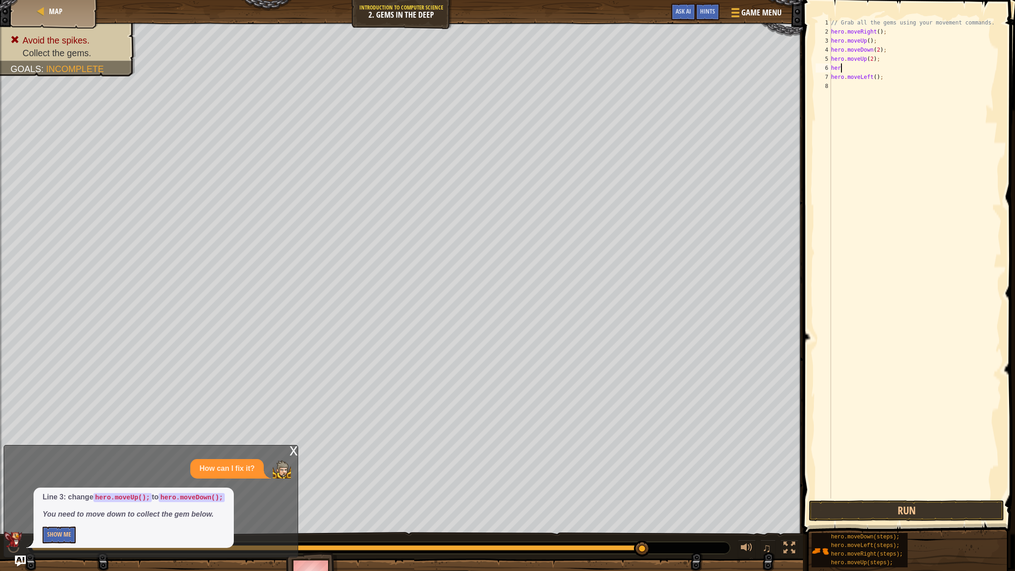
scroll to position [4, 0]
type textarea "h"
click at [881, 68] on div "// Grab all the gems using your movement commands. hero . moveRight ( ) ; hero …" at bounding box center [916, 267] width 172 height 499
type textarea "hero.moveRight"
type textarea "9"
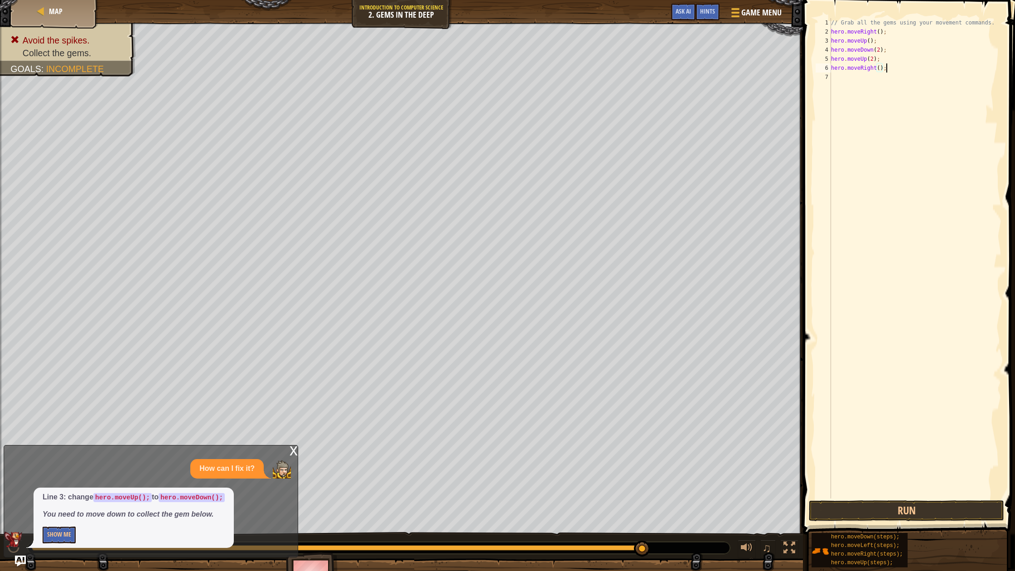
scroll to position [4, 4]
type textarea "hero.moveRight();"
click at [933, 516] on button "Run" at bounding box center [906, 510] width 195 height 21
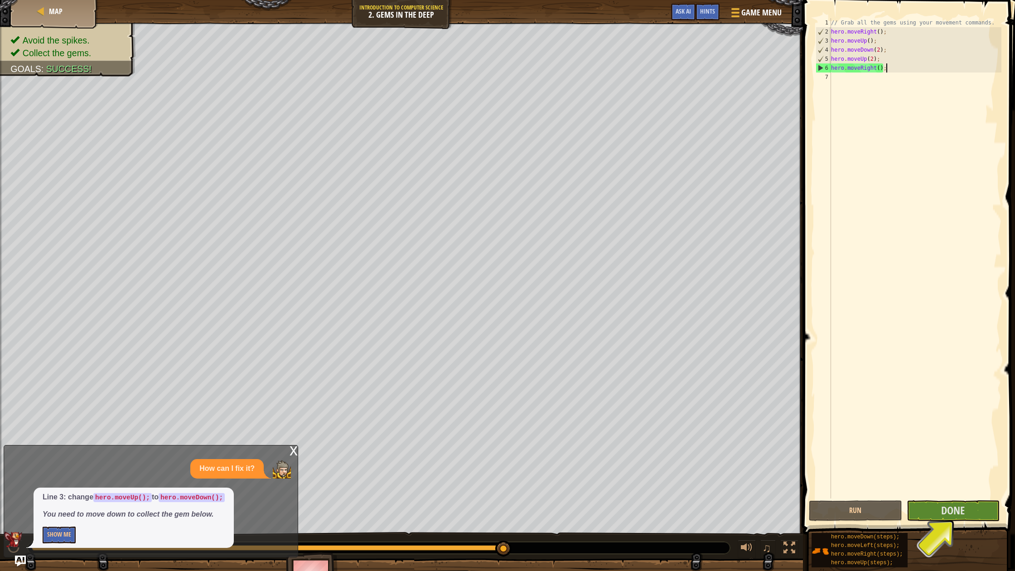
click at [838, 80] on div "// Grab all the gems using your movement commands. hero . moveRight ( ) ; hero …" at bounding box center [916, 267] width 172 height 499
click at [961, 511] on span "Done" at bounding box center [954, 510] width 24 height 15
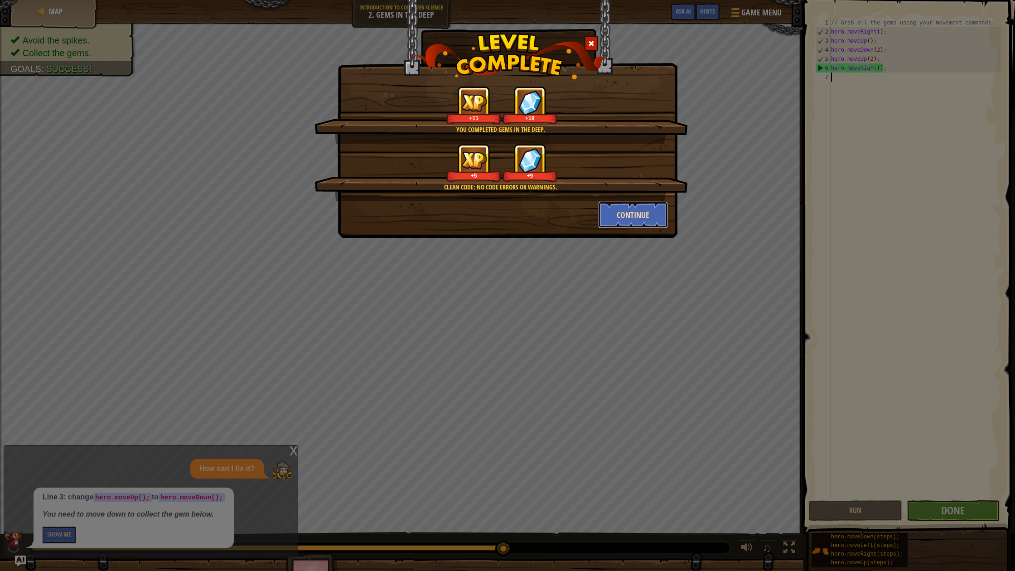
click at [645, 214] on button "Continue" at bounding box center [633, 214] width 70 height 27
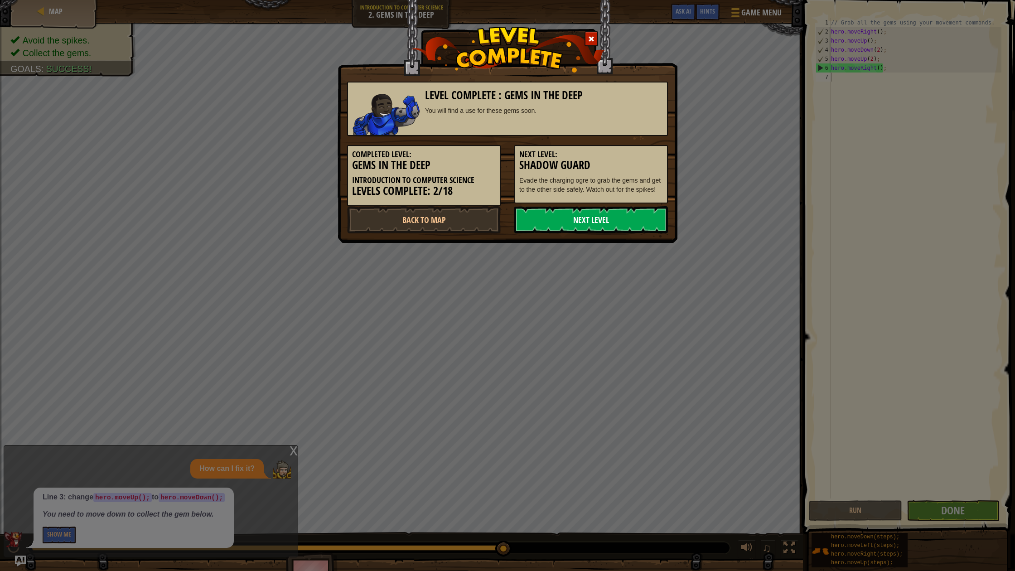
click at [645, 214] on link "Next Level" at bounding box center [592, 219] width 154 height 27
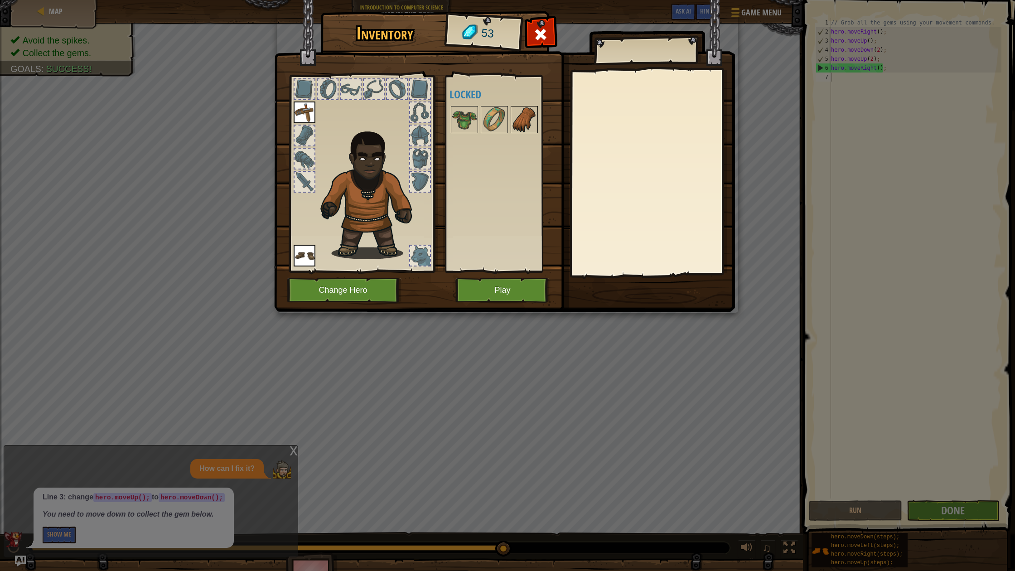
click at [516, 116] on img at bounding box center [524, 119] width 25 height 25
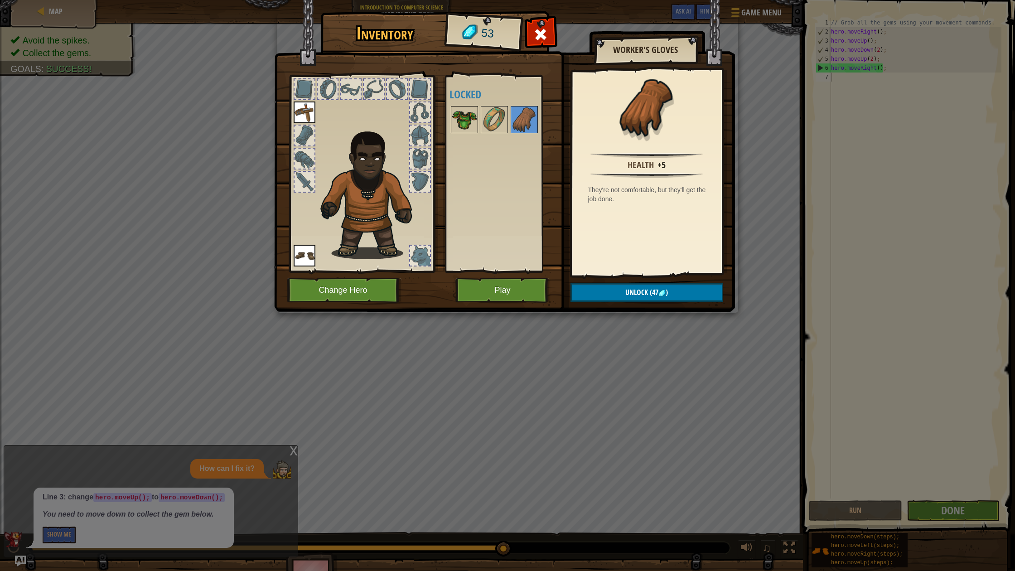
click at [471, 119] on img at bounding box center [464, 119] width 25 height 25
click at [442, 119] on img at bounding box center [504, 147] width 461 height 329
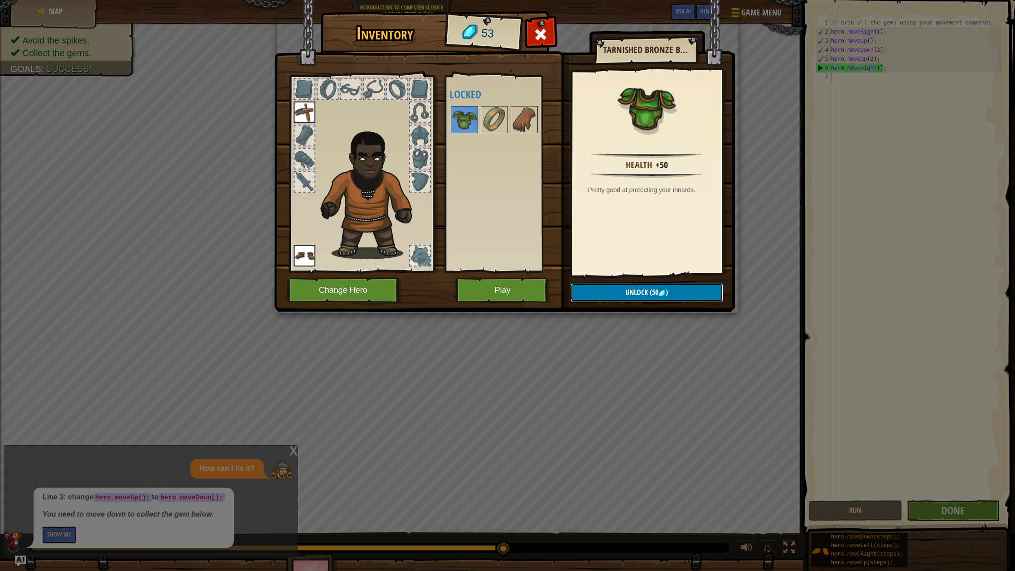
click at [666, 291] on span ")" at bounding box center [667, 292] width 2 height 10
click at [666, 291] on button "Confirm" at bounding box center [647, 292] width 153 height 19
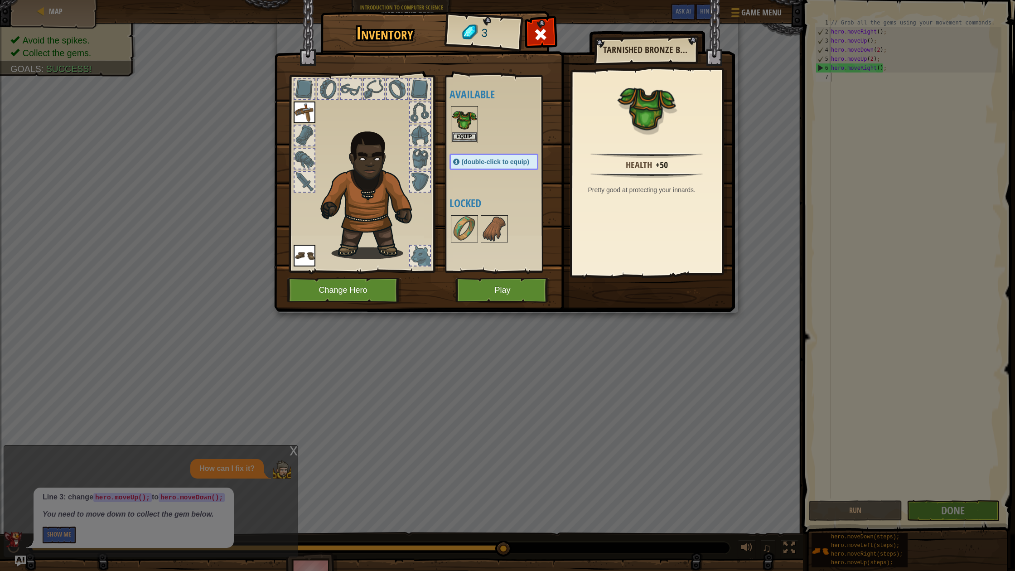
click at [464, 130] on img at bounding box center [464, 119] width 25 height 25
click at [653, 284] on button "Equip" at bounding box center [646, 292] width 153 height 23
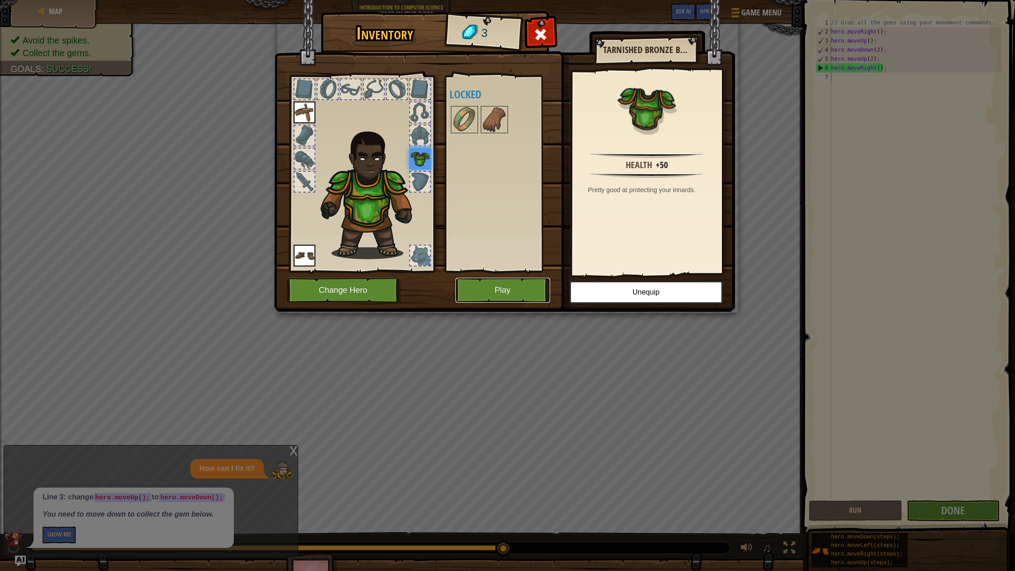
click at [536, 289] on button "Play" at bounding box center [503, 290] width 95 height 25
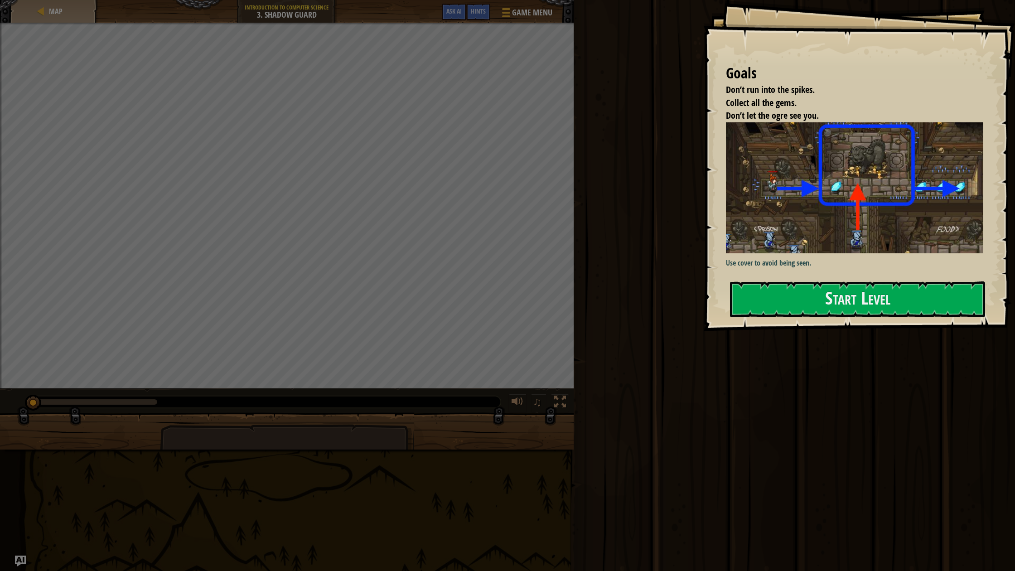
click at [832, 252] on img at bounding box center [854, 187] width 257 height 131
click at [821, 300] on button "Start Level" at bounding box center [857, 300] width 255 height 36
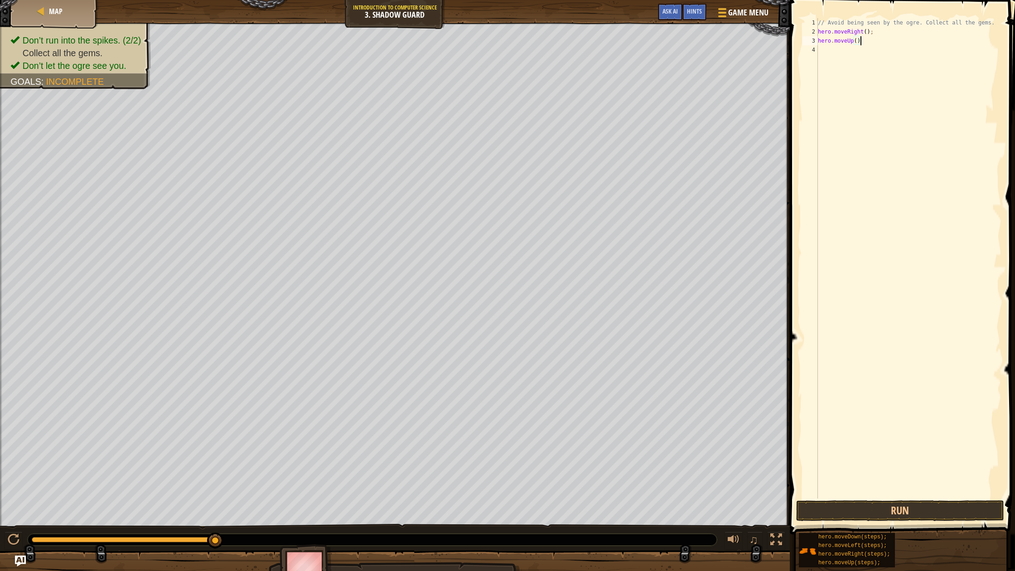
scroll to position [4, 3]
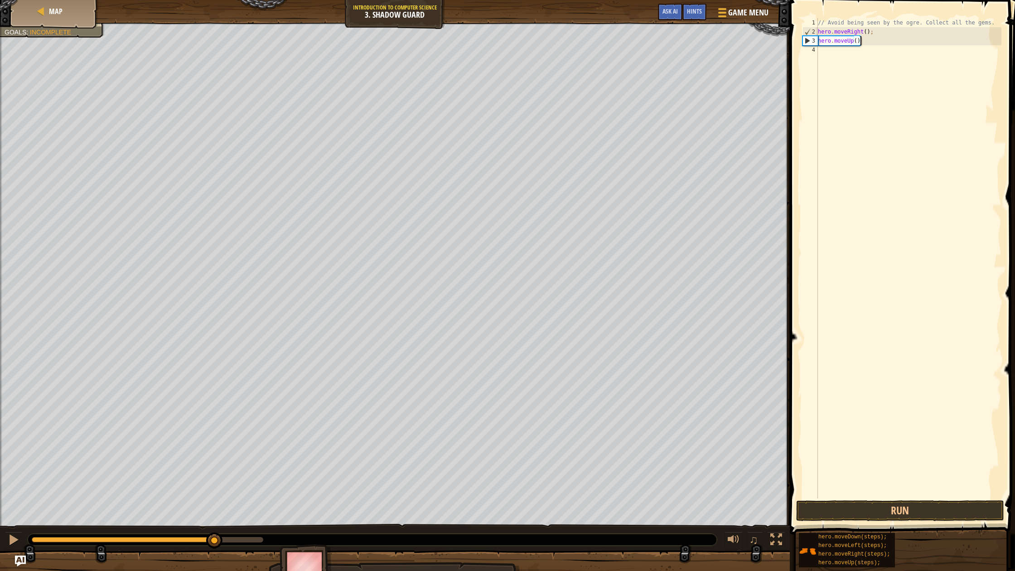
type textarea "hero.moveUp();"
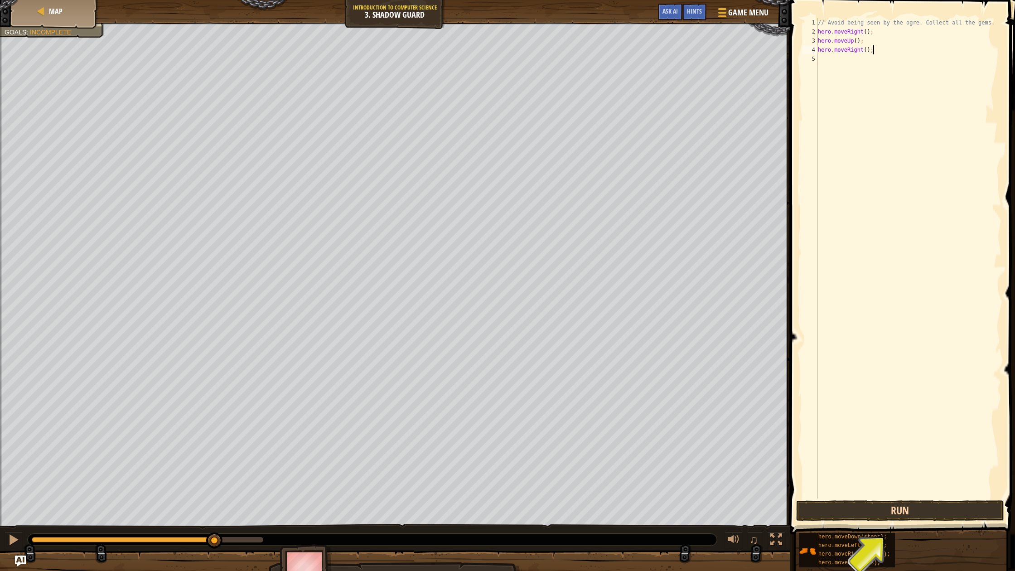
type textarea "hero.moveRight();"
drag, startPoint x: 829, startPoint y: 505, endPoint x: 834, endPoint y: 504, distance: 5.2
click at [832, 505] on button "Run" at bounding box center [901, 510] width 208 height 21
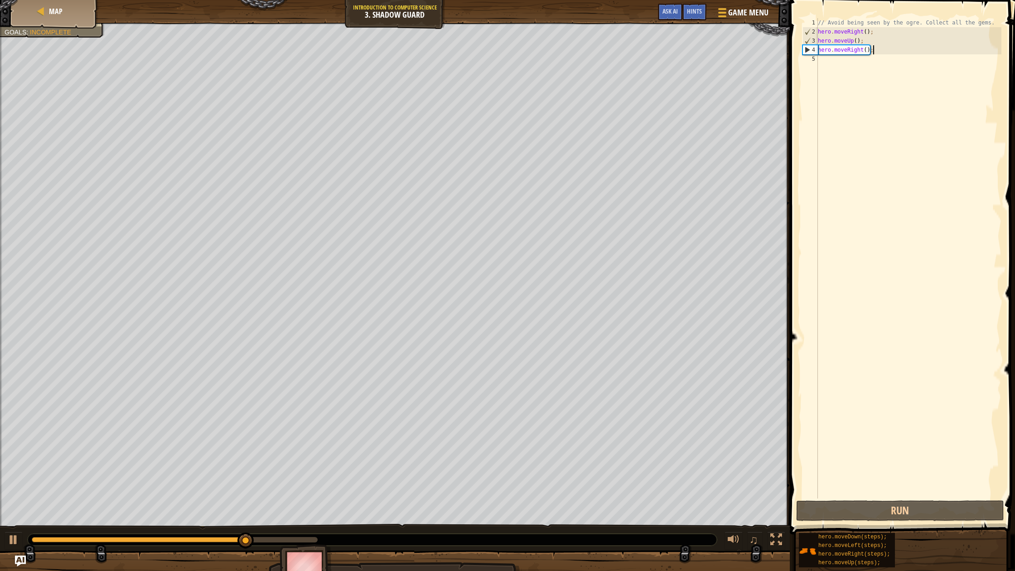
click at [825, 68] on div "// Avoid being seen by the ogre. Collect all the gems. hero . moveRight ( ) ; h…" at bounding box center [908, 267] width 185 height 499
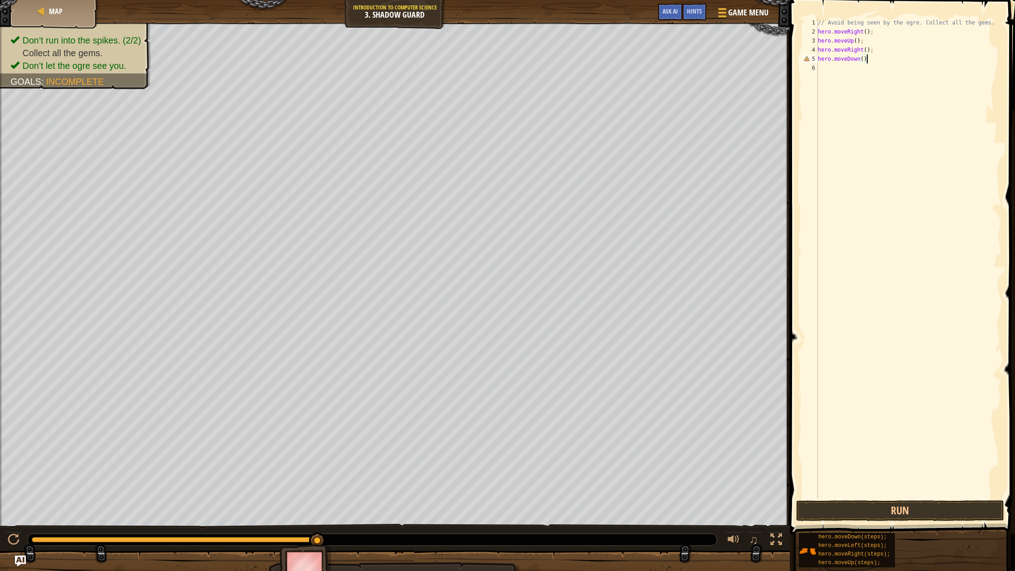
scroll to position [4, 4]
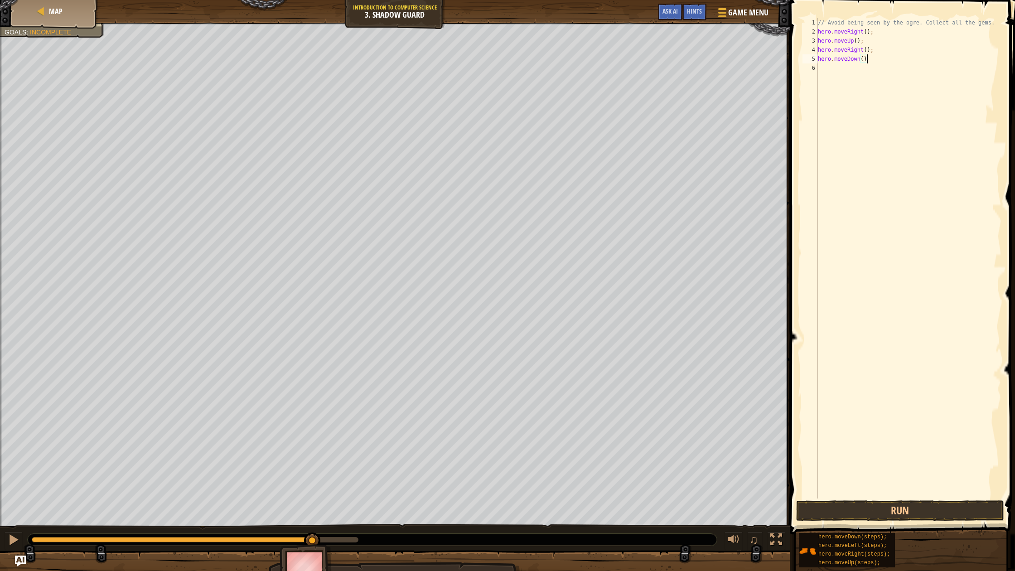
type textarea "hero.moveDown();"
click at [825, 75] on div "// Avoid being seen by the ogre. Collect all the gems. hero . moveRight ( ) ; h…" at bounding box center [908, 267] width 185 height 499
click at [891, 500] on span at bounding box center [903, 254] width 233 height 561
click at [891, 503] on button "Run" at bounding box center [901, 510] width 208 height 21
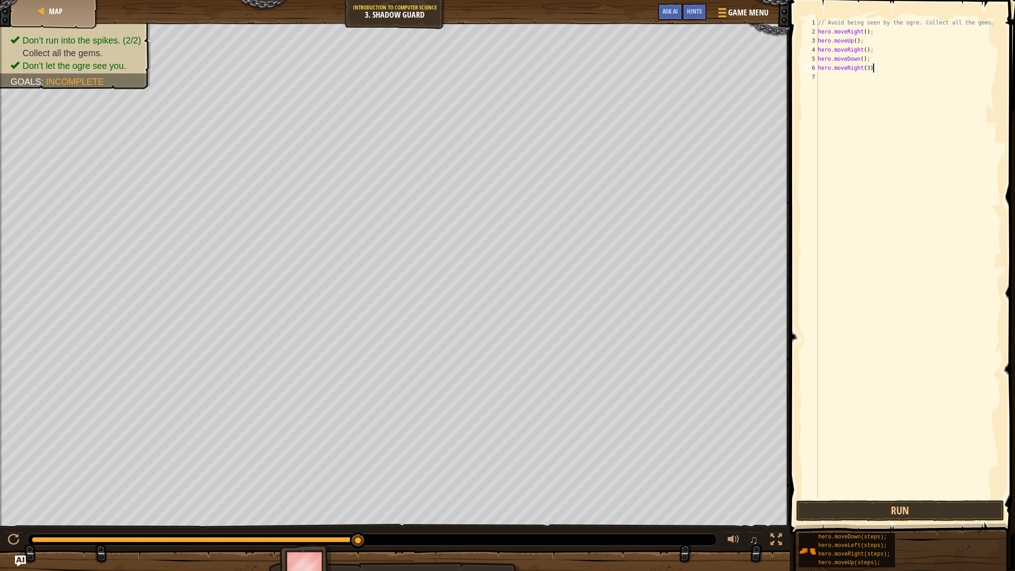
scroll to position [4, 4]
type textarea "hero.moveRight(3);"
click at [870, 508] on button "Run" at bounding box center [901, 510] width 208 height 21
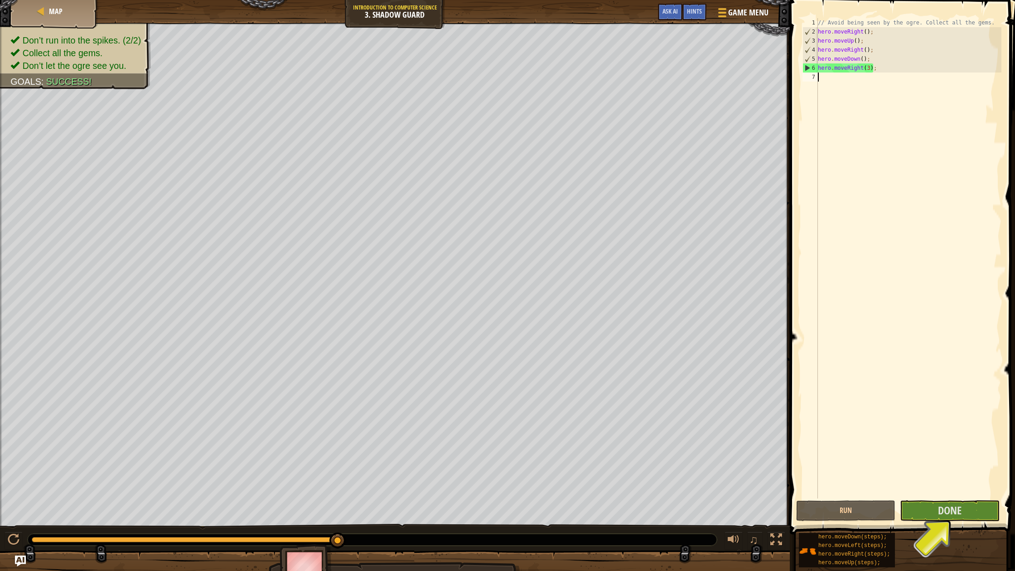
click at [871, 74] on div "// Avoid being seen by the ogre. Collect all the gems. hero . moveRight ( ) ; h…" at bounding box center [908, 267] width 185 height 499
click at [871, 64] on div "// Avoid being seen by the ogre. Collect all the gems. hero . moveRight ( ) ; h…" at bounding box center [908, 267] width 185 height 499
click at [872, 66] on div "// Avoid being seen by the ogre. Collect all the gems. hero . moveRight ( ) ; h…" at bounding box center [908, 267] width 185 height 499
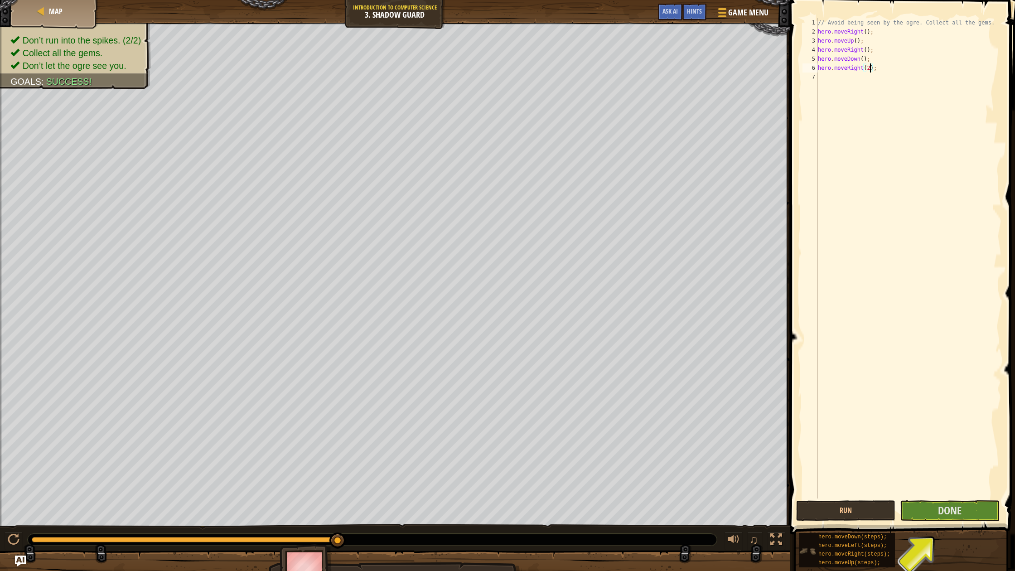
type textarea "hero.moveRight(2);"
click at [877, 506] on button "Run" at bounding box center [846, 510] width 99 height 21
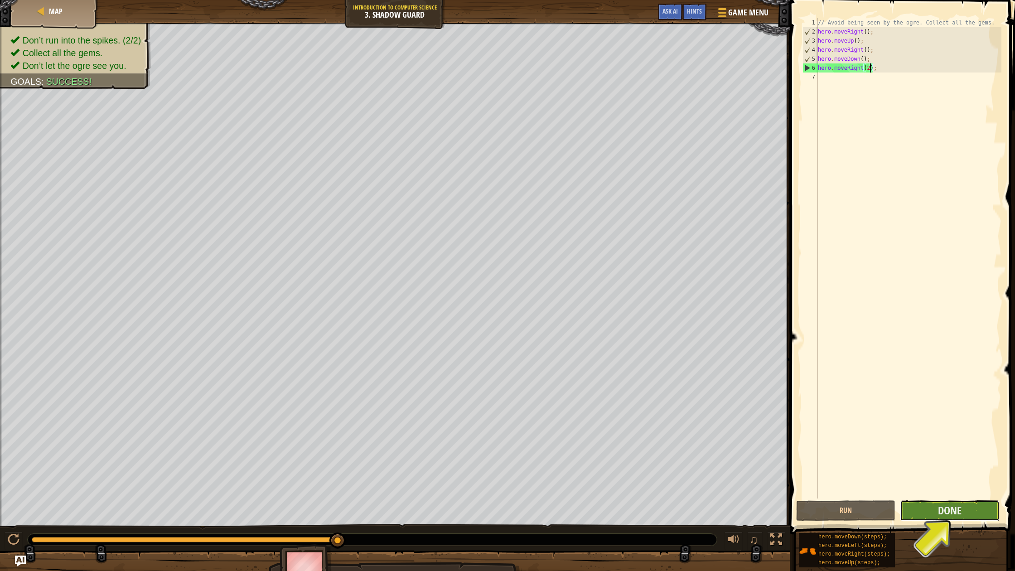
click at [935, 511] on button "Done" at bounding box center [949, 510] width 99 height 21
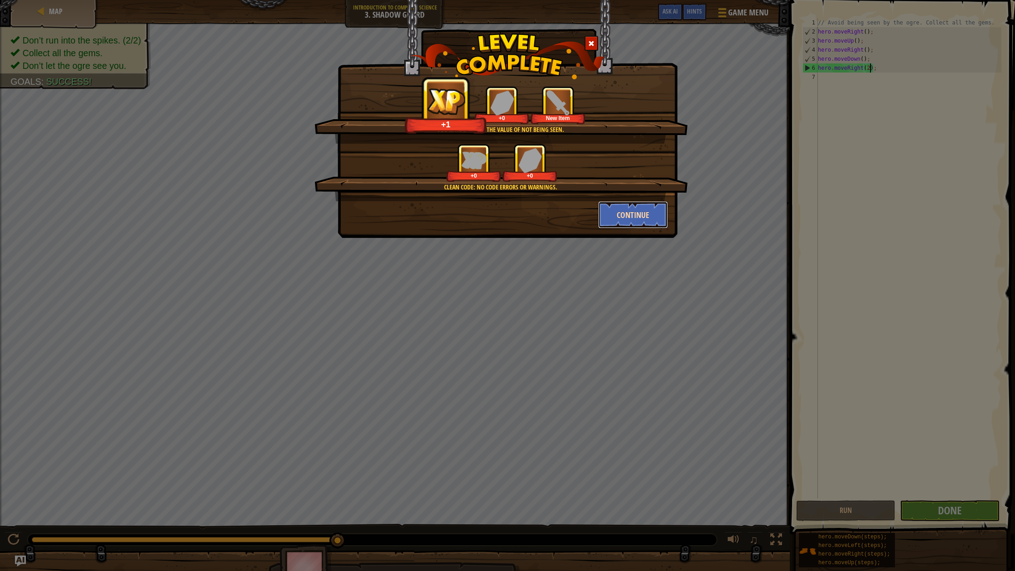
click at [636, 217] on button "Continue" at bounding box center [633, 214] width 70 height 27
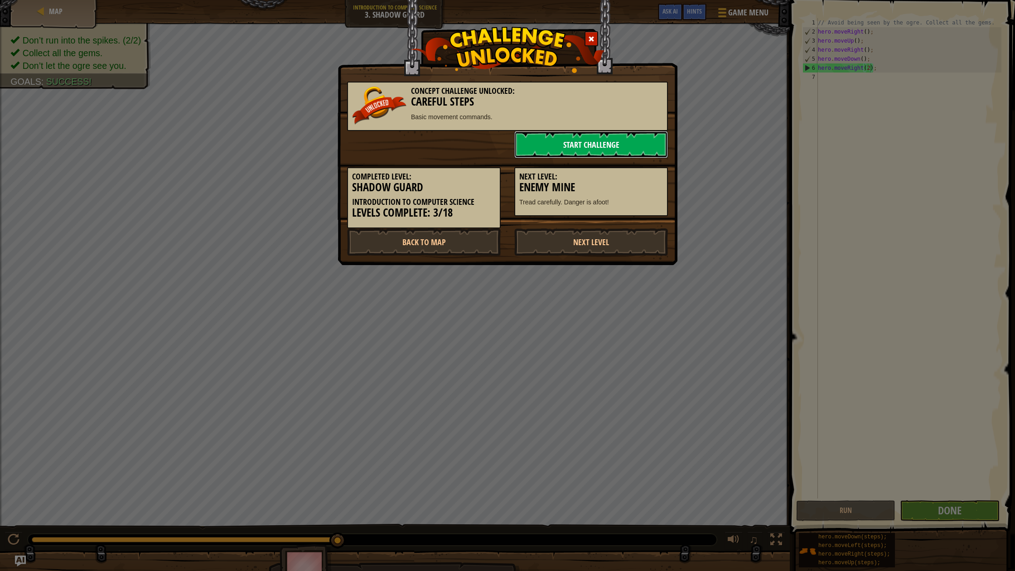
click at [625, 150] on link "Start Challenge" at bounding box center [592, 144] width 154 height 27
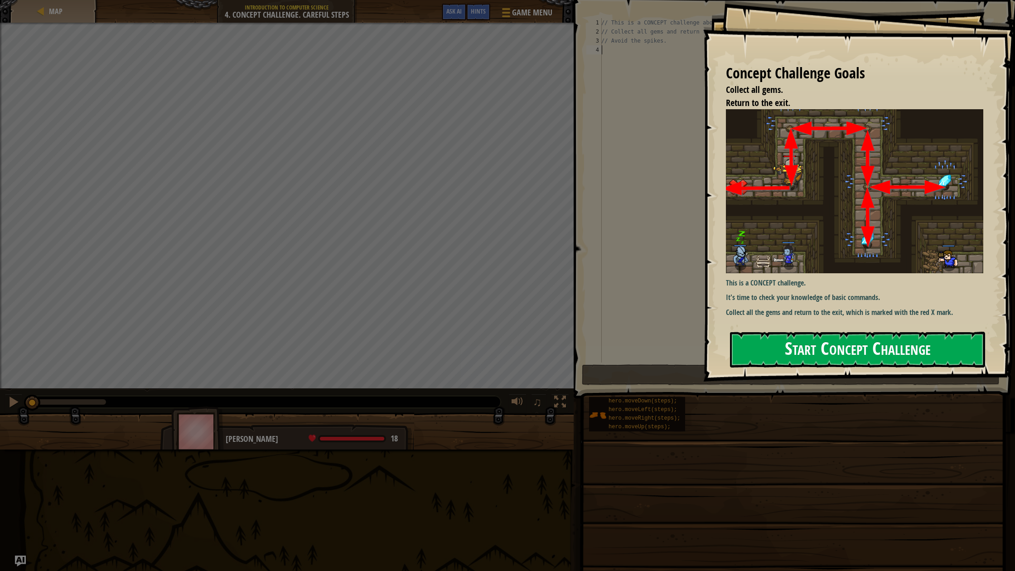
click at [769, 347] on button "Start Concept Challenge" at bounding box center [857, 350] width 255 height 36
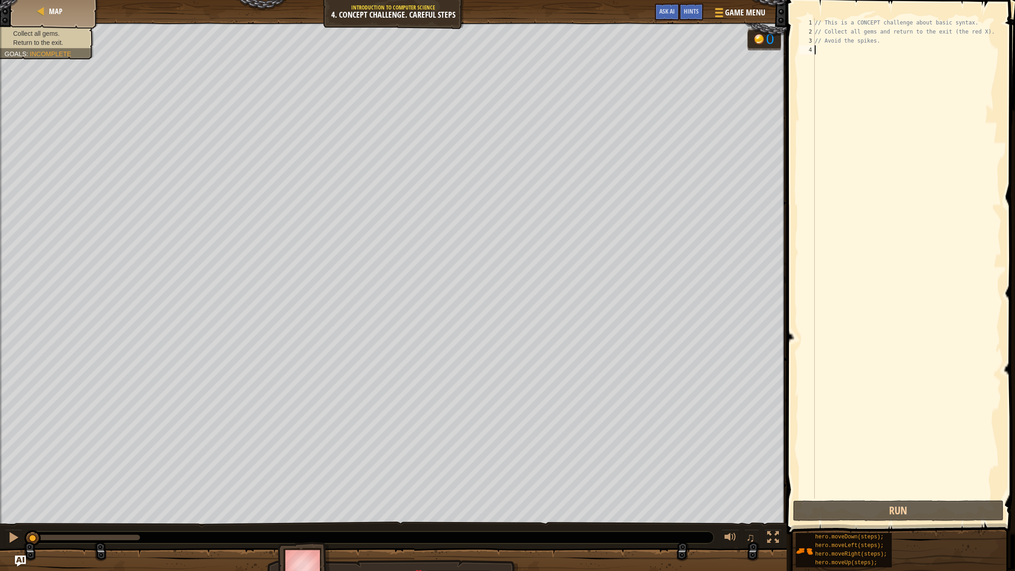
click at [870, 40] on div "// This is a CONCEPT challenge about basic syntax. // Collect all gems and retu…" at bounding box center [907, 267] width 189 height 499
type textarea "// Avoid the spikes."
click at [894, 46] on div "// This is a CONCEPT challenge about basic syntax. // Collect all gems and retu…" at bounding box center [907, 267] width 189 height 499
type textarea "/"
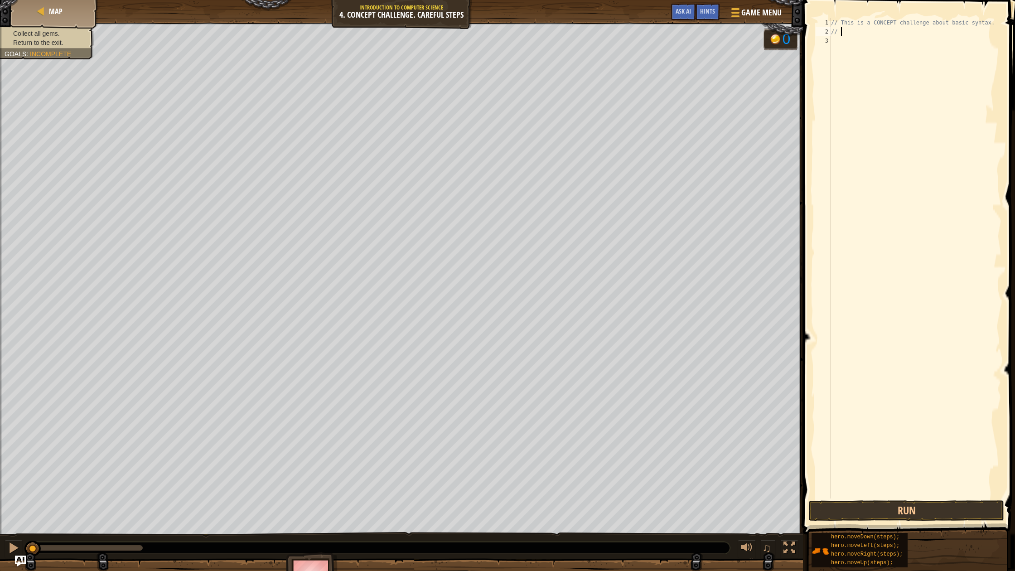
type textarea "/"
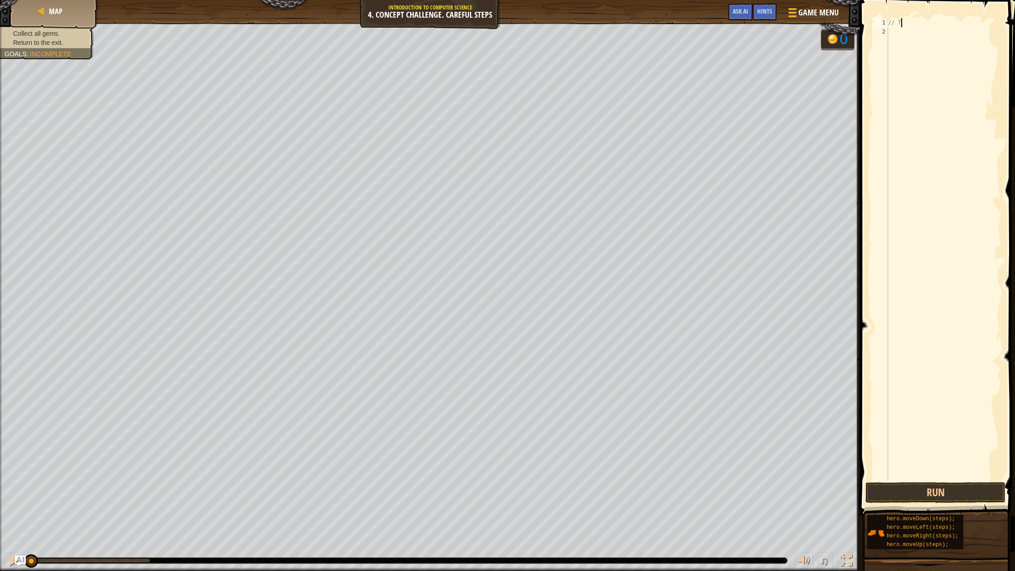
type textarea "/"
type textarea "hero.moveUp();"
type textarea "m"
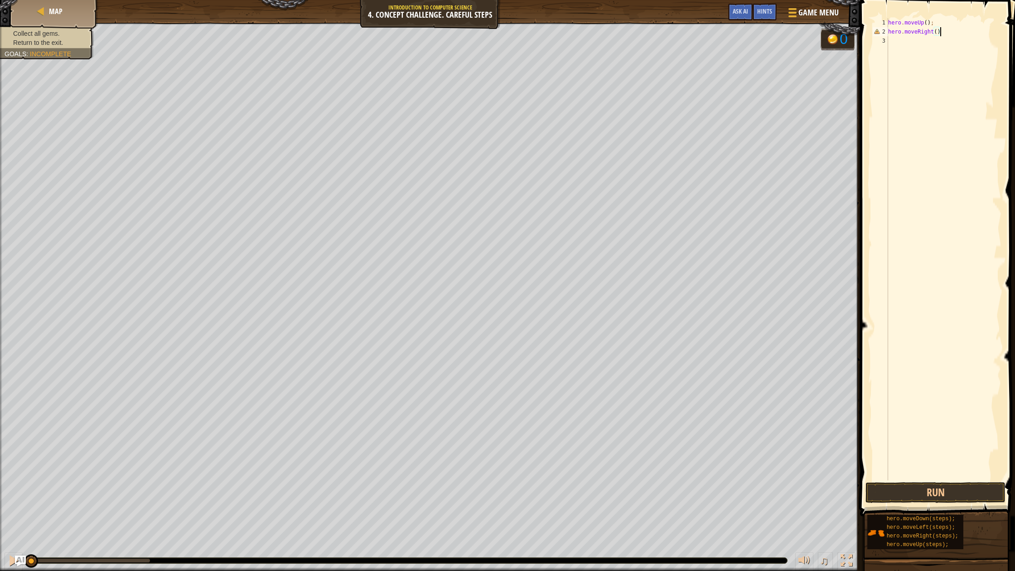
type textarea "hero.moveRight();"
type textarea "hero.moveDown(2);"
click at [893, 49] on div "hero . moveUp ( ) ; hero . moveRight ( ) ; hero . moveDown ( 2 ) ;" at bounding box center [944, 258] width 115 height 481
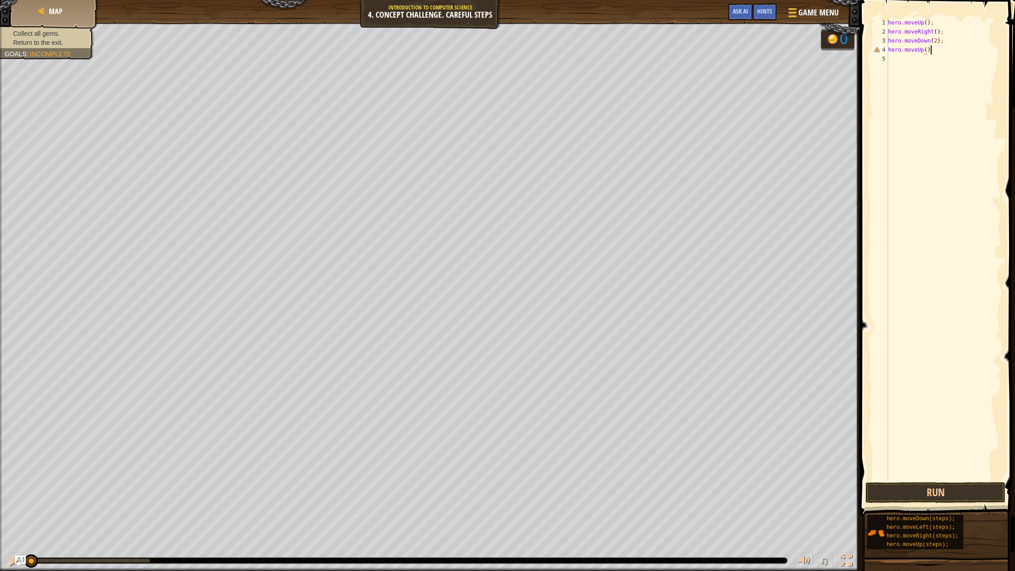
scroll to position [4, 3]
type textarea "hero.moveUp();"
type textarea "hero.moveRight();"
click at [918, 483] on button "Run" at bounding box center [936, 492] width 140 height 21
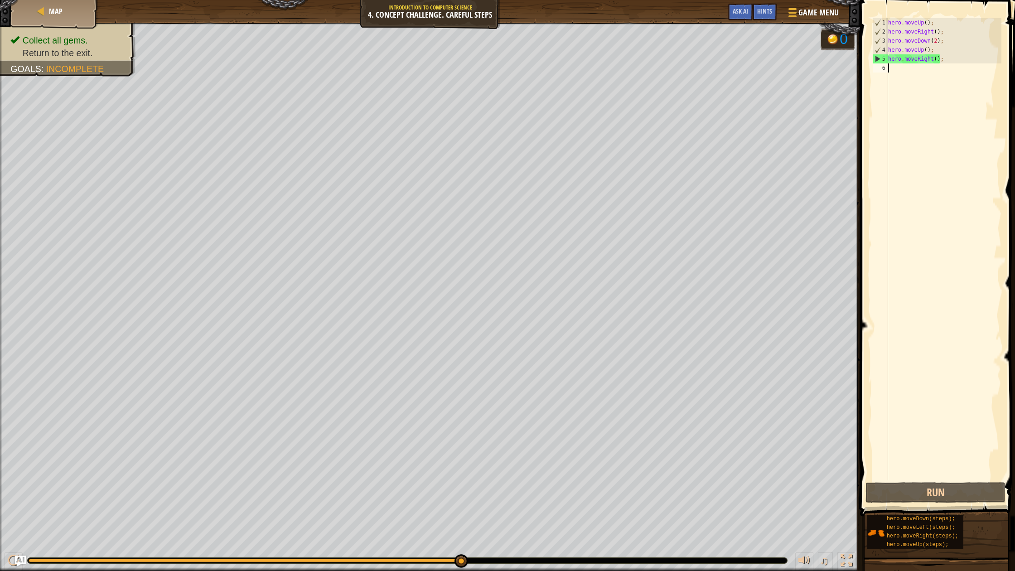
click at [898, 75] on div "hero . moveUp ( ) ; hero . moveRight ( ) ; hero . moveDown ( 2 ) ; hero . moveU…" at bounding box center [944, 258] width 115 height 481
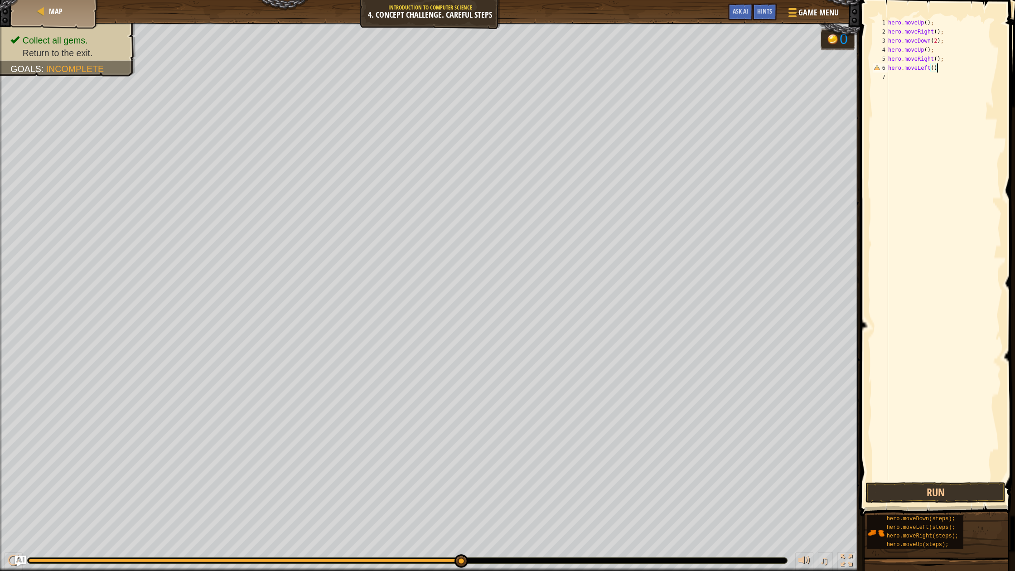
scroll to position [4, 4]
click at [900, 71] on div "hero . moveUp ( ) ; hero . moveRight ( ) ; hero . moveDown ( 2 ) ; hero . moveU…" at bounding box center [944, 258] width 115 height 481
click at [992, 61] on div "hero . moveUp ( ) ; hero . moveRight ( ) ; hero . moveDown ( 2 ) ; hero . moveU…" at bounding box center [944, 258] width 115 height 481
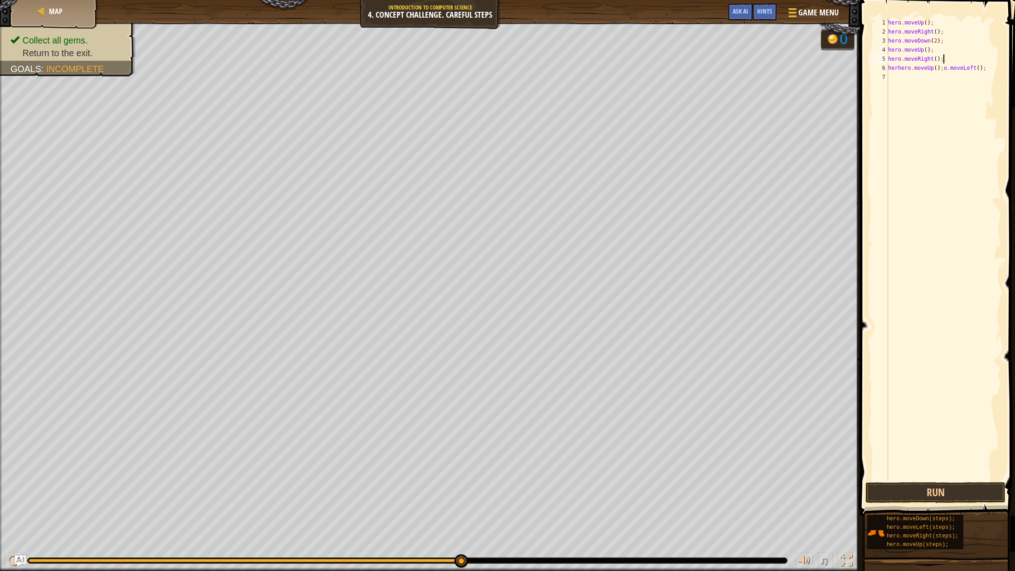
click at [990, 66] on div "hero . moveUp ( ) ; hero . moveRight ( ) ; hero . moveDown ( 2 ) ; hero . moveU…" at bounding box center [944, 258] width 115 height 481
type textarea "herhero.moveUp()"
